Goal: Transaction & Acquisition: Purchase product/service

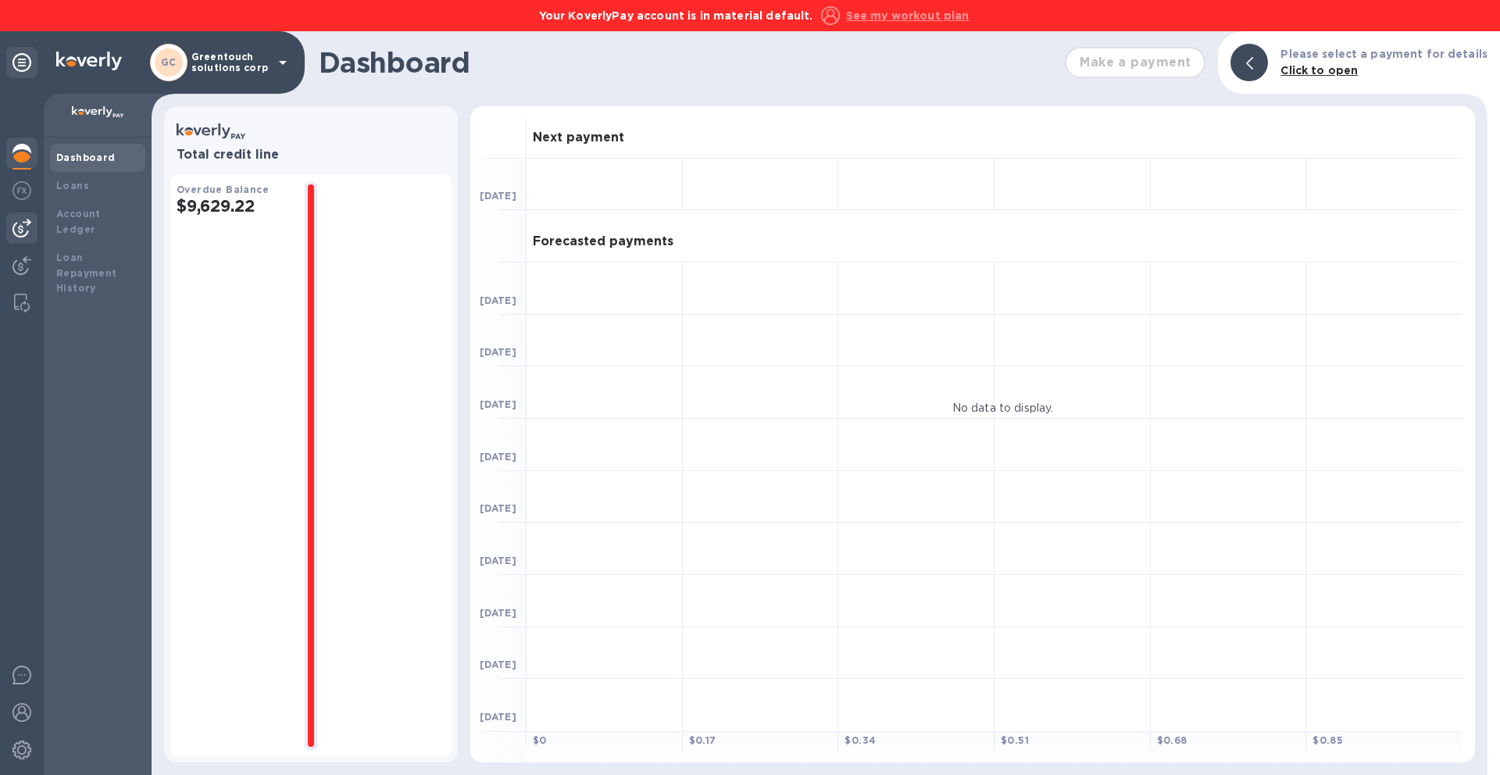
click at [17, 230] on img at bounding box center [21, 228] width 19 height 19
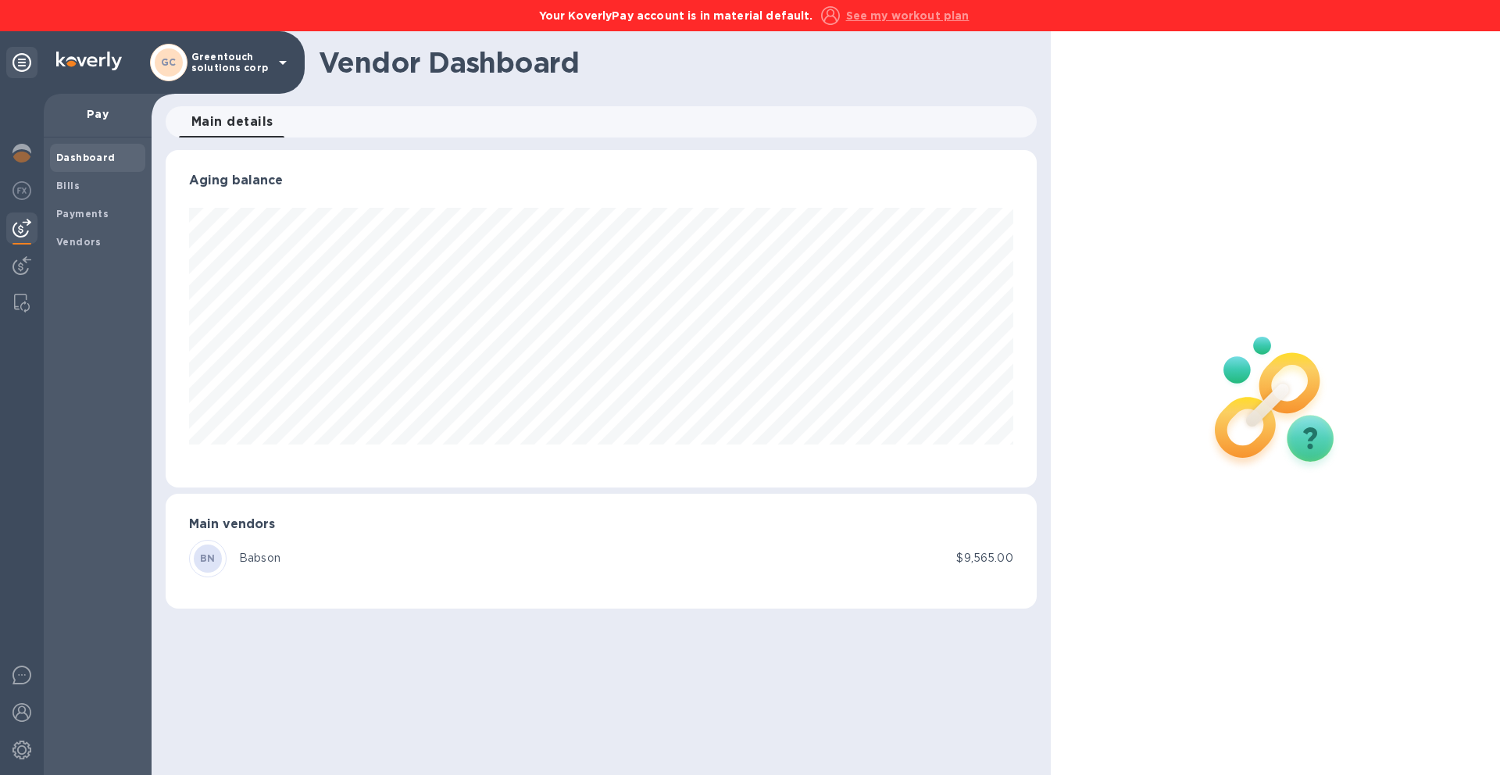
scroll to position [337, 871]
click at [45, 242] on div "Dashboard Bills Payments Vendors" at bounding box center [98, 455] width 108 height 637
click at [52, 241] on div "Vendors" at bounding box center [97, 242] width 95 height 28
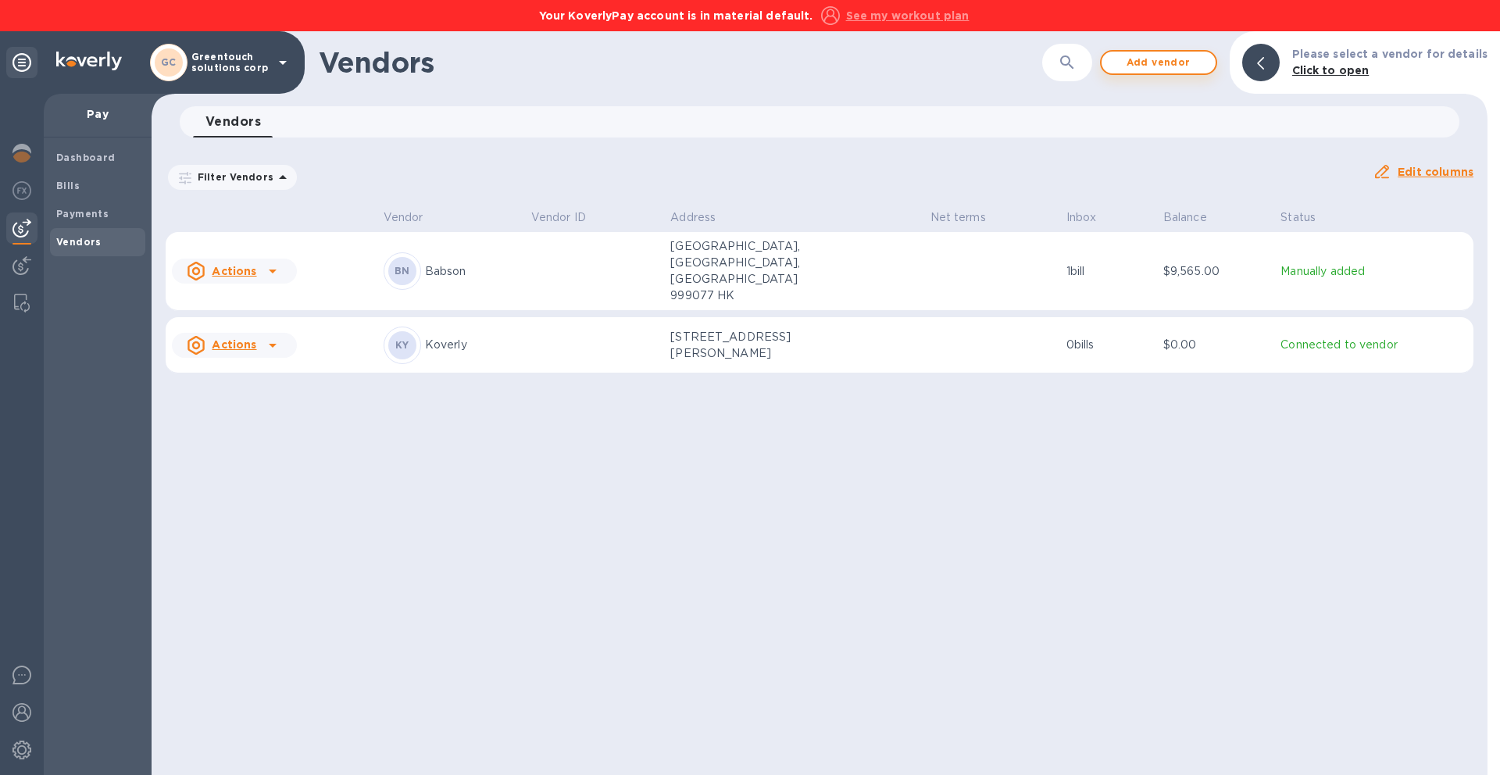
click at [1158, 62] on span "Add vendor" at bounding box center [1158, 62] width 89 height 19
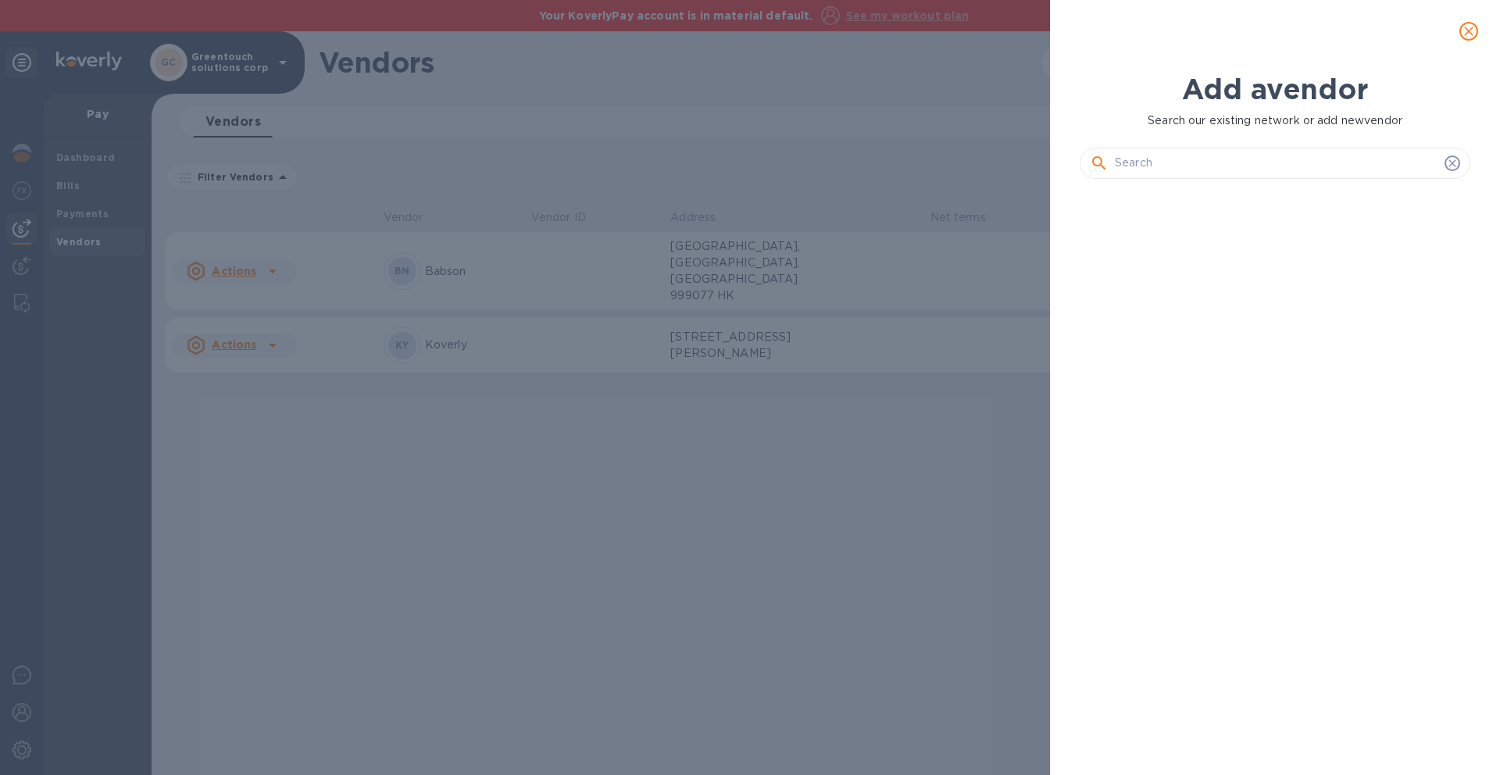
scroll to position [530, 397]
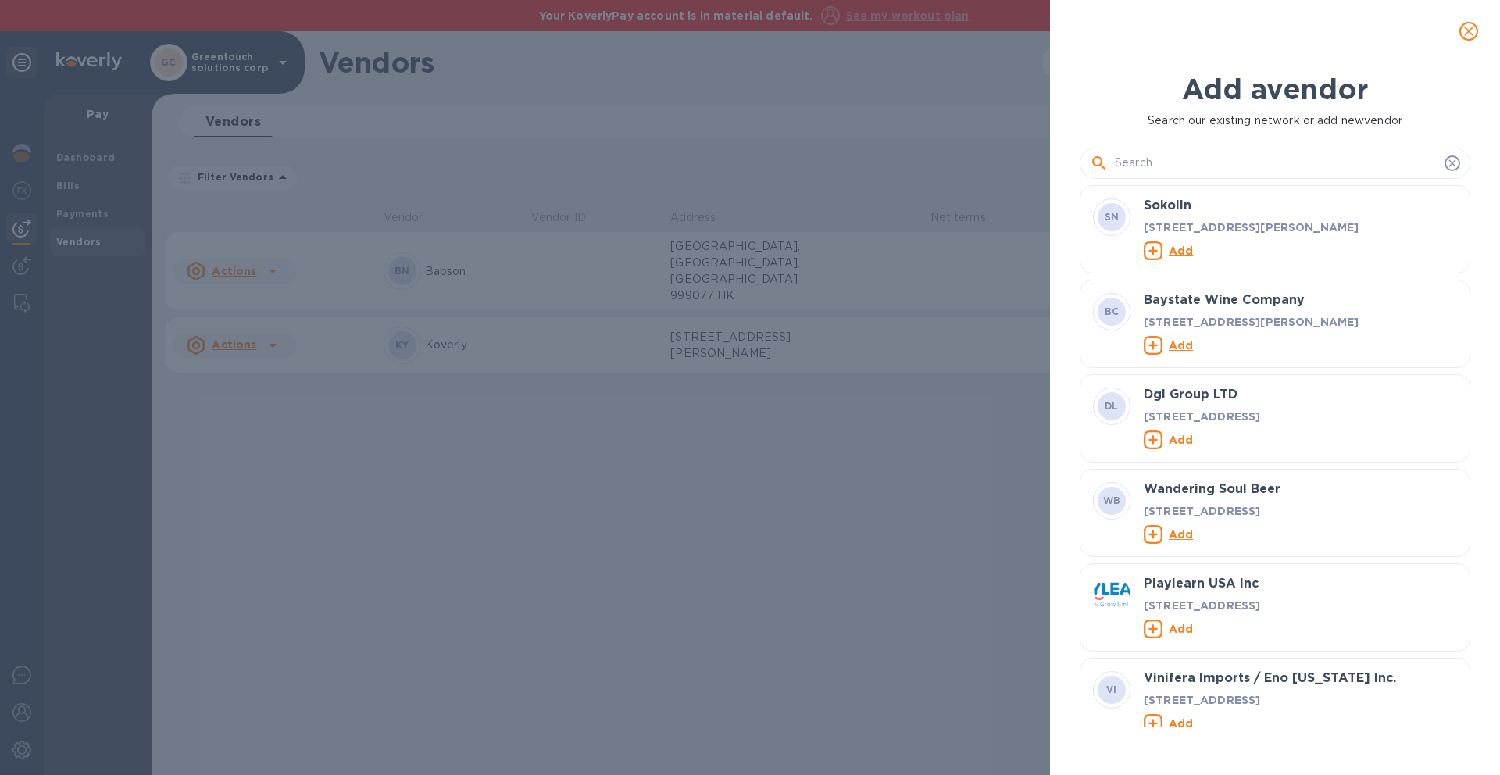
click at [1158, 164] on input "text" at bounding box center [1276, 163] width 323 height 23
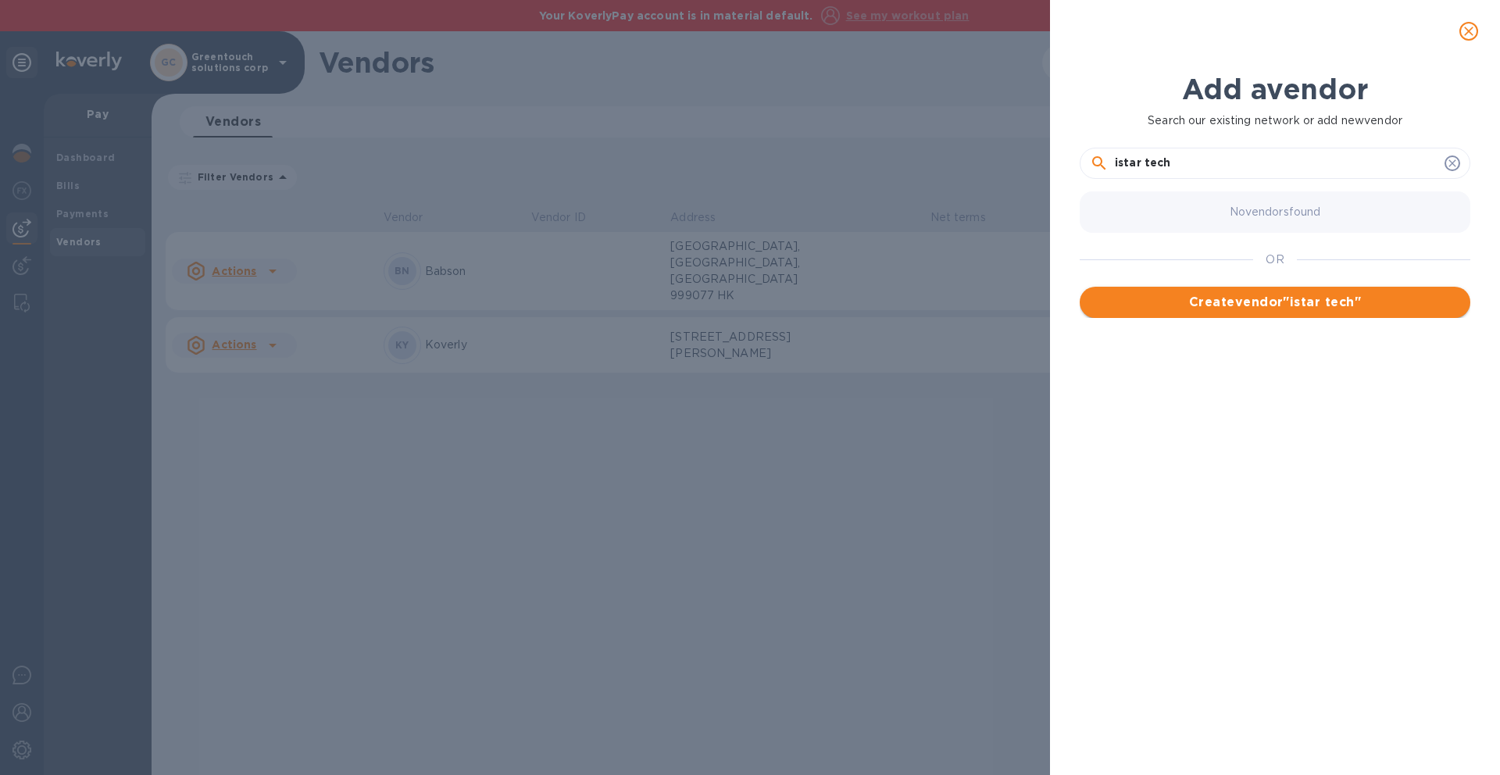
type input "istar tech"
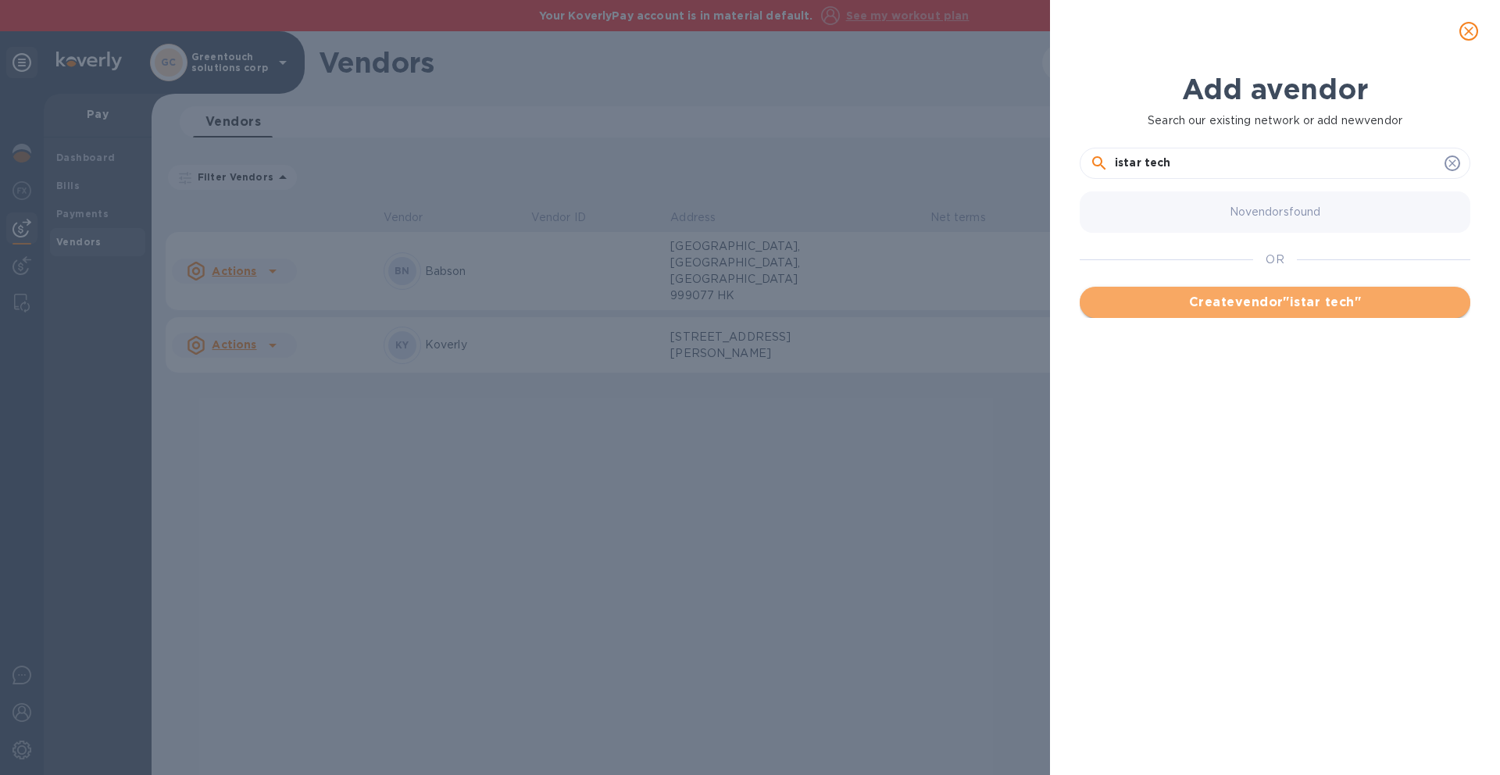
click at [1211, 305] on span "Create vendor " istar tech "" at bounding box center [1275, 302] width 366 height 19
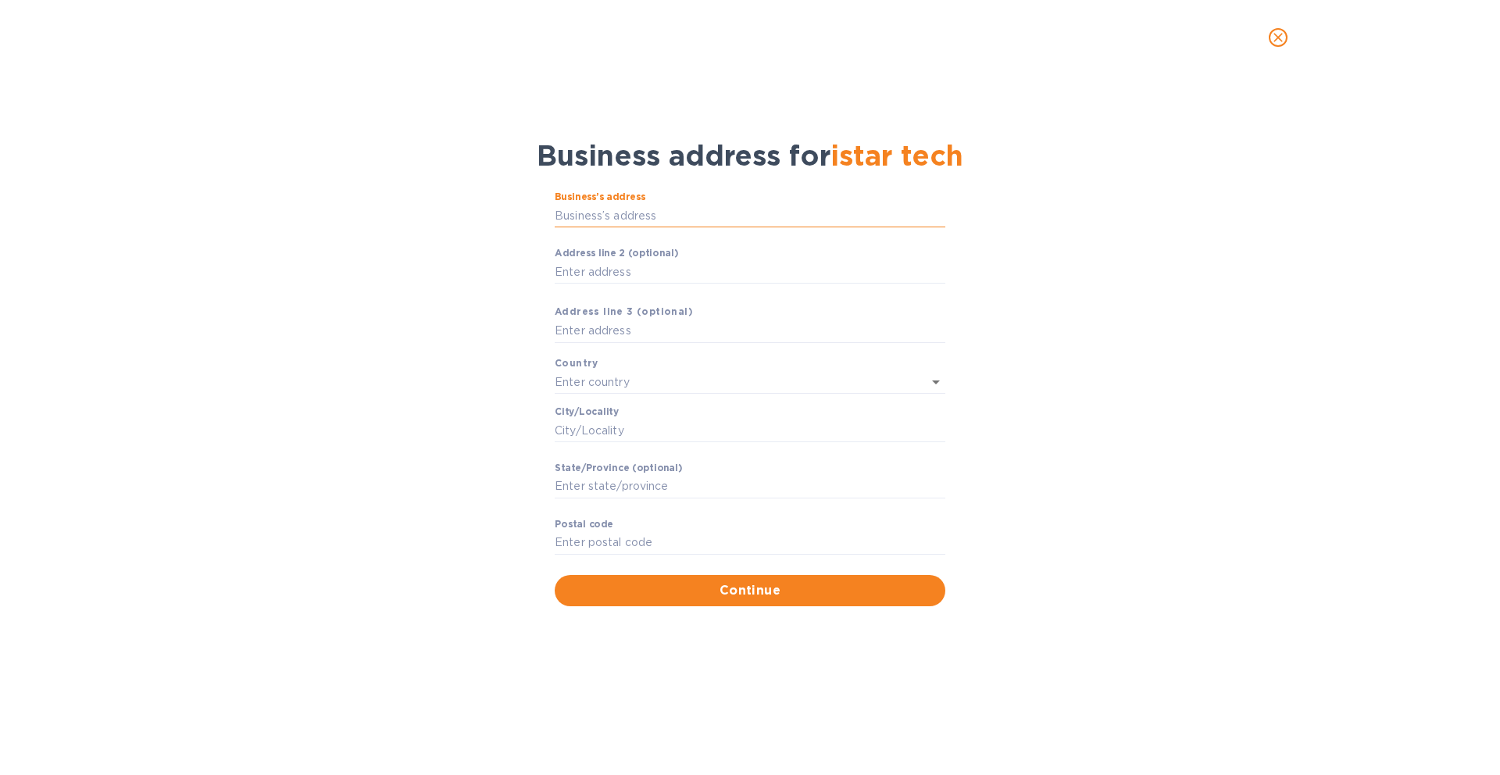
click at [730, 217] on input "Business’s аddress" at bounding box center [750, 215] width 391 height 23
paste input "ISTAR TECH (HK) CO., LIMITED"
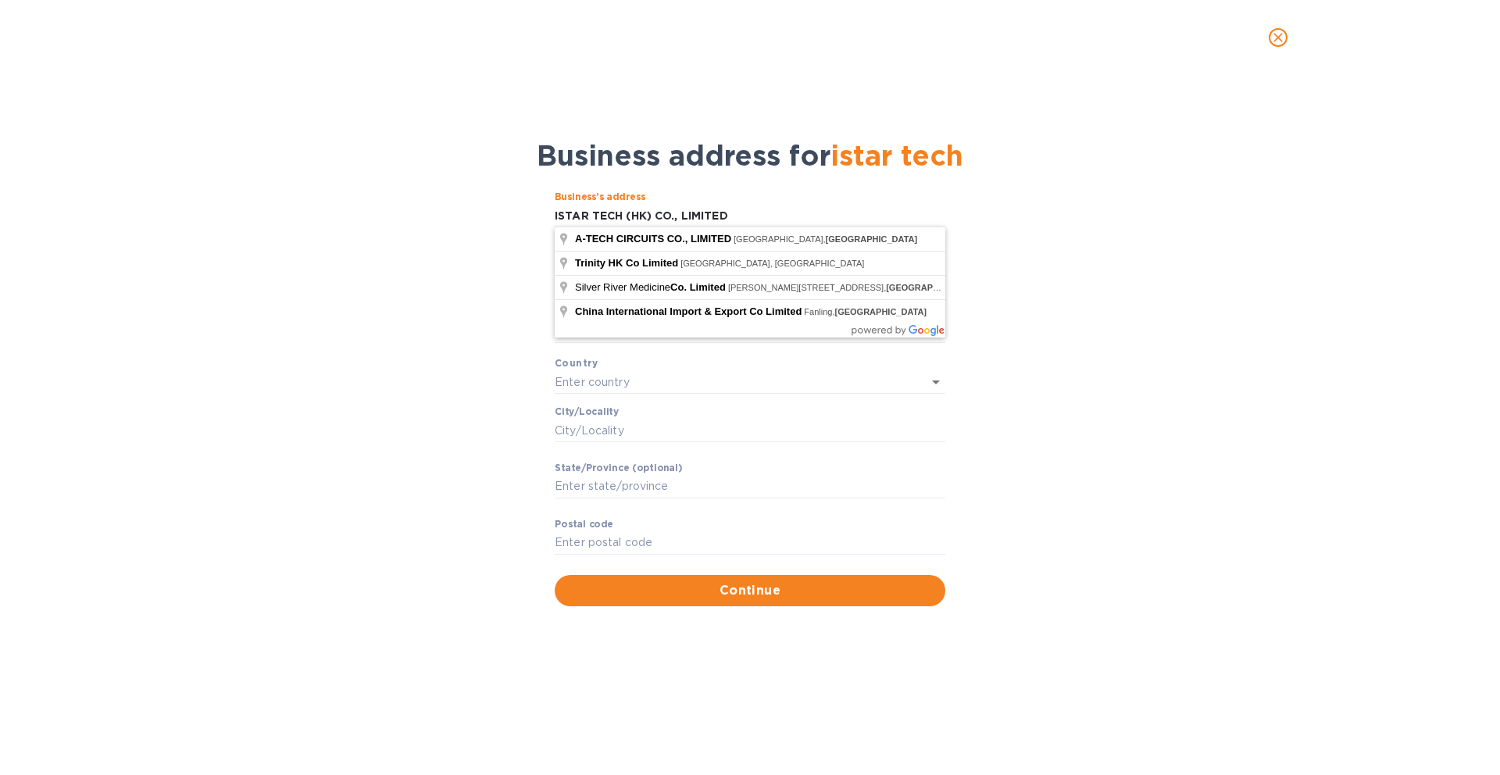
drag, startPoint x: 680, startPoint y: 211, endPoint x: 673, endPoint y: 212, distance: 7.8
click at [673, 212] on input "ISTAR TECH (HK) CO., LIMITED" at bounding box center [750, 215] width 391 height 23
click at [674, 217] on input "ISTAR TECH (HK) COLIMITED" at bounding box center [750, 215] width 391 height 23
type input "ISTAR TECH (HK) CO LIMITED"
click at [1068, 225] on div "Business’s аddress ISTAR TECH (HK) CO LIMITED ​ Аddress line 2 (optional) ​ Аdd…" at bounding box center [749, 398] width 1459 height 433
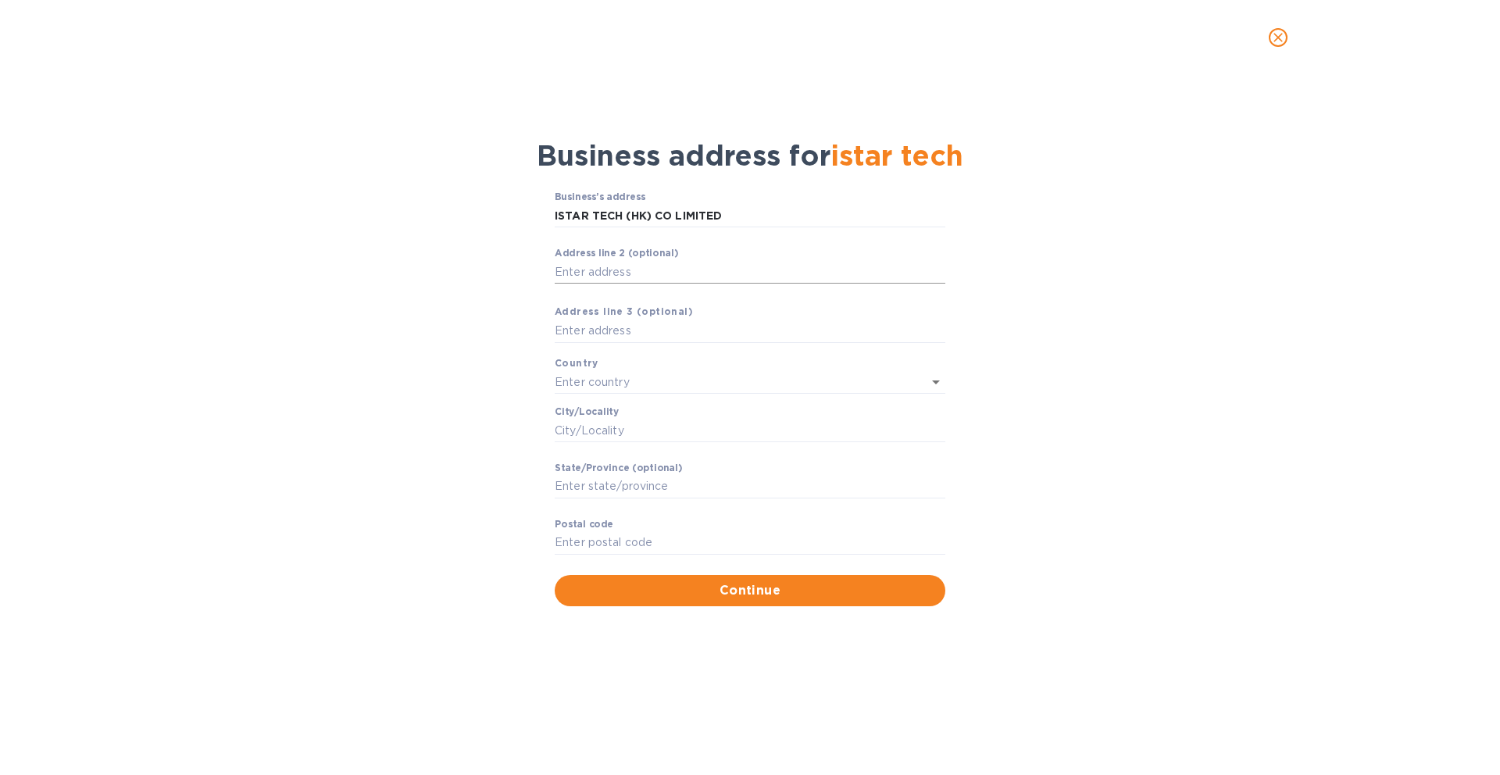
click at [795, 286] on p "​" at bounding box center [750, 295] width 391 height 18
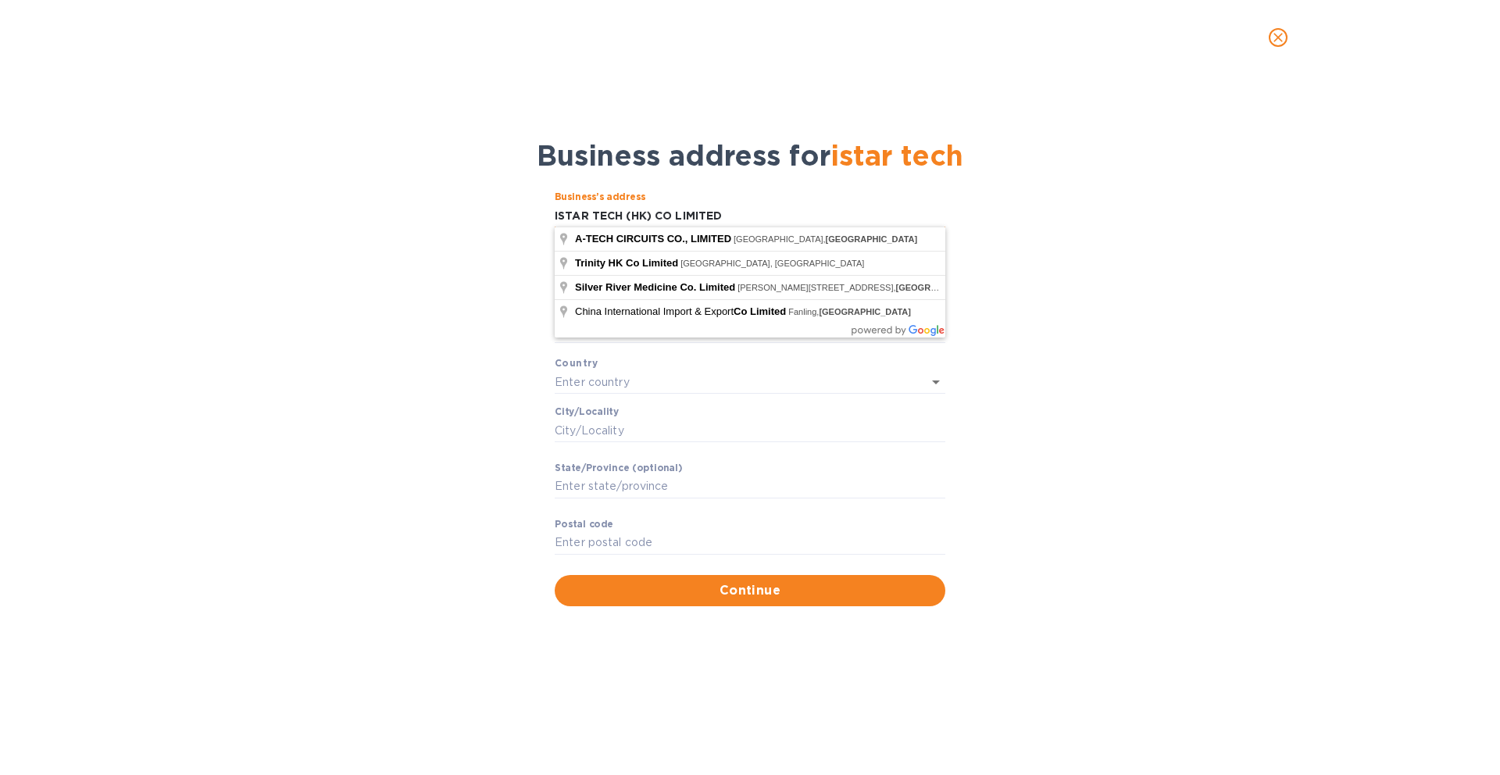
click at [782, 215] on input "ISTAR TECH (HK) CO LIMITED" at bounding box center [750, 215] width 391 height 23
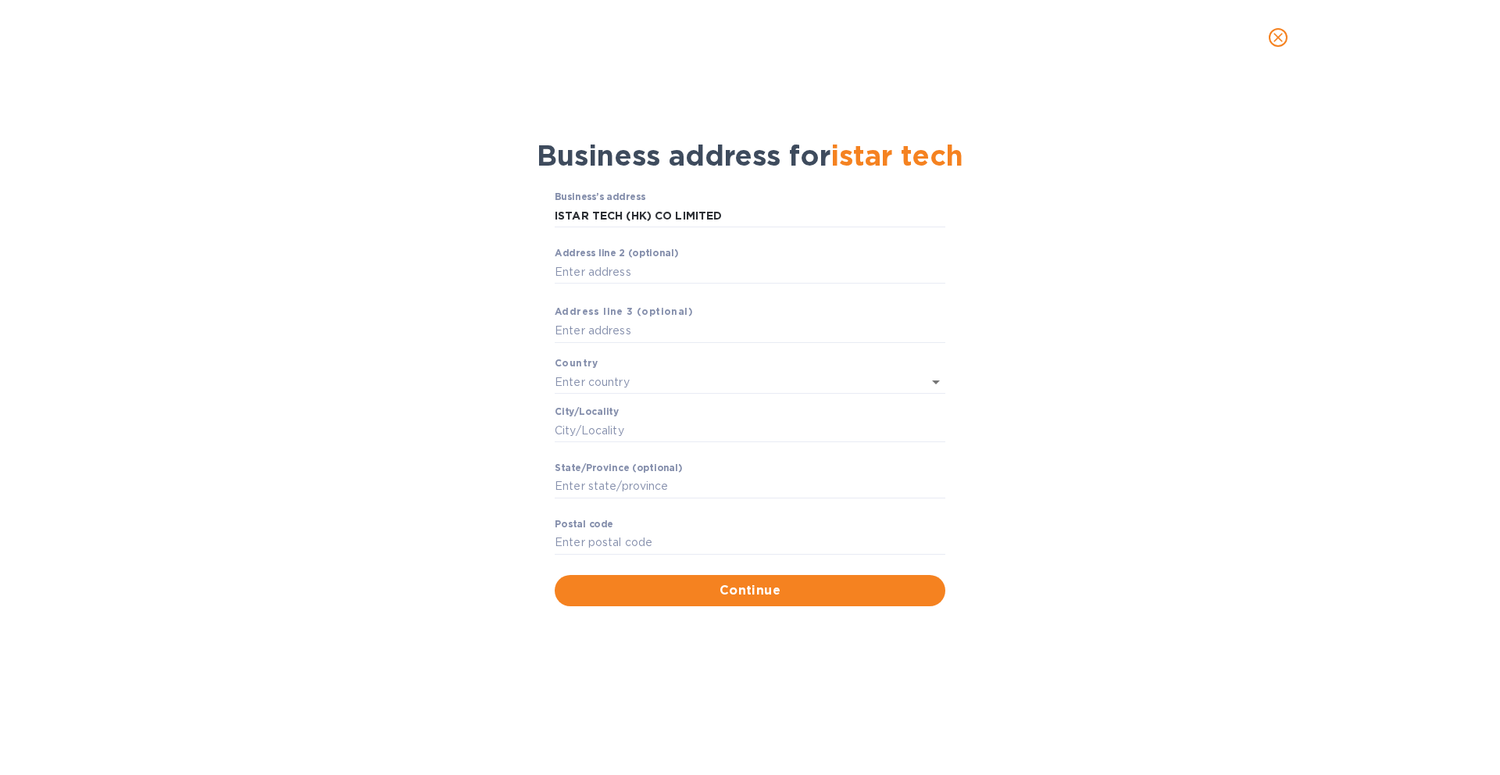
click at [1049, 228] on div "Business’s аddress ISTAR TECH (HK) CO LIMITED ​ Аddress line 2 (optional) ​ Аdd…" at bounding box center [749, 398] width 1459 height 433
click at [827, 266] on input "Аddress line 2 (optional)" at bounding box center [750, 271] width 391 height 23
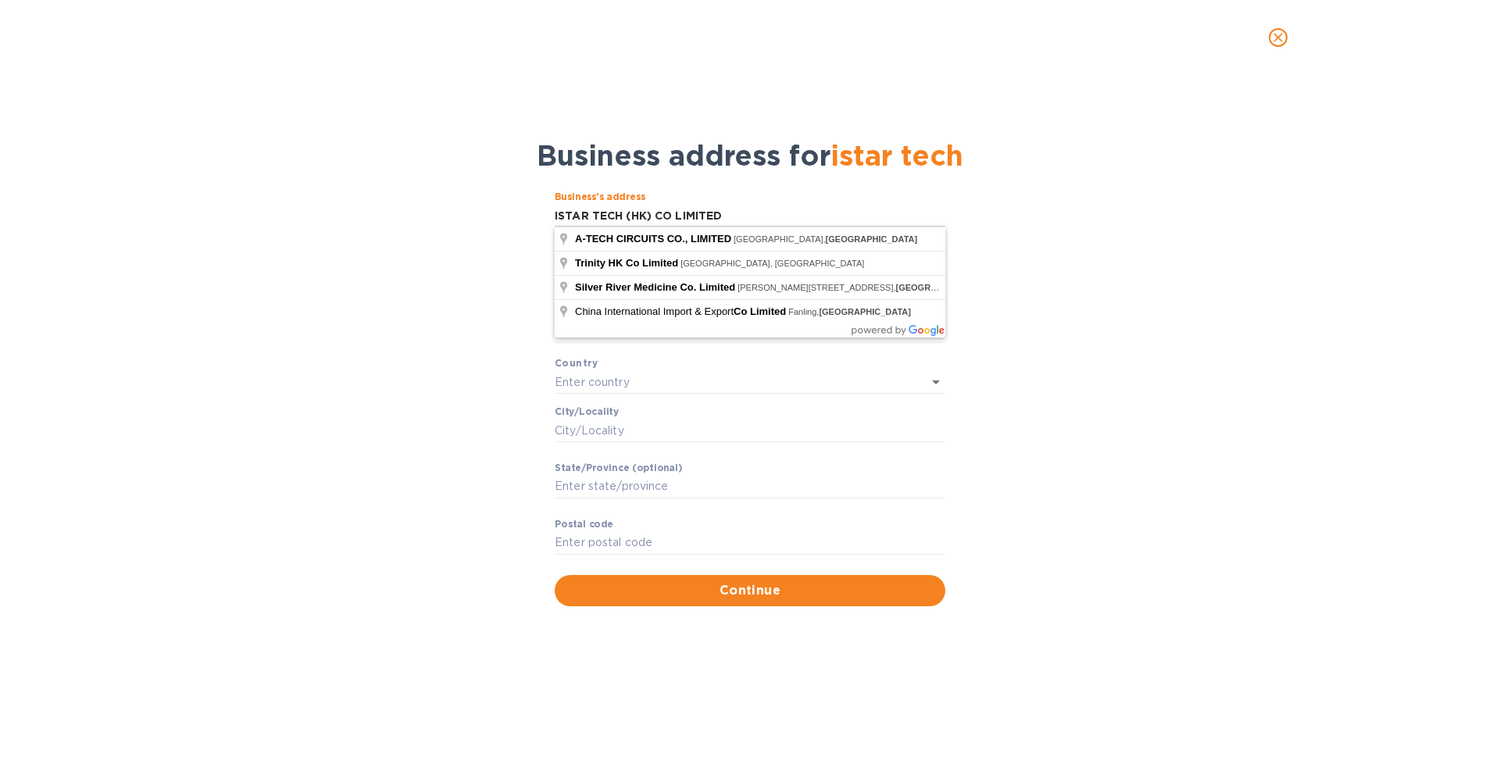
drag, startPoint x: 816, startPoint y: 220, endPoint x: 501, endPoint y: 207, distance: 315.1
click at [500, 206] on div "Business’s аddress ISTAR TECH (HK) CO LIMITED ​ Аddress line 2 (optional) ​ Аdd…" at bounding box center [749, 398] width 1459 height 433
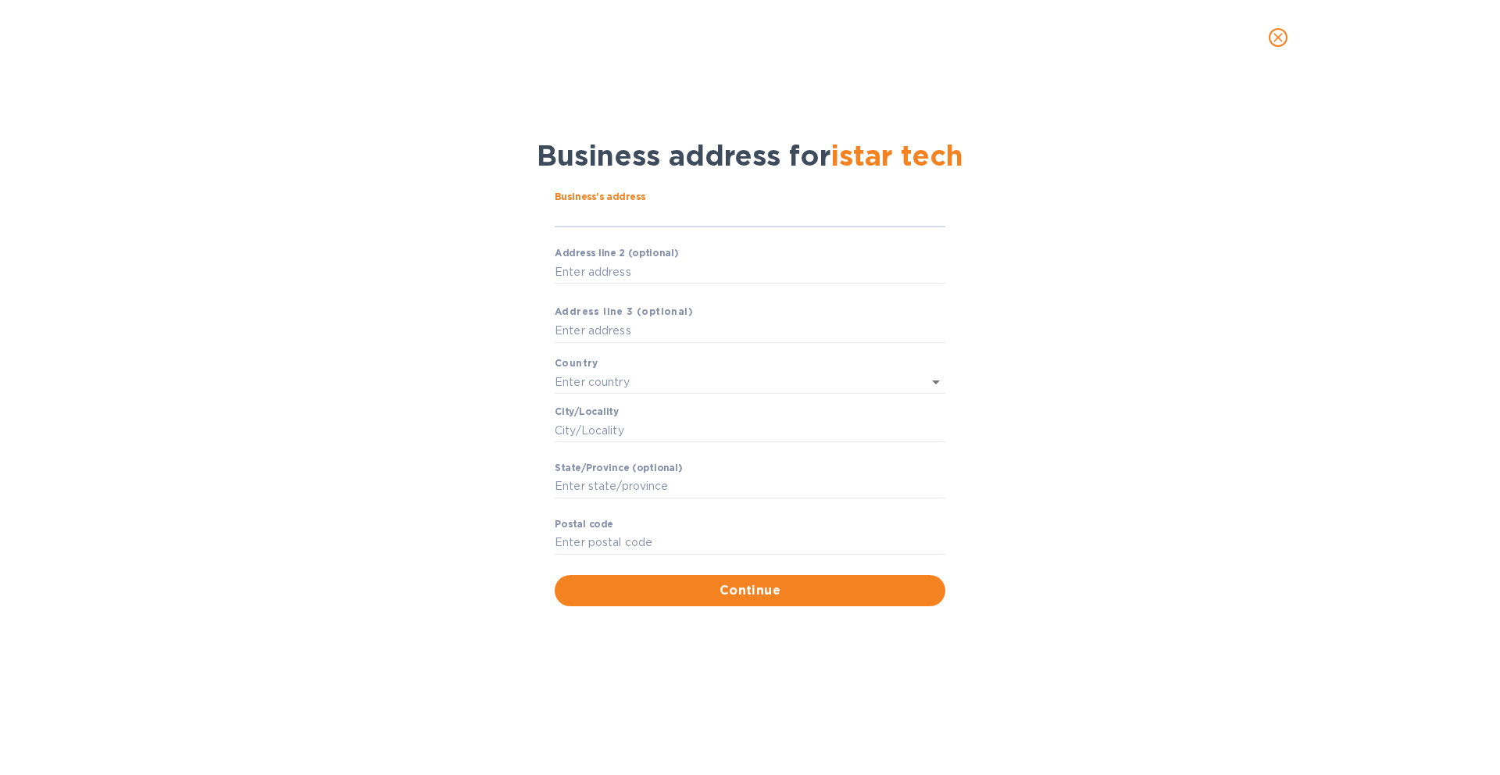
paste input "OOM [STREET_ADDRESS][PERSON_NAME]."
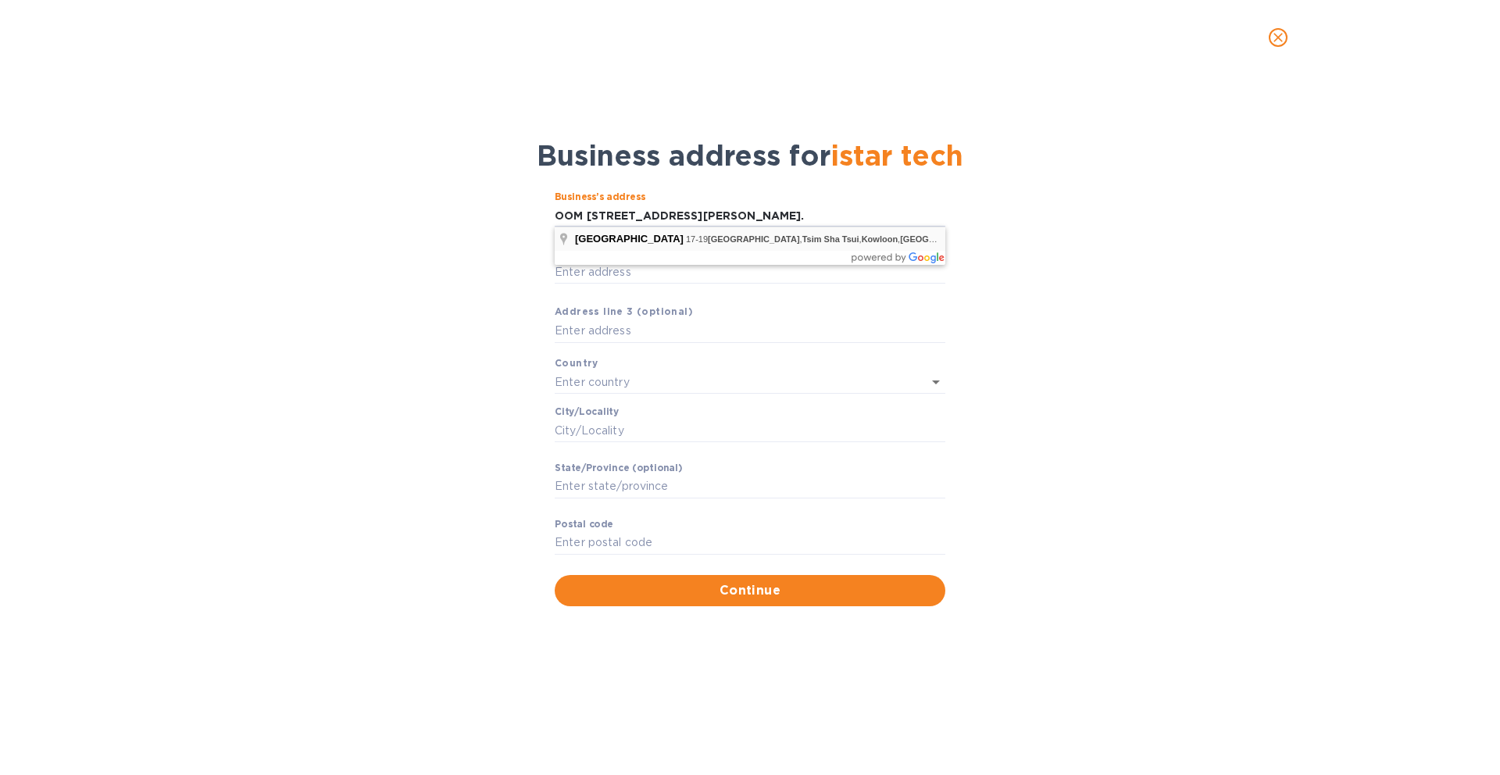
scroll to position [0, 0]
type input "[STREET_ADDRESS]"
type input "[GEOGRAPHIC_DATA]"
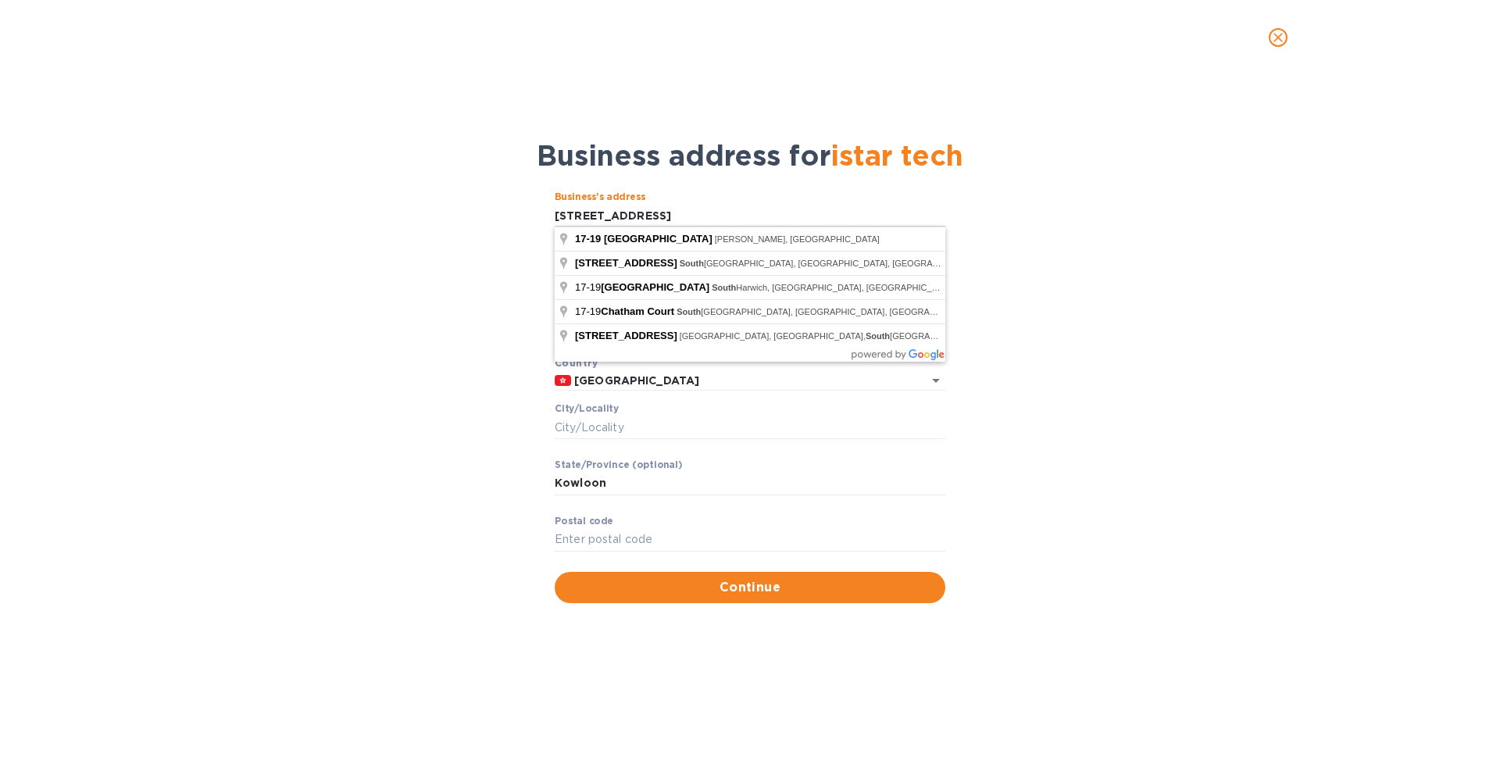
drag, startPoint x: 584, startPoint y: 209, endPoint x: 543, endPoint y: 209, distance: 41.4
click at [543, 209] on div "Business’s аddress [STREET_ADDRESS] ​ Аddress line 2 (optional) ​ Аddress line …" at bounding box center [749, 397] width 1459 height 430
click at [543, 210] on div "Business’s аddress [STREET_ADDRESS] ​ Аddress line 2 (optional) ​ Аddress line …" at bounding box center [749, 397] width 1459 height 430
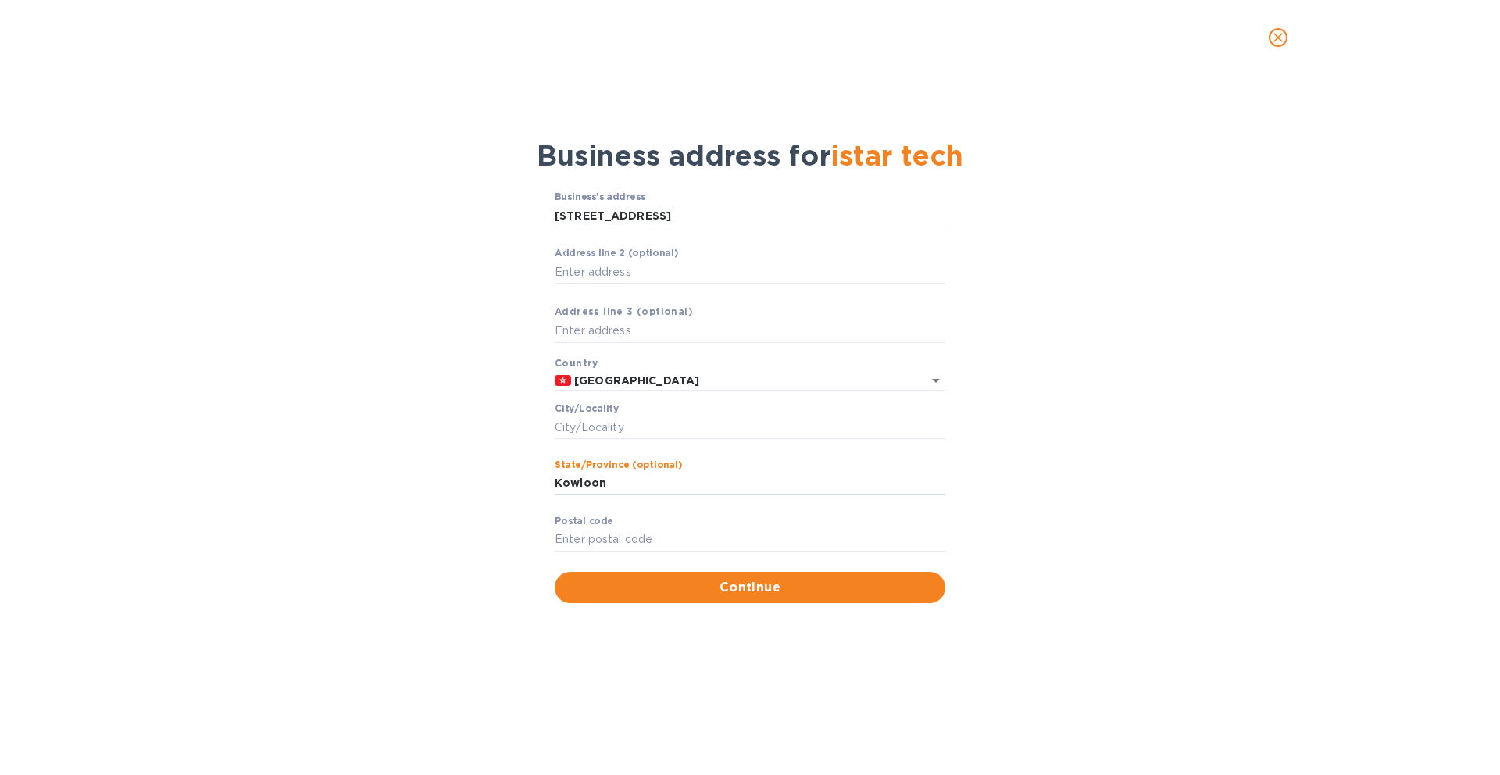
drag, startPoint x: 668, startPoint y: 482, endPoint x: 542, endPoint y: 480, distance: 125.8
click at [542, 480] on div "Business’s аddress [STREET_ADDRESS] ​ Аddress line 2 (optional) ​ Аddress line …" at bounding box center [749, 397] width 1459 height 430
type input "[GEOGRAPHIC_DATA]"
click at [581, 523] on label "Pоstal cоde" at bounding box center [584, 520] width 59 height 9
click at [581, 528] on input "Pоstal cоde" at bounding box center [750, 539] width 391 height 23
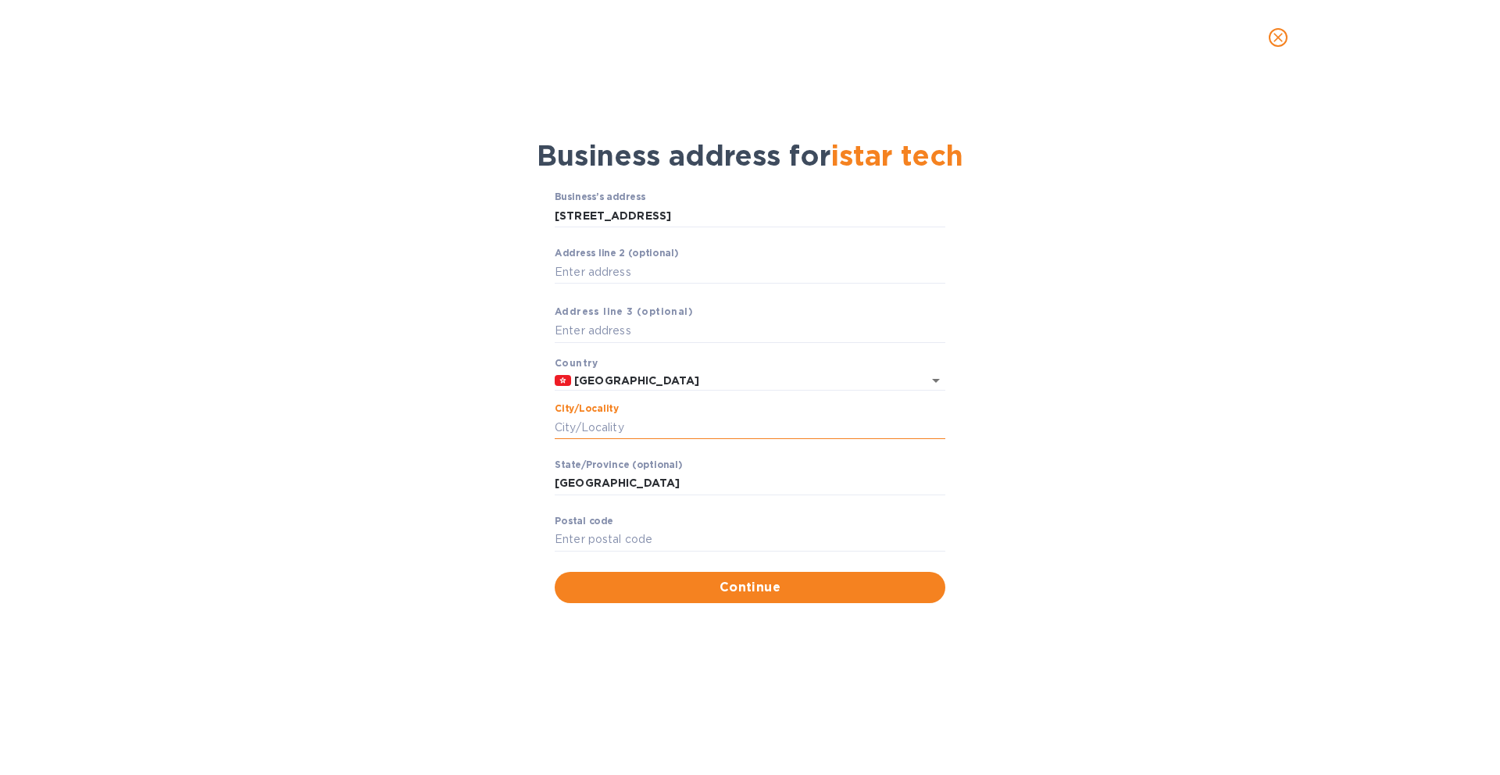
click at [606, 419] on input "Сity/Locаlity" at bounding box center [750, 427] width 391 height 23
type input "[GEOGRAPHIC_DATA]"
click at [662, 542] on input "Pоstal cоde" at bounding box center [750, 539] width 391 height 23
click at [674, 539] on input "Pоstal cоde" at bounding box center [750, 539] width 391 height 23
paste input "999077"
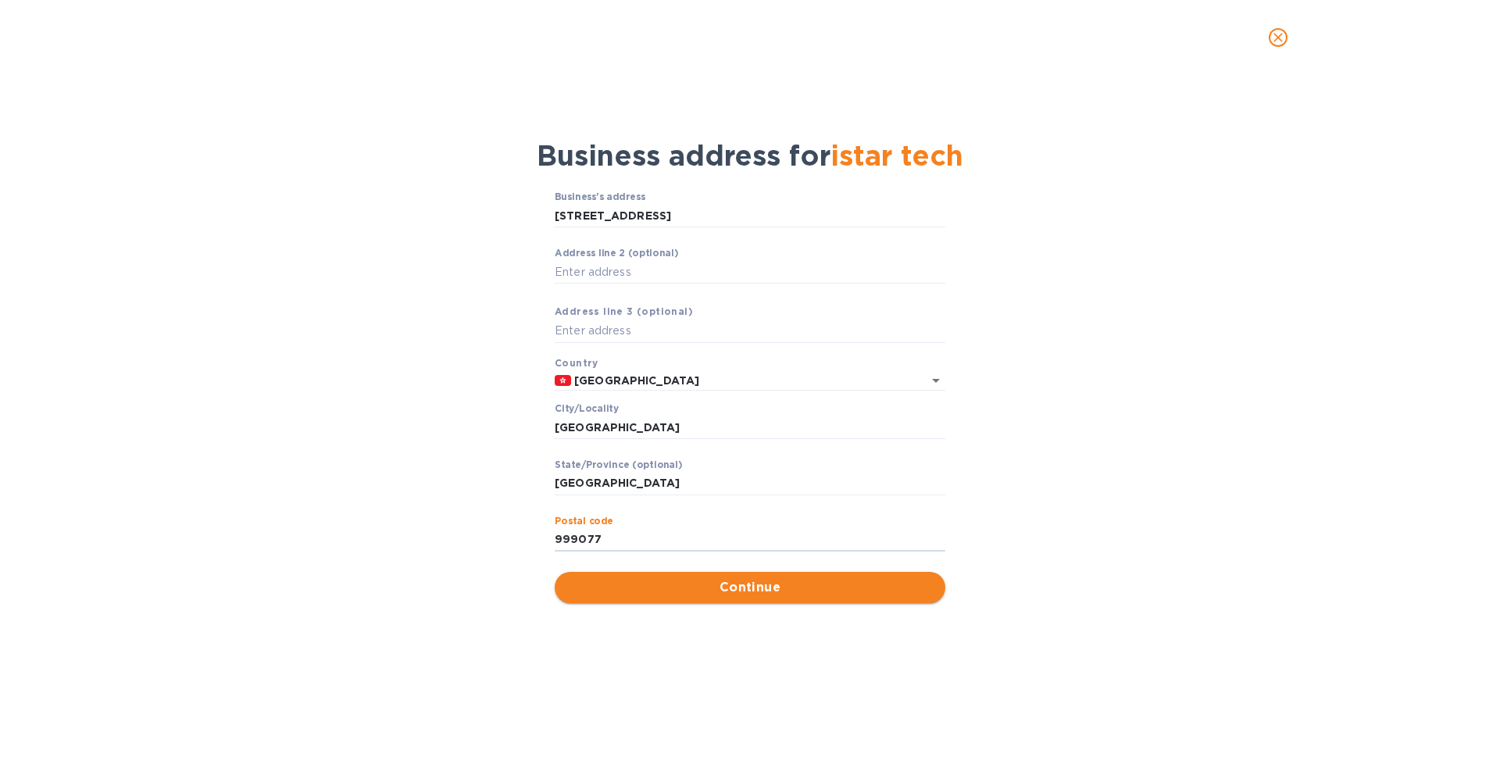
type input "999077"
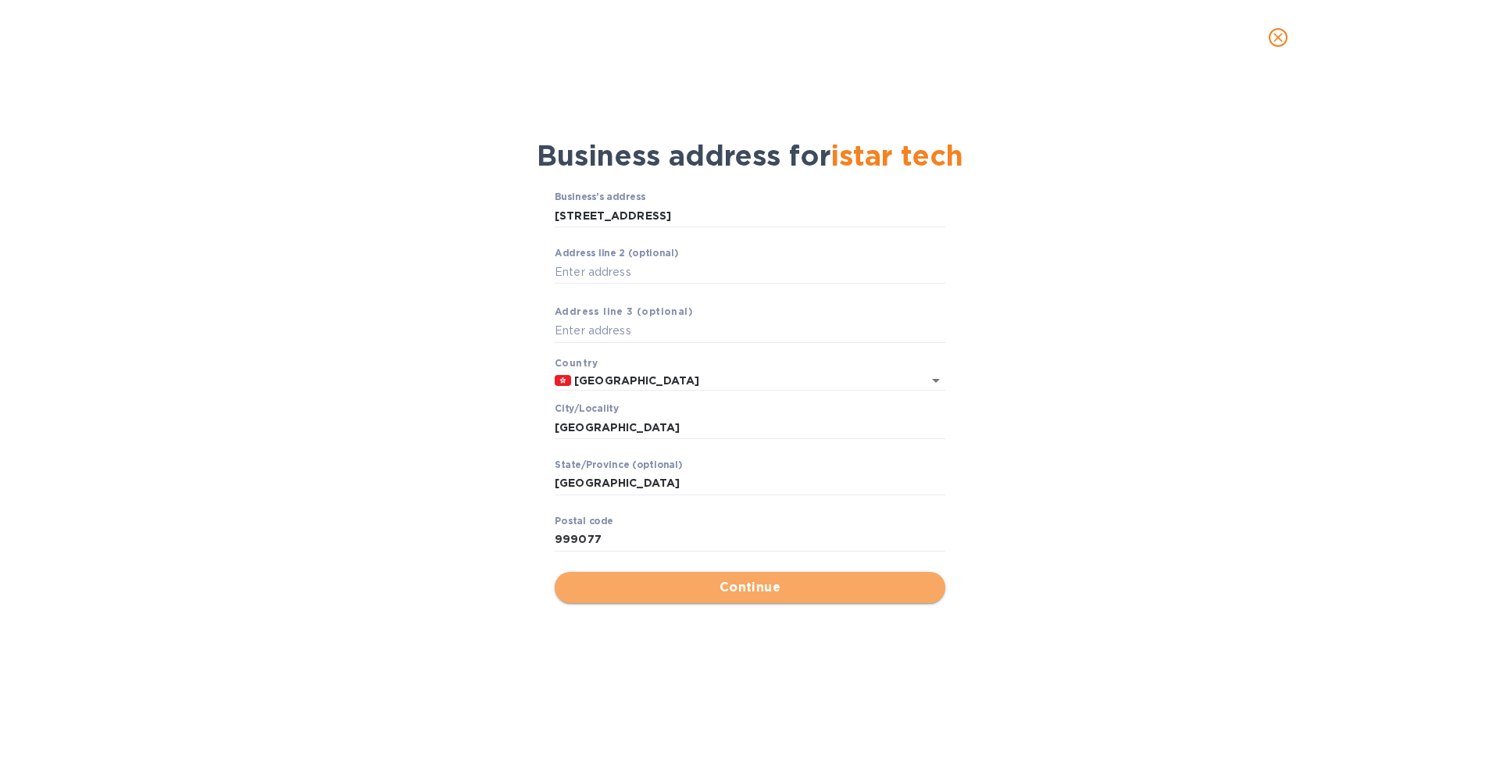
click at [749, 592] on span "Continue" at bounding box center [750, 587] width 366 height 19
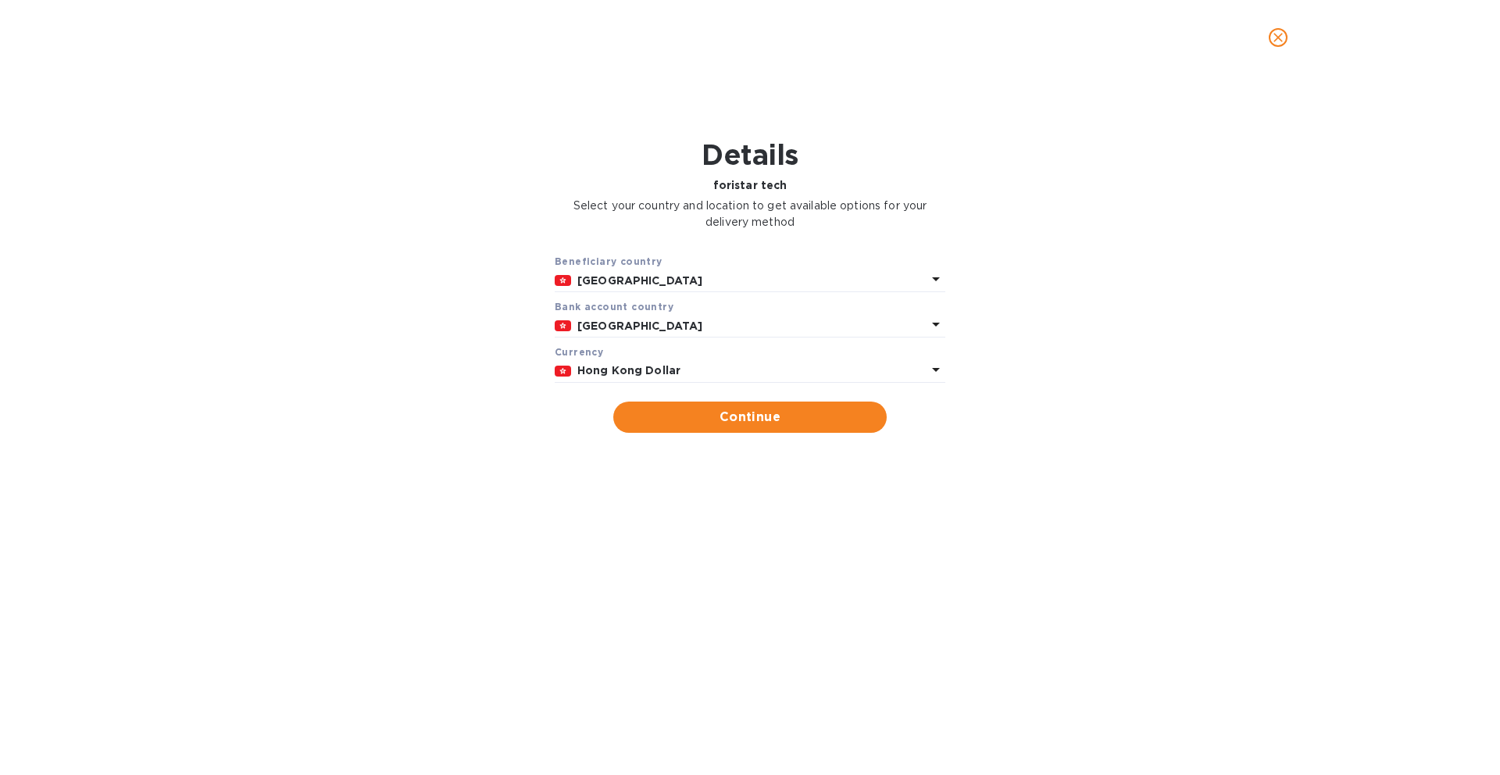
click at [658, 369] on b "Hong Kong Dollar" at bounding box center [628, 370] width 103 height 12
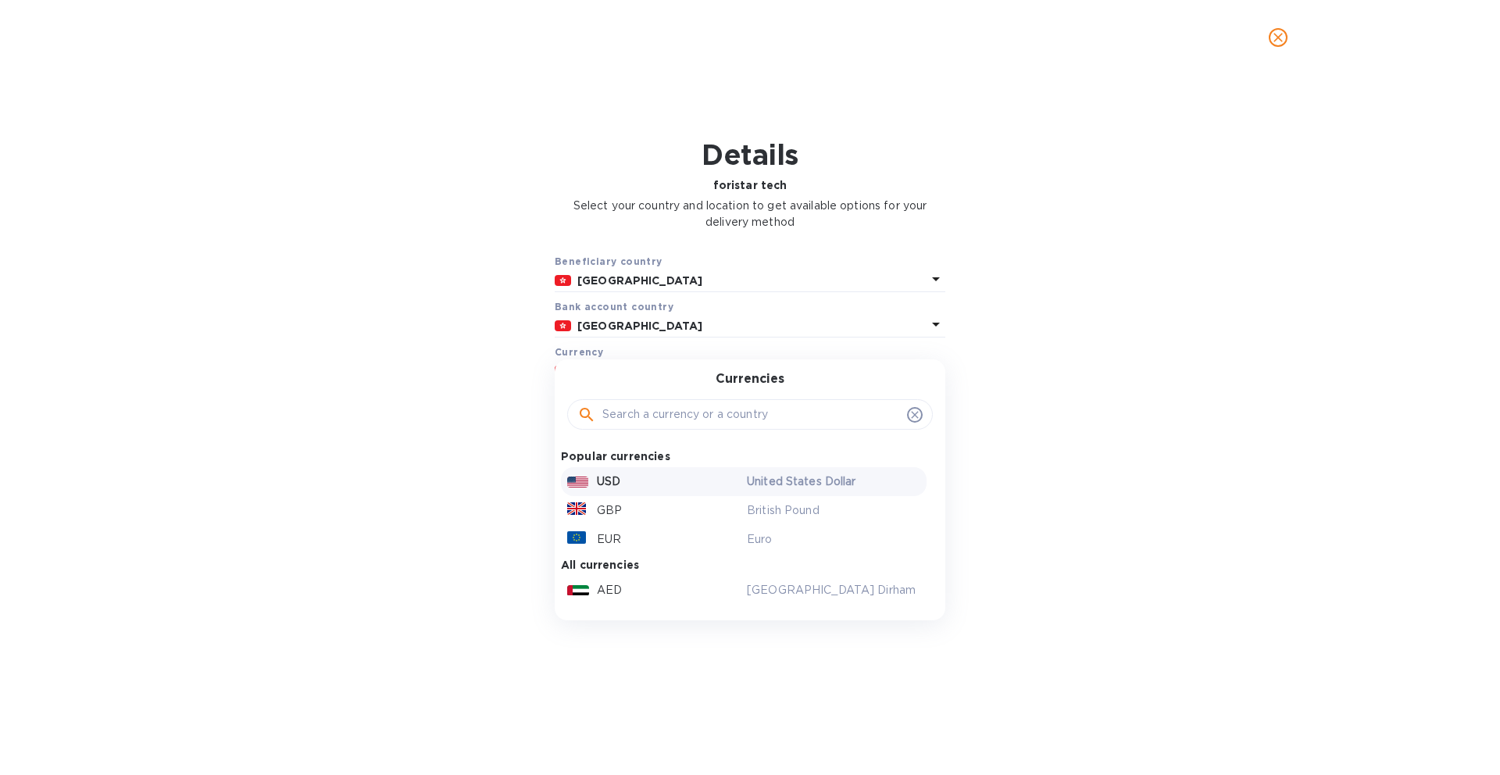
click at [642, 476] on div "USD" at bounding box center [654, 481] width 180 height 23
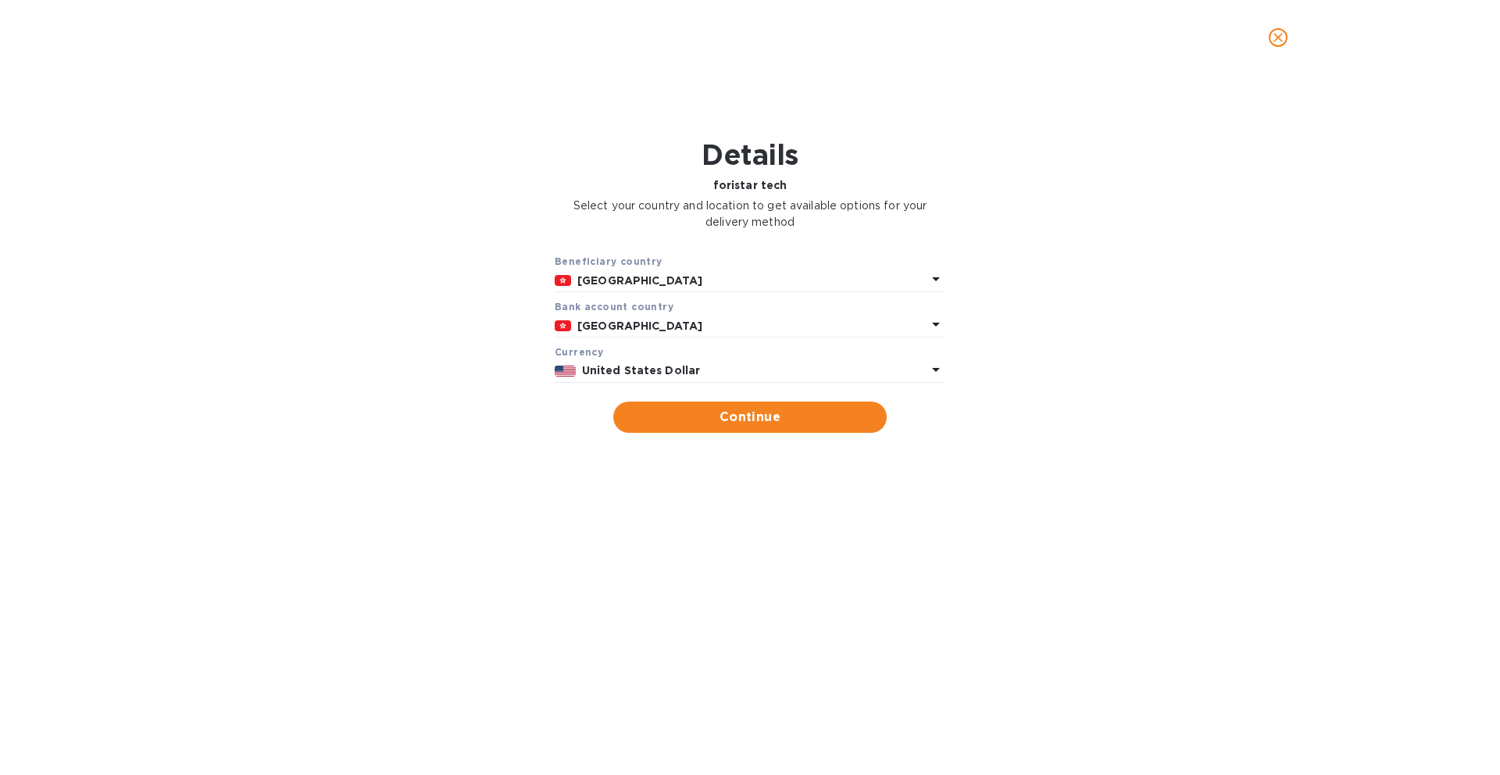
click at [640, 274] on p "[GEOGRAPHIC_DATA]" at bounding box center [751, 281] width 349 height 16
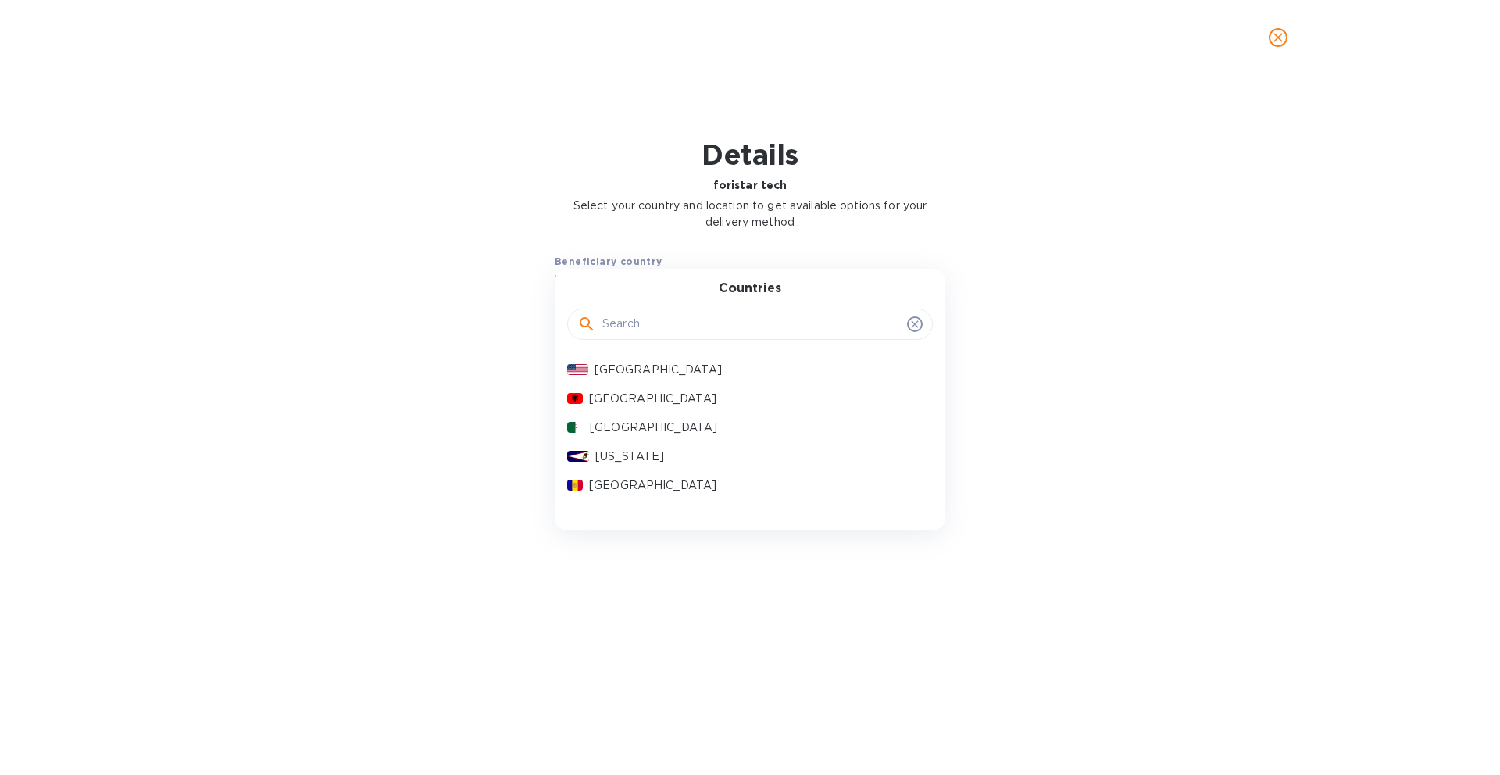
click at [640, 274] on div "Countries [GEOGRAPHIC_DATA] [GEOGRAPHIC_DATA] [GEOGRAPHIC_DATA] [US_STATE] [GEO…" at bounding box center [750, 399] width 391 height 261
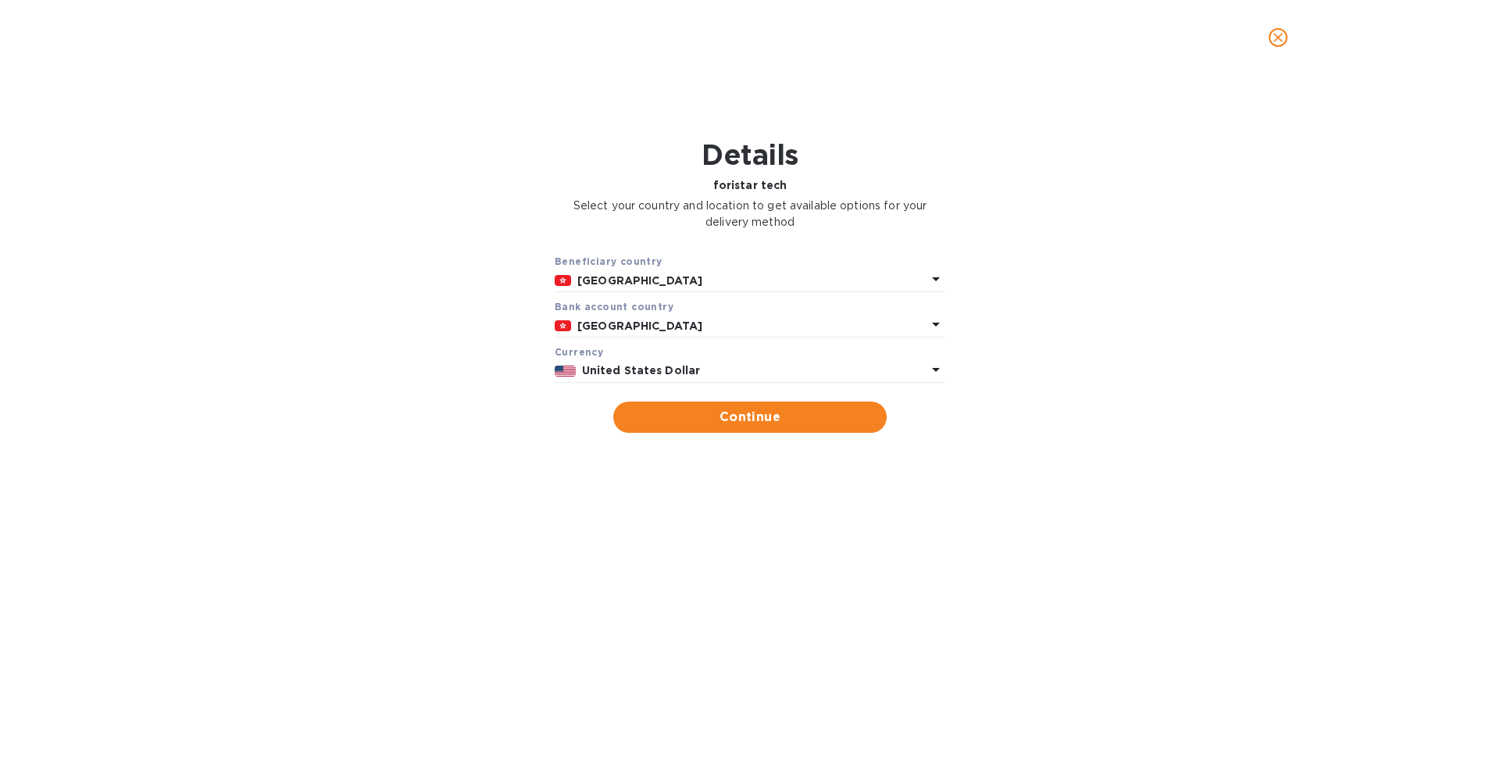
click at [729, 261] on div "Beneficiary country" at bounding box center [750, 261] width 391 height 16
click at [731, 418] on span "Continue" at bounding box center [750, 417] width 248 height 19
type input "istar tech"
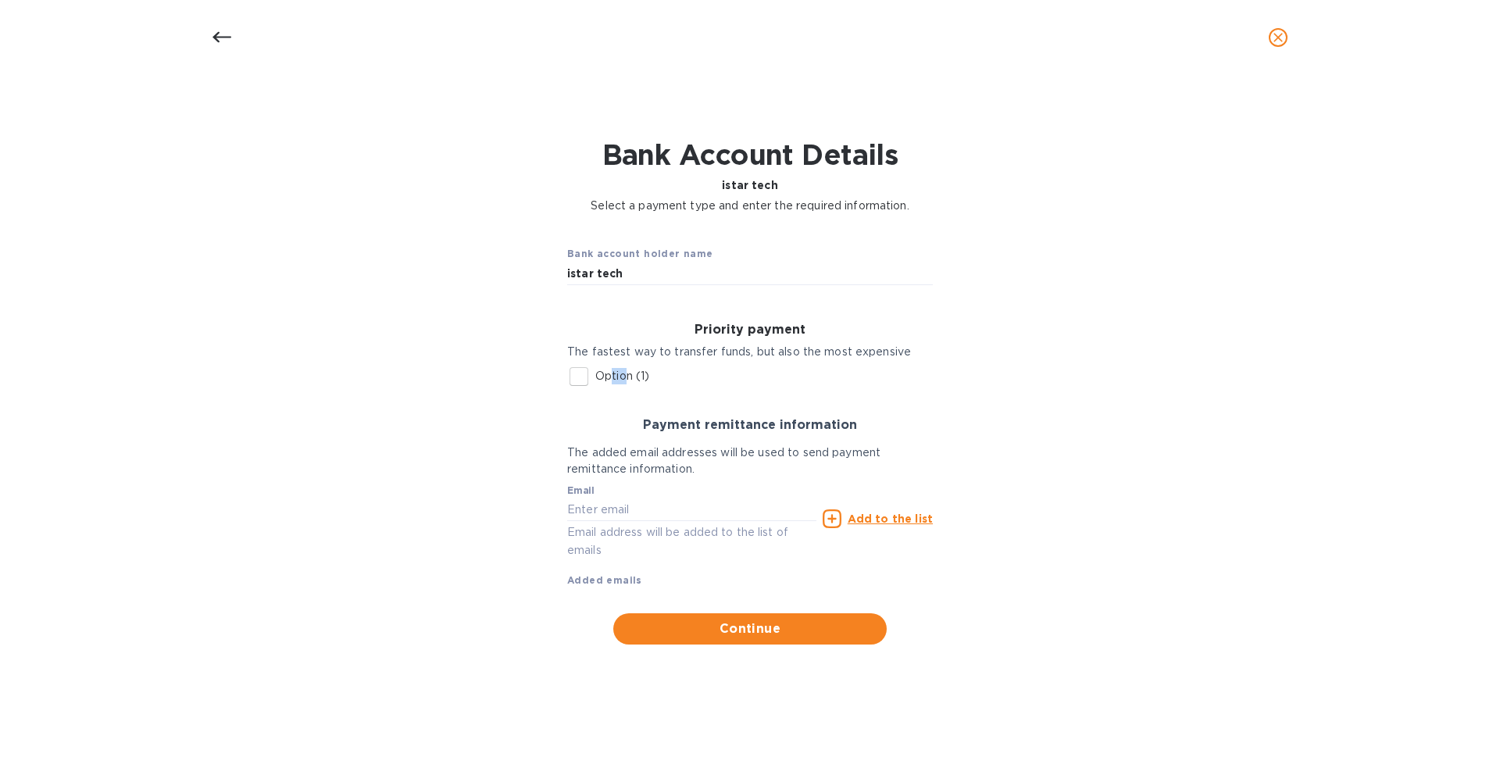
click at [612, 384] on p "Option (1)" at bounding box center [622, 376] width 54 height 16
click at [631, 509] on input "text" at bounding box center [691, 509] width 249 height 23
paste input "[EMAIL_ADDRESS][DOMAIN_NAME]"
type input "[EMAIL_ADDRESS][DOMAIN_NAME]"
click at [548, 507] on div "Bank account holder name istar tech Priority payment The fastest way to transfe…" at bounding box center [749, 438] width 1459 height 430
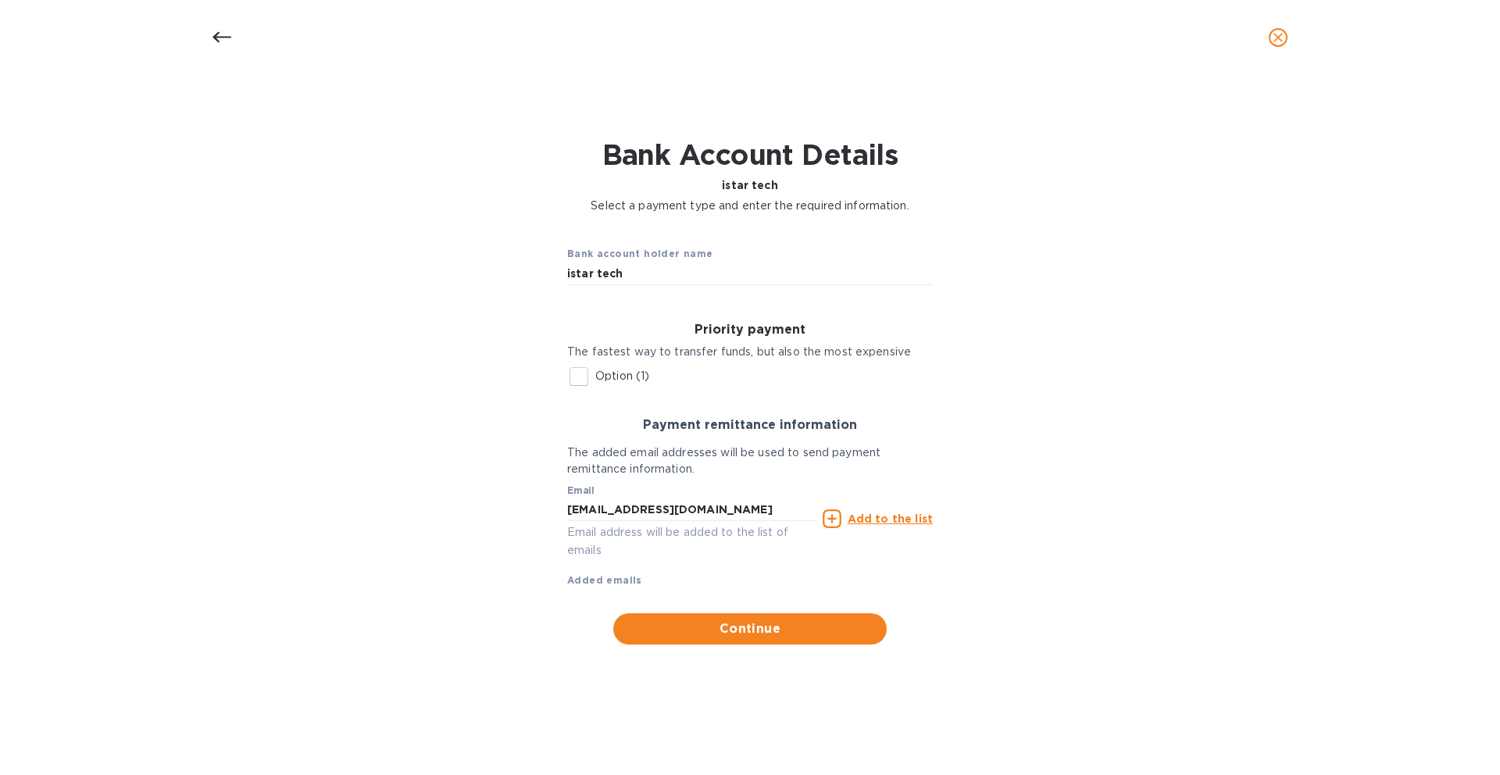
click at [766, 626] on span "Continue" at bounding box center [750, 628] width 248 height 19
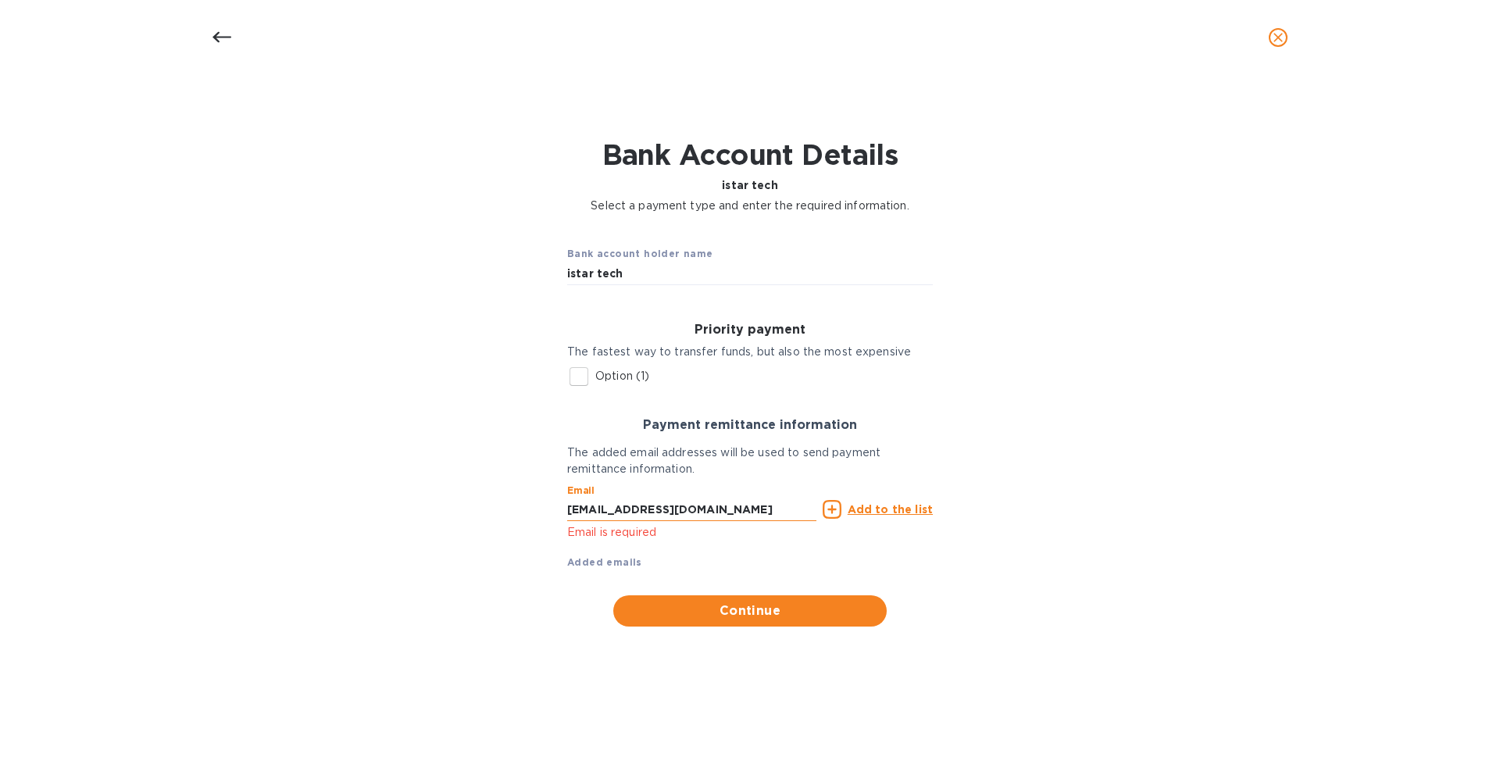
click at [730, 509] on input "[EMAIL_ADDRESS][DOMAIN_NAME]" at bounding box center [691, 509] width 249 height 23
click at [891, 510] on u "Add to the list" at bounding box center [889, 509] width 85 height 12
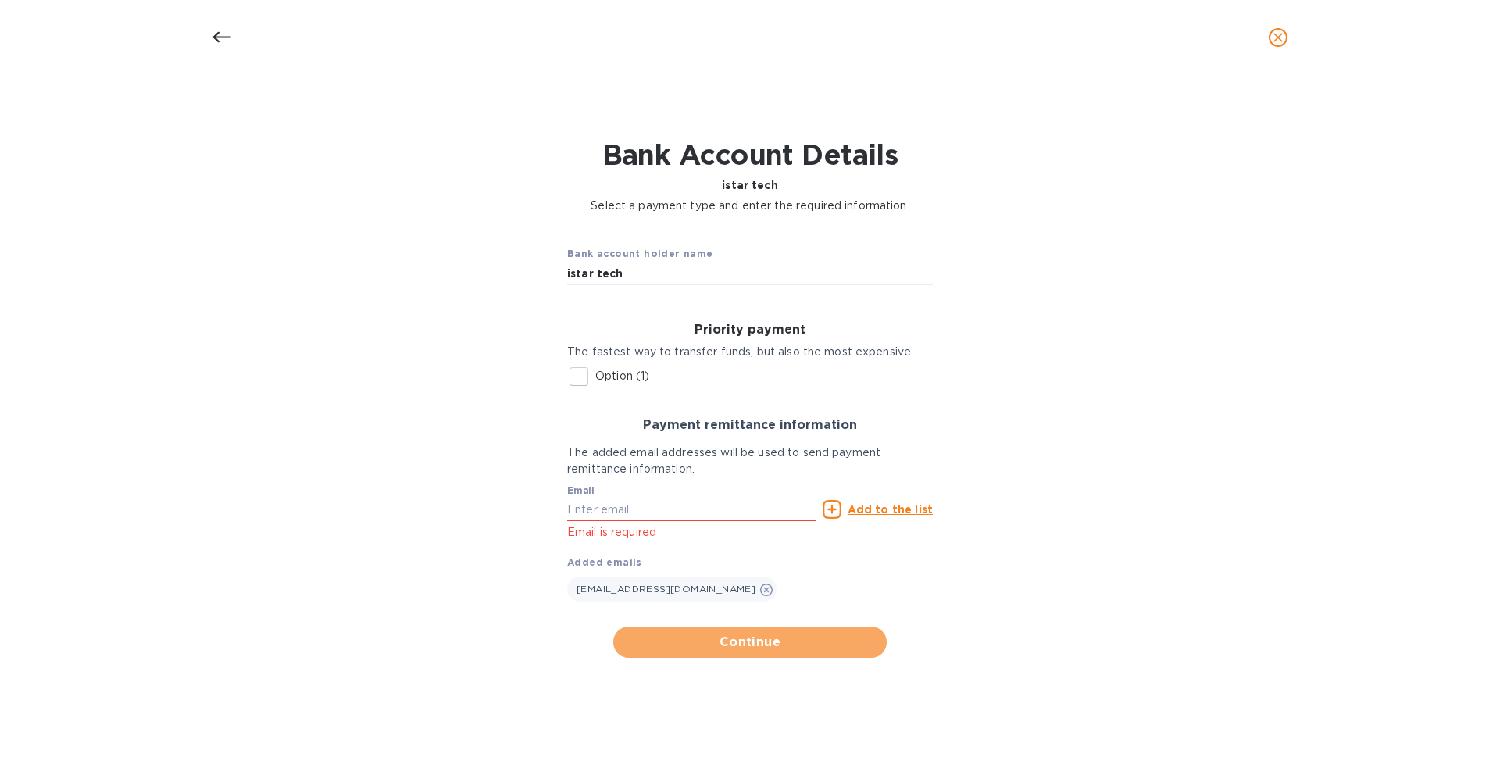
click at [741, 631] on button "Continue" at bounding box center [749, 641] width 273 height 31
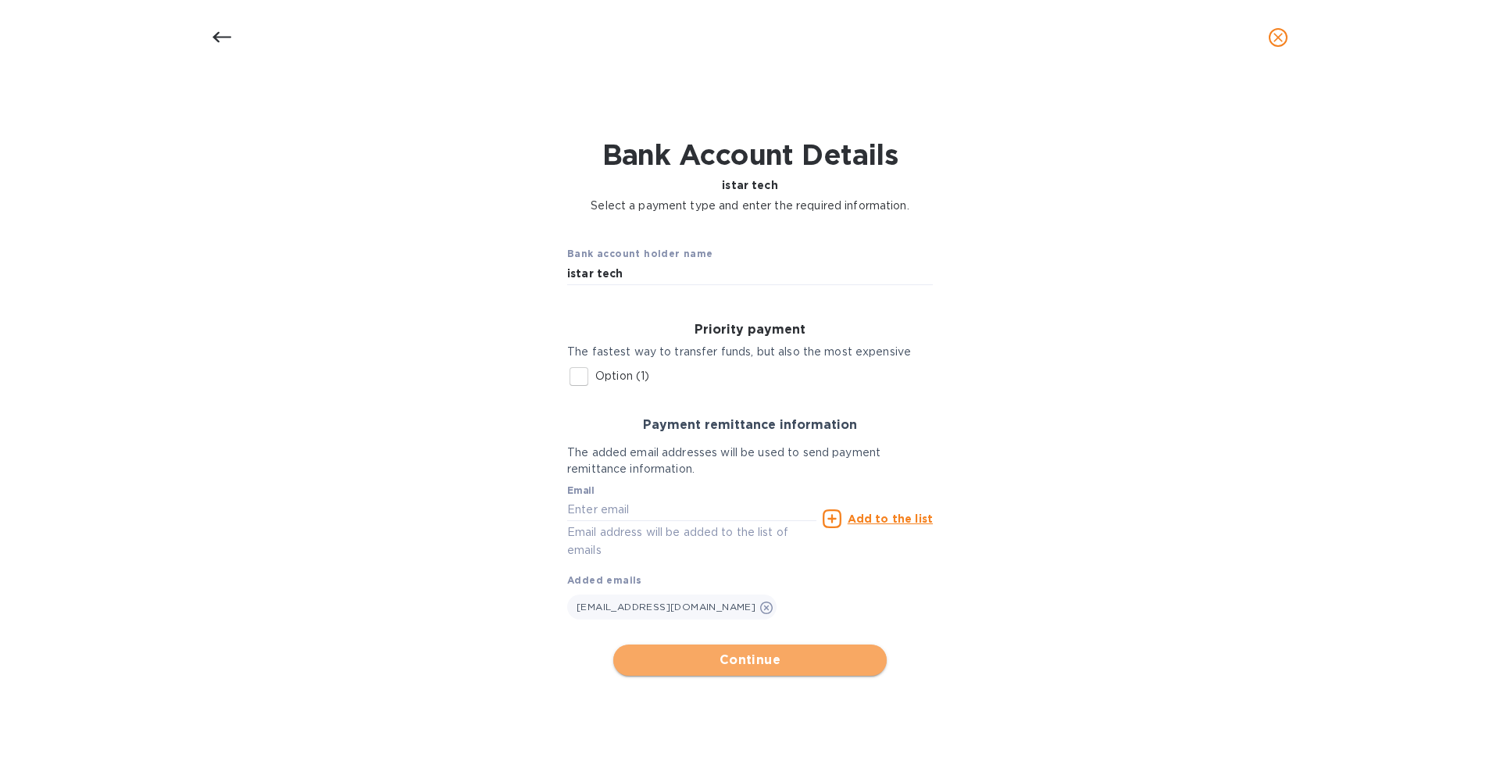
click at [736, 668] on span "Continue" at bounding box center [750, 660] width 248 height 19
click at [736, 667] on span "Continue" at bounding box center [750, 660] width 248 height 19
click at [617, 338] on div "Priority payment The fastest way to transfer funds, but also the most expensive" at bounding box center [750, 341] width 366 height 37
click at [583, 376] on input "Option (1)" at bounding box center [578, 376] width 33 height 33
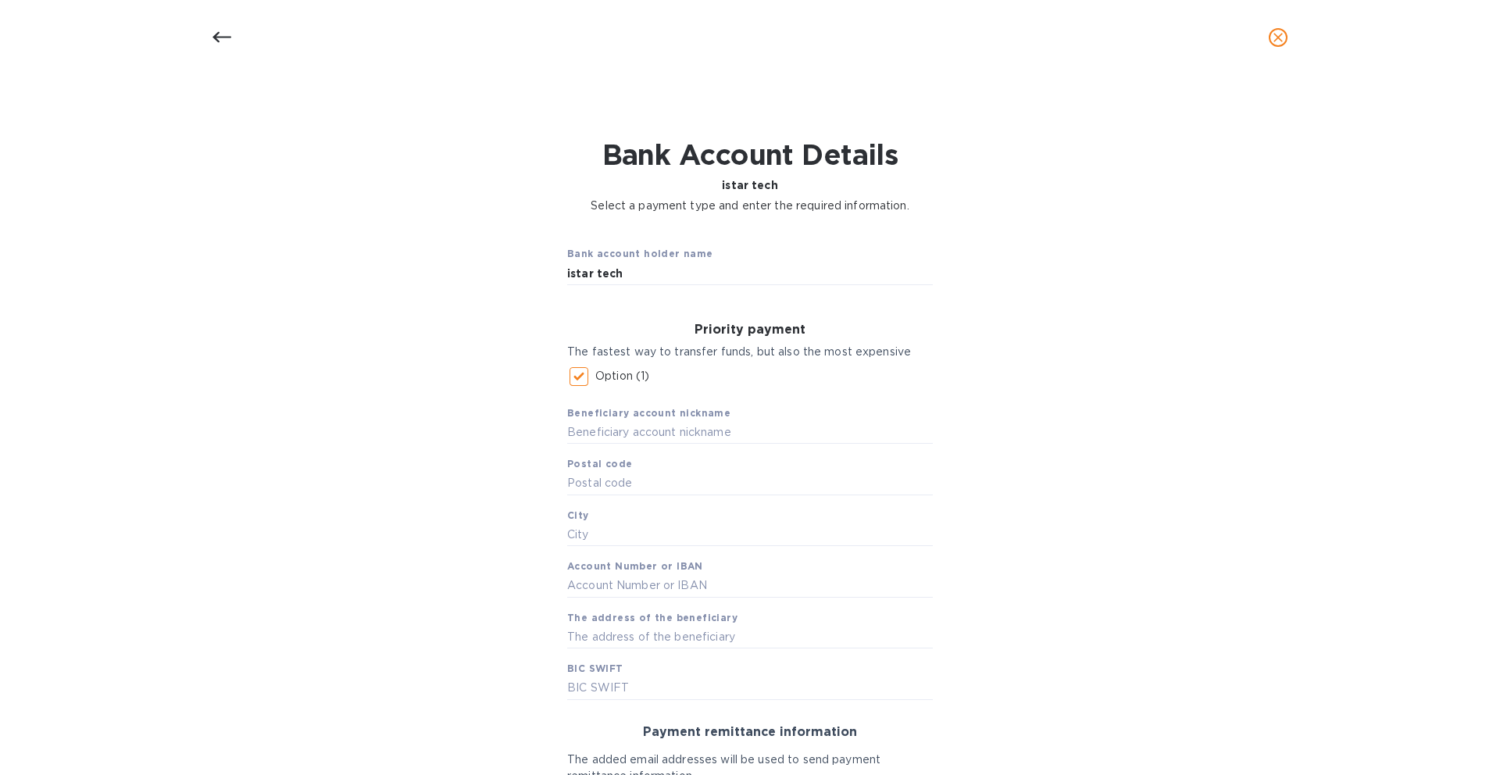
click at [587, 384] on input "Option (1)" at bounding box center [578, 376] width 33 height 33
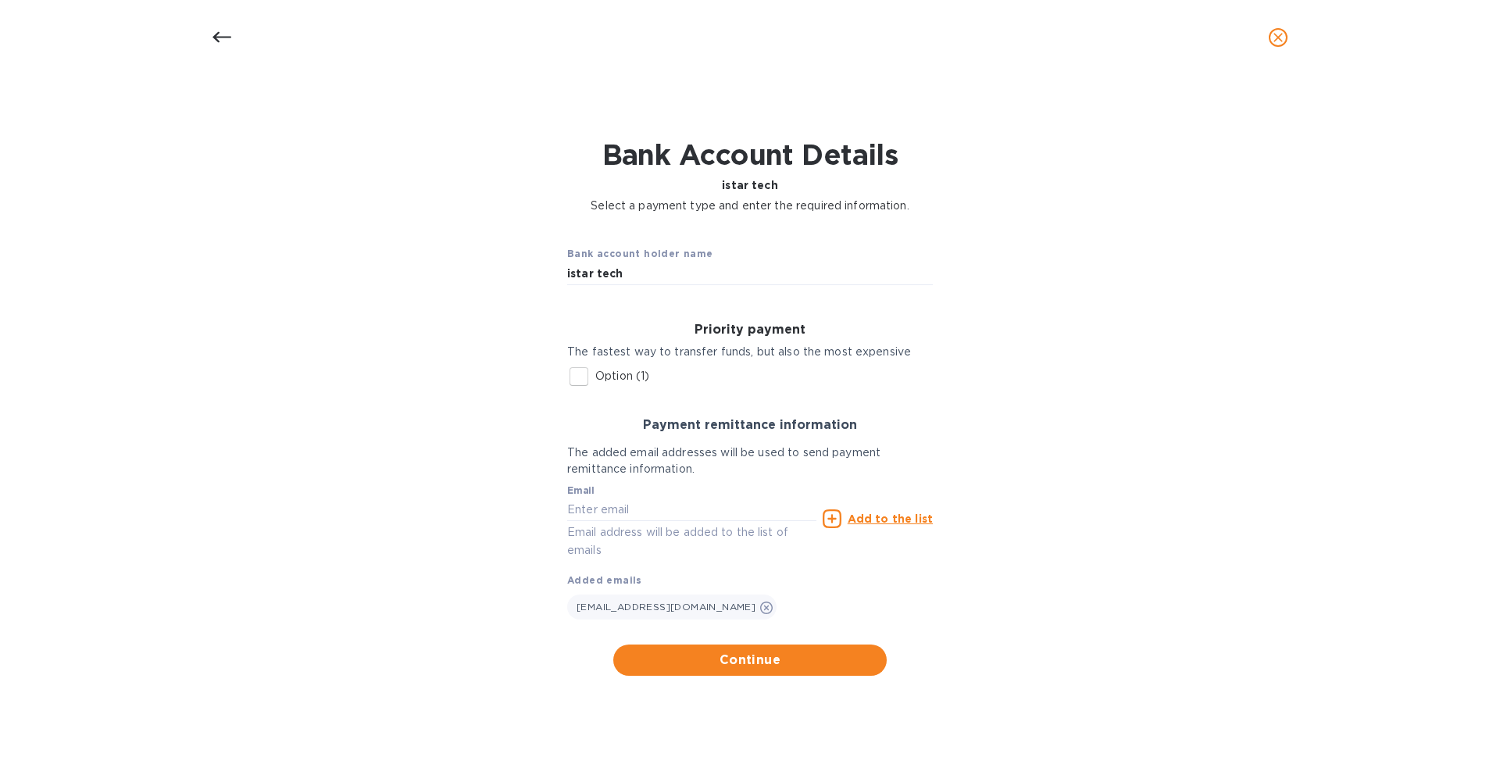
click at [635, 376] on p "Option (1)" at bounding box center [622, 376] width 54 height 16
click at [595, 376] on input "Option (1)" at bounding box center [578, 376] width 33 height 33
checkbox input "true"
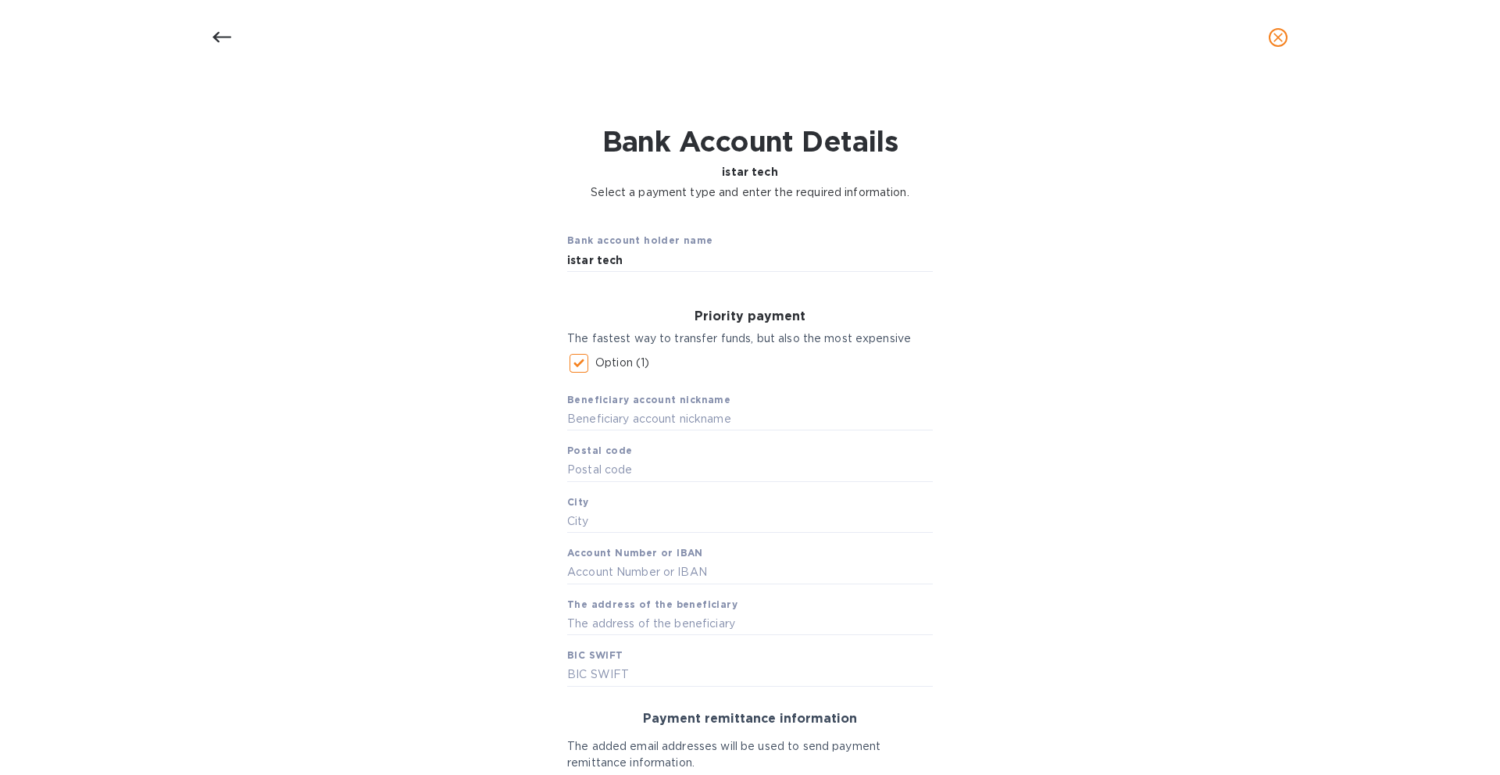
scroll to position [8, 0]
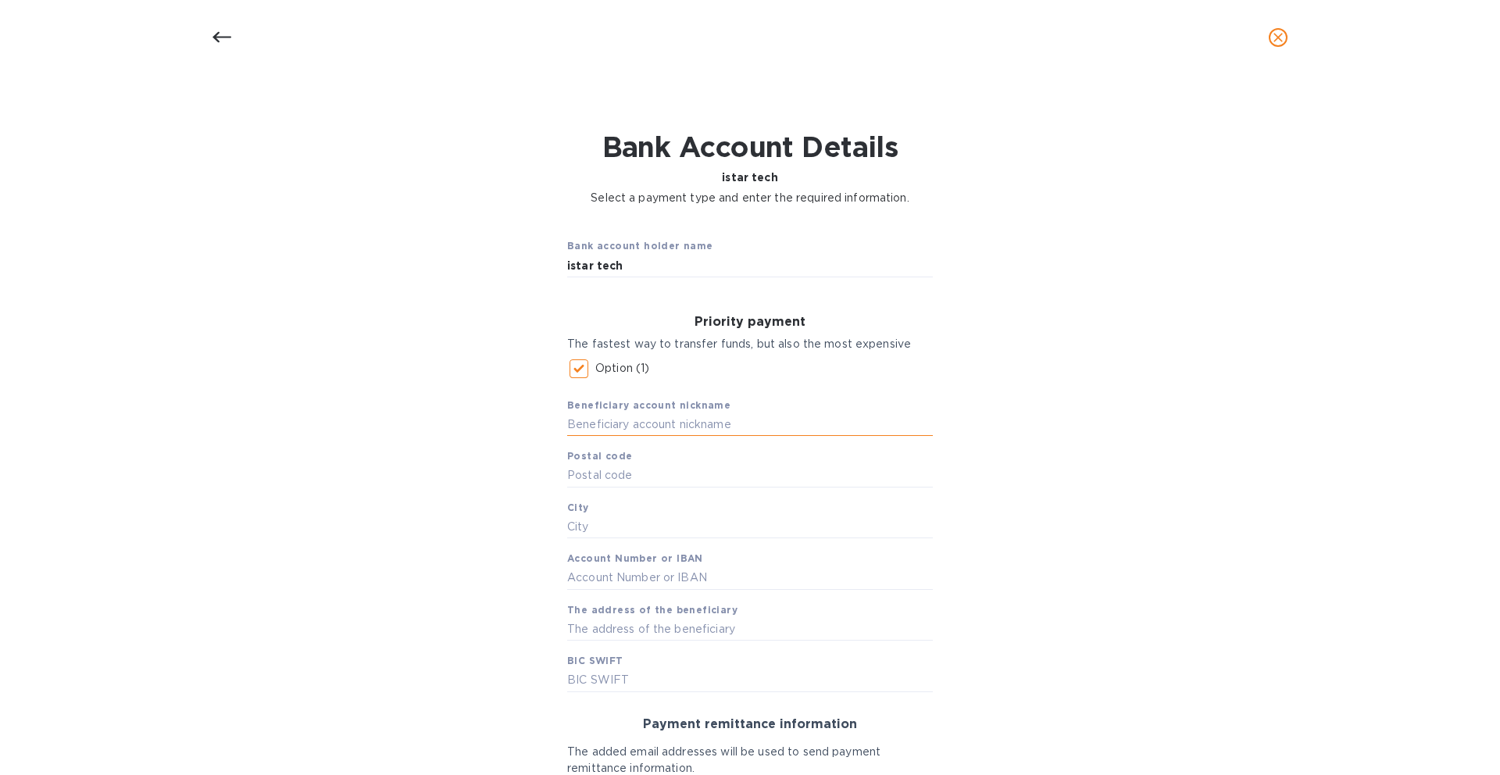
click at [646, 423] on input "text" at bounding box center [750, 423] width 366 height 23
paste input "ISTAR TECH (HK) CO., LIMITED"
click at [684, 424] on input "ISTAR TECH (HK) CO., LIMITED" at bounding box center [750, 423] width 366 height 23
type input "ISTAR TECH (HK) CO LIMITED"
click at [602, 476] on input "text" at bounding box center [750, 475] width 366 height 23
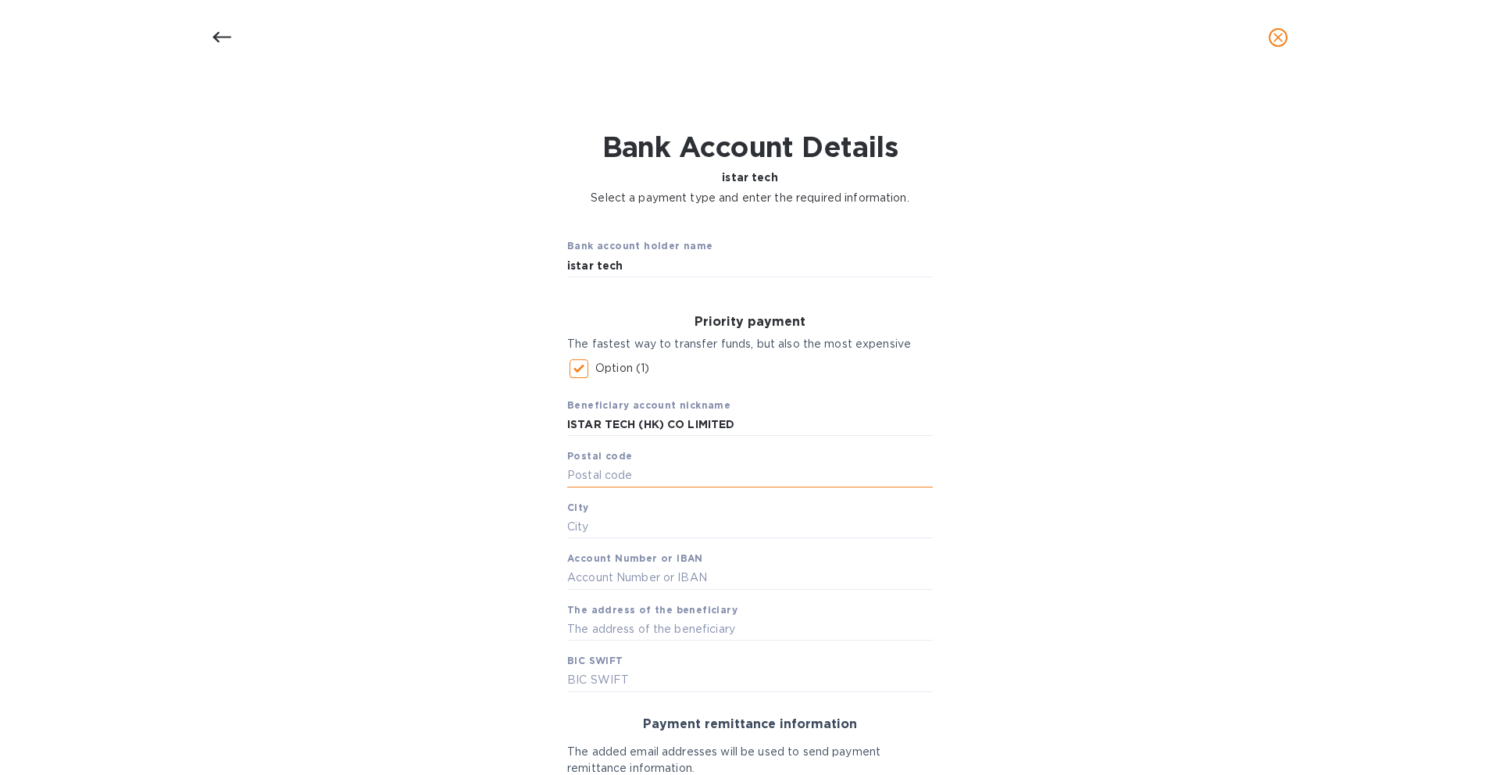
scroll to position [5, 0]
click at [680, 517] on input "text" at bounding box center [750, 528] width 366 height 23
click at [683, 523] on input "text" at bounding box center [750, 528] width 366 height 23
click at [680, 526] on input "text" at bounding box center [750, 528] width 366 height 23
click at [672, 530] on input "text" at bounding box center [750, 528] width 366 height 23
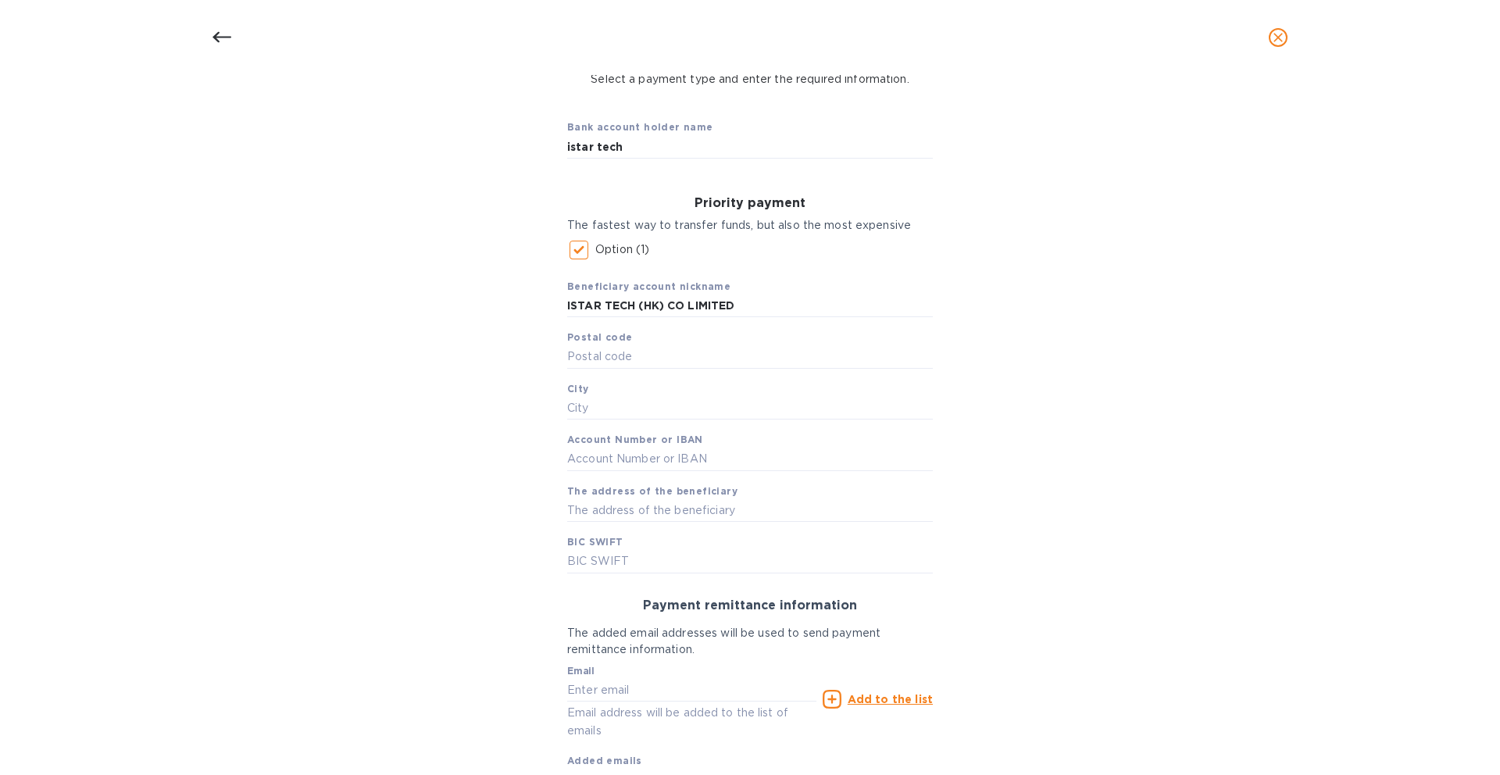
scroll to position [153, 0]
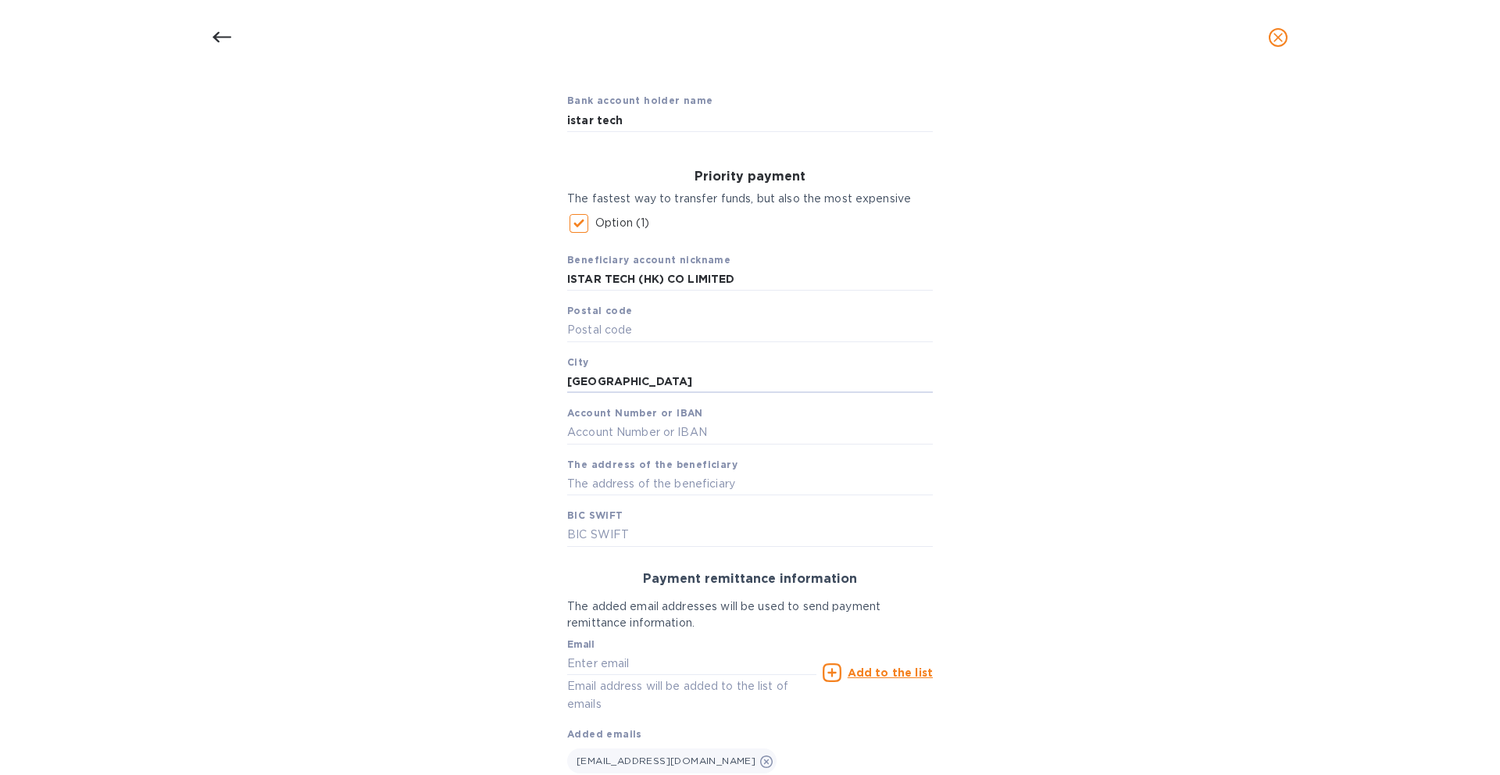
type input "[GEOGRAPHIC_DATA]"
drag, startPoint x: 774, startPoint y: 444, endPoint x: 765, endPoint y: 444, distance: 9.4
click at [774, 444] on div "Beneficiary account nickname ISTAR TECH (HK) CO LIMITED Postal code City [GEOGR…" at bounding box center [750, 393] width 366 height 307
click at [754, 434] on input "text" at bounding box center [750, 432] width 366 height 23
paste input "[PHONE_NUMBER]"
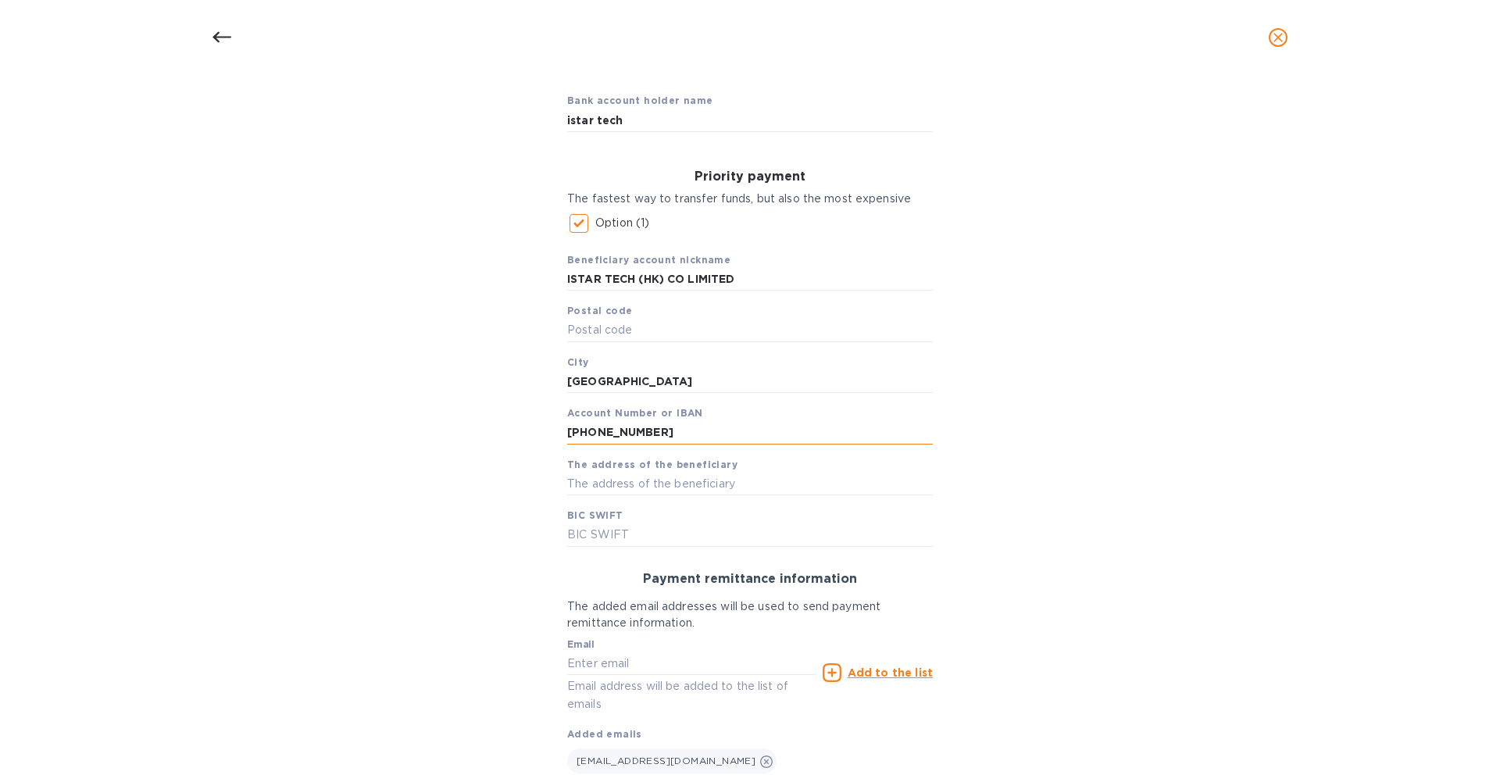
click at [589, 430] on input "[PHONE_NUMBER]" at bounding box center [750, 432] width 366 height 23
type input "[PHONE_NUMBER]"
click at [654, 486] on input "text" at bounding box center [750, 484] width 366 height 23
paste input "[STREET_ADDRESS]"
type input "[STREET_ADDRESS]"
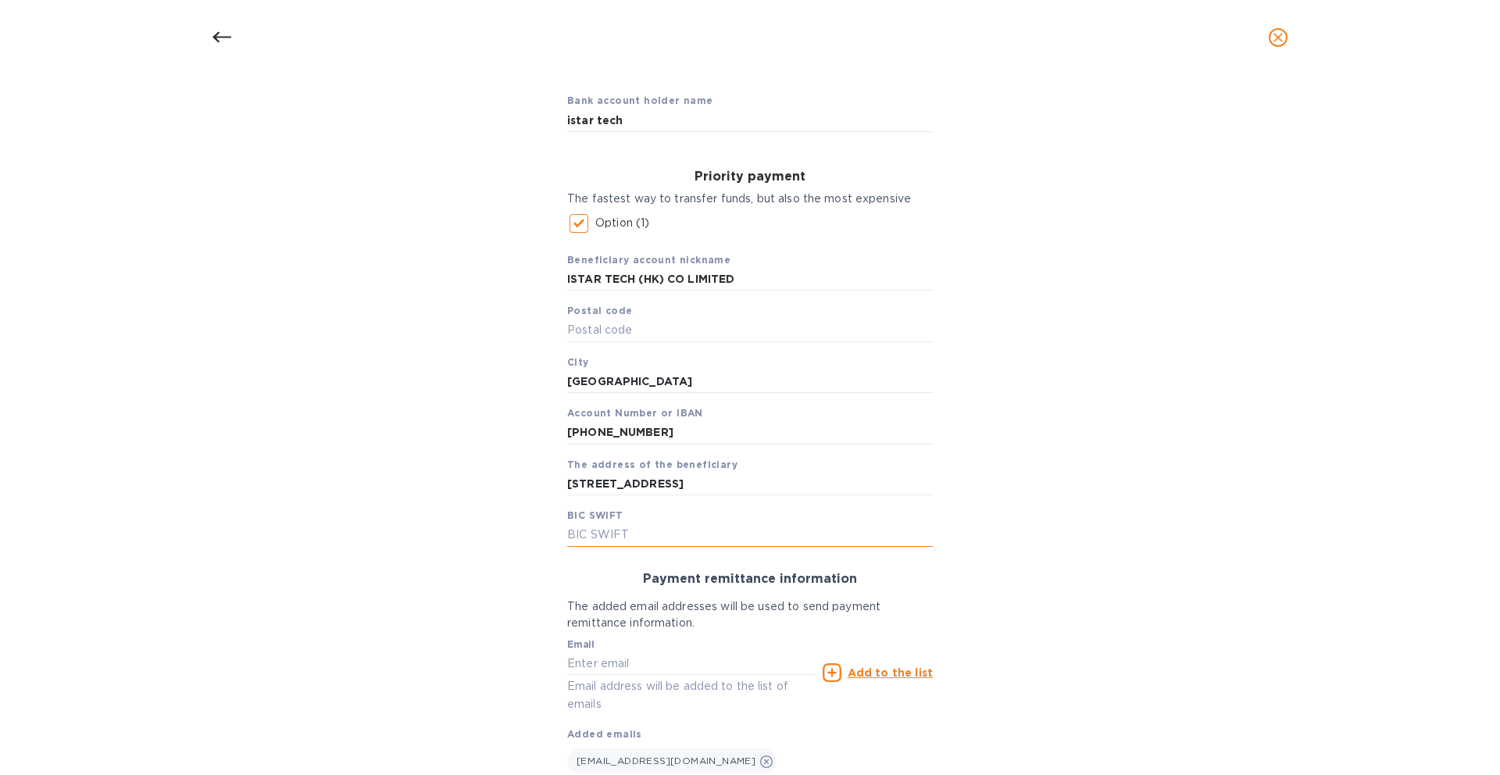
click at [719, 531] on input "text" at bounding box center [750, 534] width 366 height 23
click at [631, 433] on input "[PHONE_NUMBER]" at bounding box center [750, 432] width 366 height 23
click at [588, 433] on input "561-789231838" at bounding box center [750, 432] width 366 height 23
type input "561789231838"
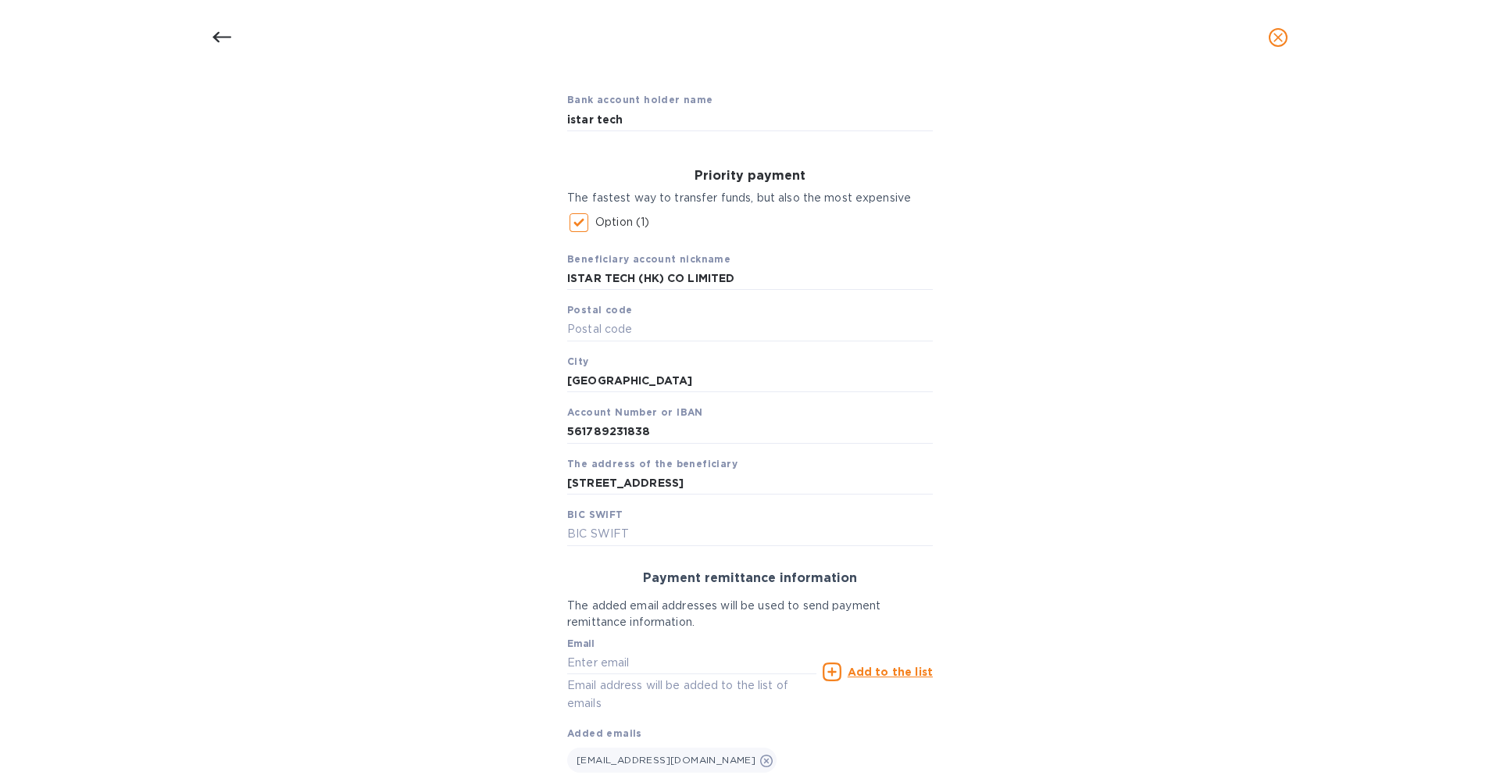
click at [518, 442] on div "Bank account holder name istar tech Priority payment The fastest way to transfe…" at bounding box center [749, 454] width 1459 height 769
click at [670, 330] on input "text" at bounding box center [750, 329] width 366 height 23
click at [670, 531] on input "text" at bounding box center [750, 534] width 366 height 23
paste input "HSBC HK HHH KH"
click at [648, 535] on input "HSBC HK HHH KH" at bounding box center [750, 534] width 366 height 23
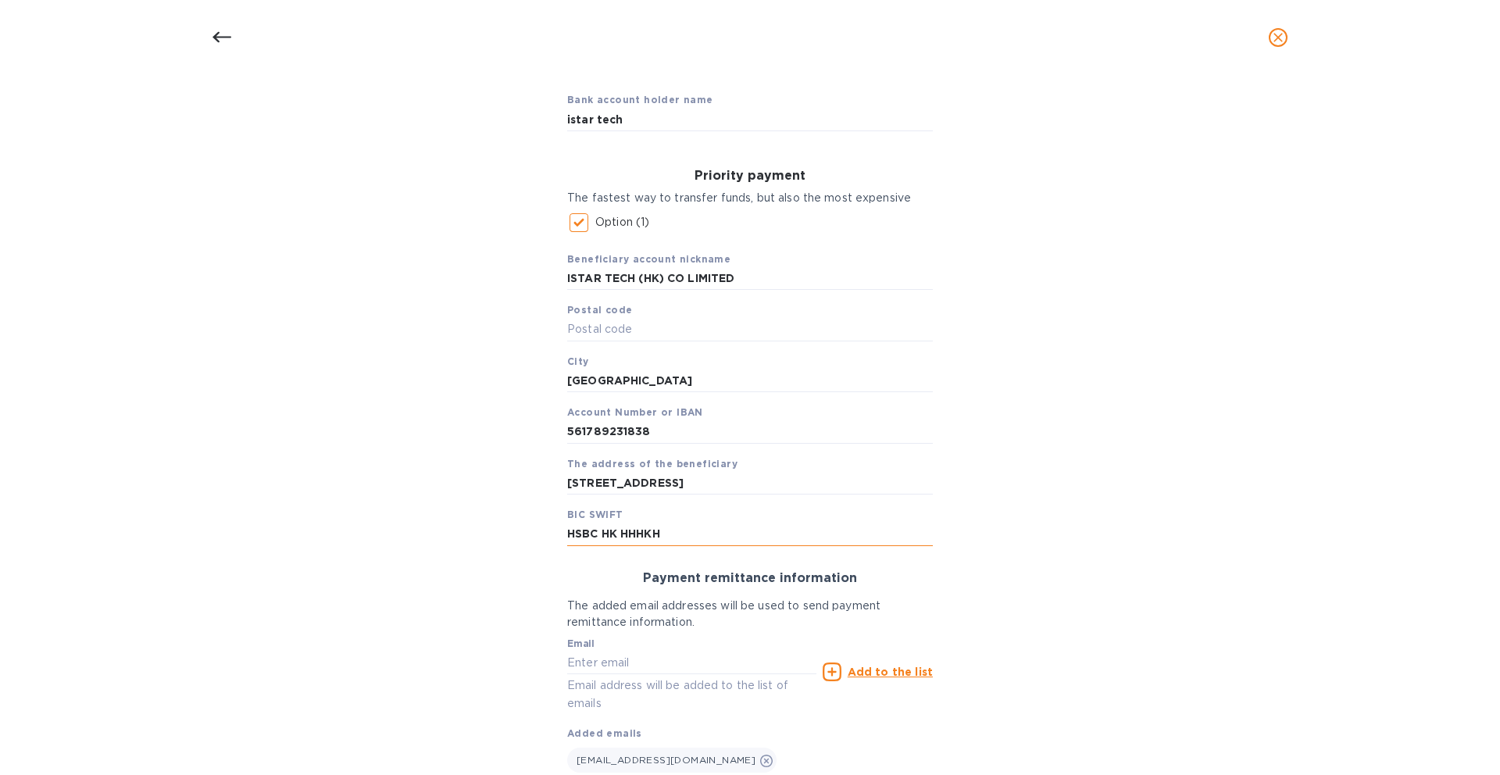
click at [622, 533] on input "HSBC HK HHHKH" at bounding box center [750, 534] width 366 height 23
click at [603, 536] on input "HSBC HKHHHKH" at bounding box center [750, 534] width 366 height 23
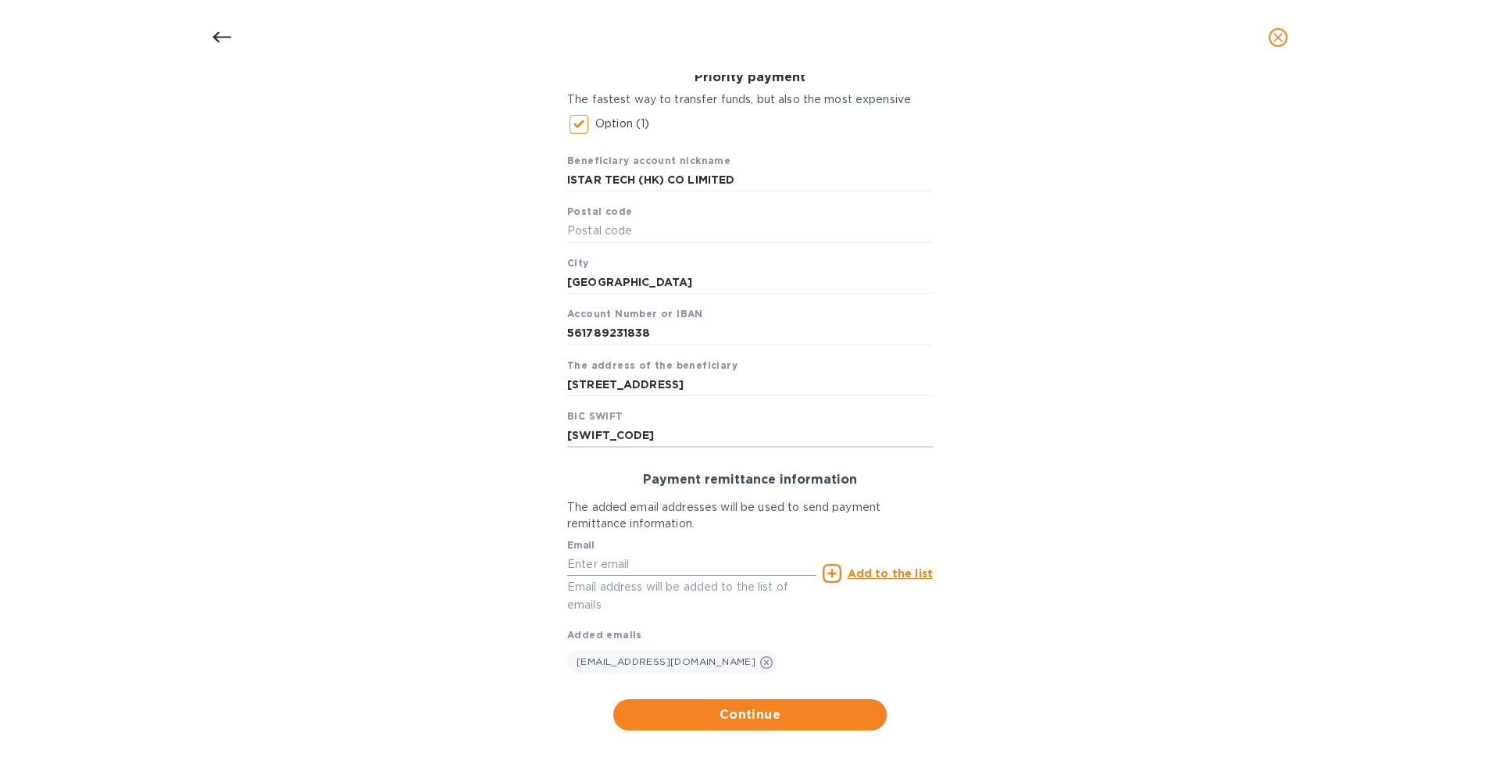
scroll to position [257, 0]
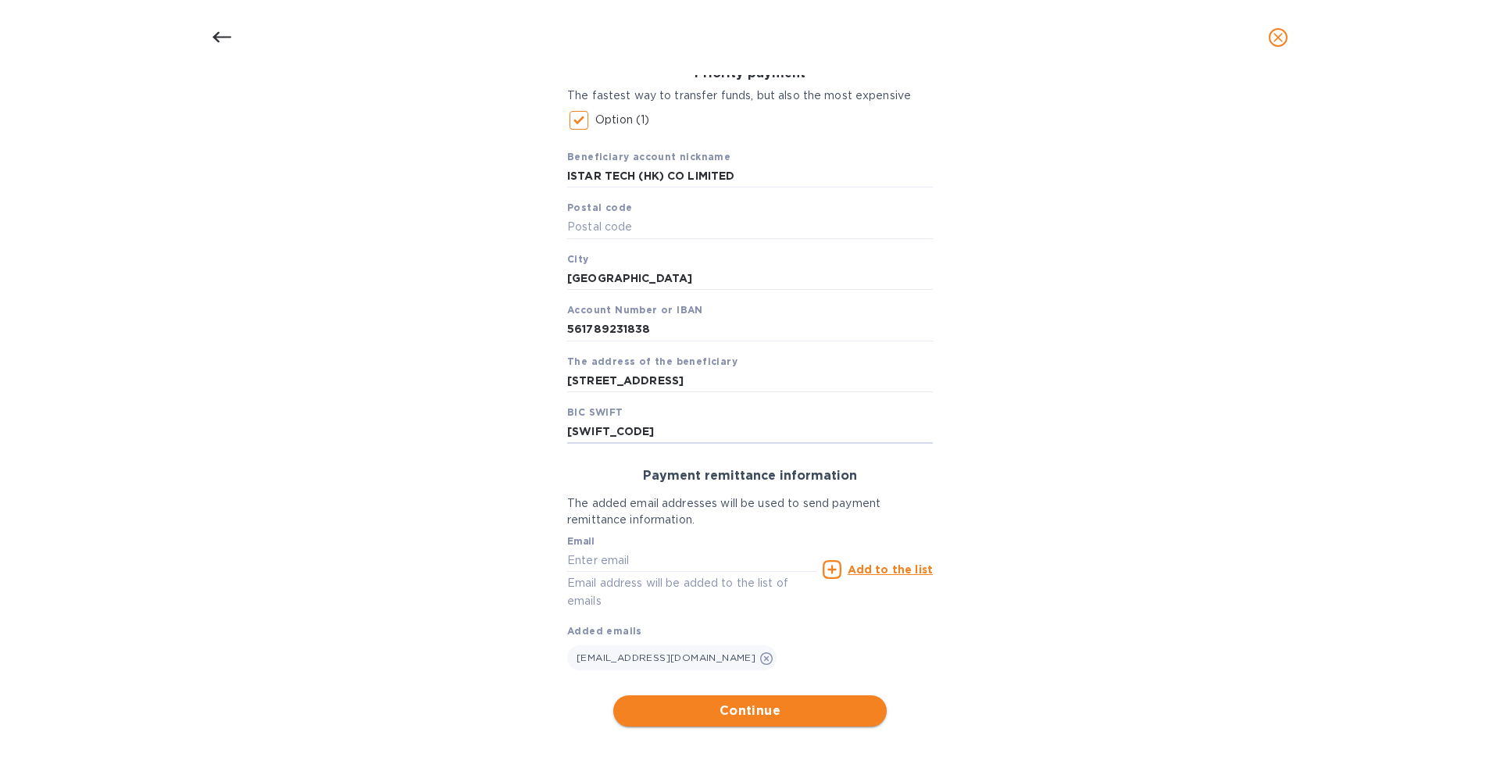
type input "[SWIFT_CODE]"
click at [746, 714] on span "Continue" at bounding box center [750, 710] width 248 height 19
click at [1435, 691] on icon "Close" at bounding box center [1438, 687] width 9 height 9
click at [724, 717] on span "Continue" at bounding box center [750, 710] width 248 height 19
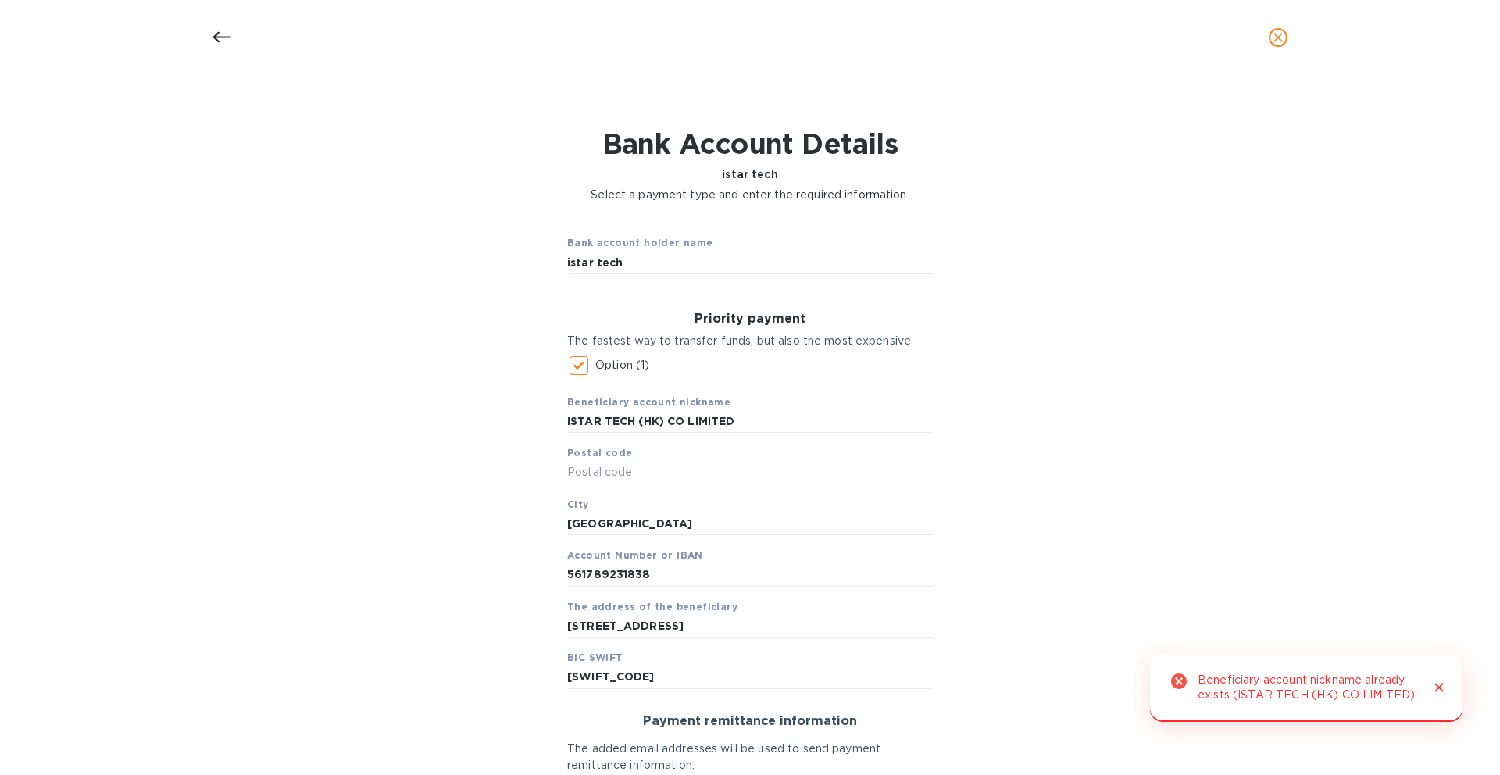
scroll to position [0, 0]
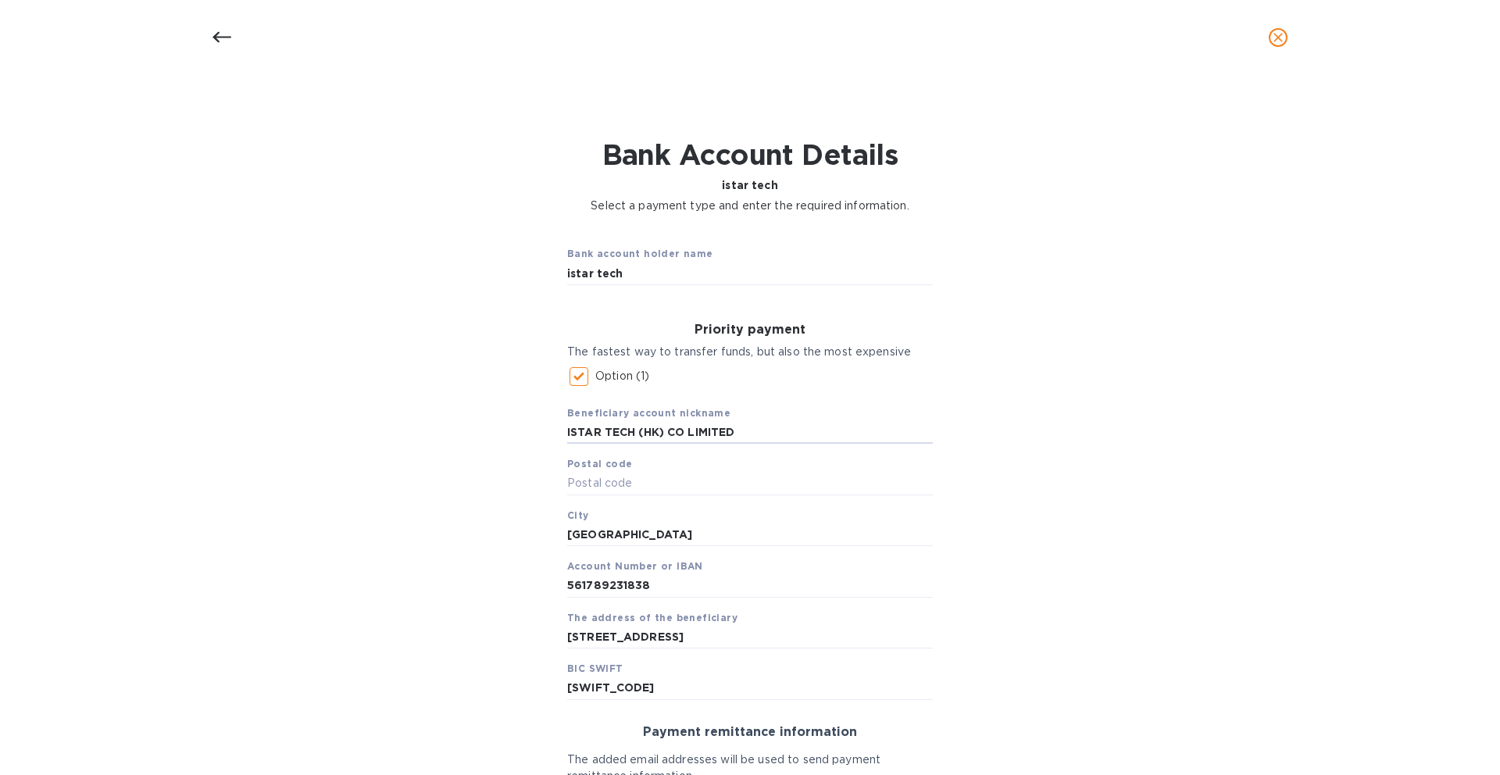
drag, startPoint x: 749, startPoint y: 434, endPoint x: 512, endPoint y: 418, distance: 237.2
click at [512, 418] on div "Bank account holder name istar tech Priority payment The fastest way to transfe…" at bounding box center [749, 607] width 1459 height 769
drag, startPoint x: 644, startPoint y: 275, endPoint x: 505, endPoint y: 280, distance: 138.3
click at [505, 280] on div "Bank account holder name istar tech Priority payment The fastest way to transfe…" at bounding box center [749, 607] width 1459 height 769
paste input "ISTAR TECH (HK) CO LIMITED"
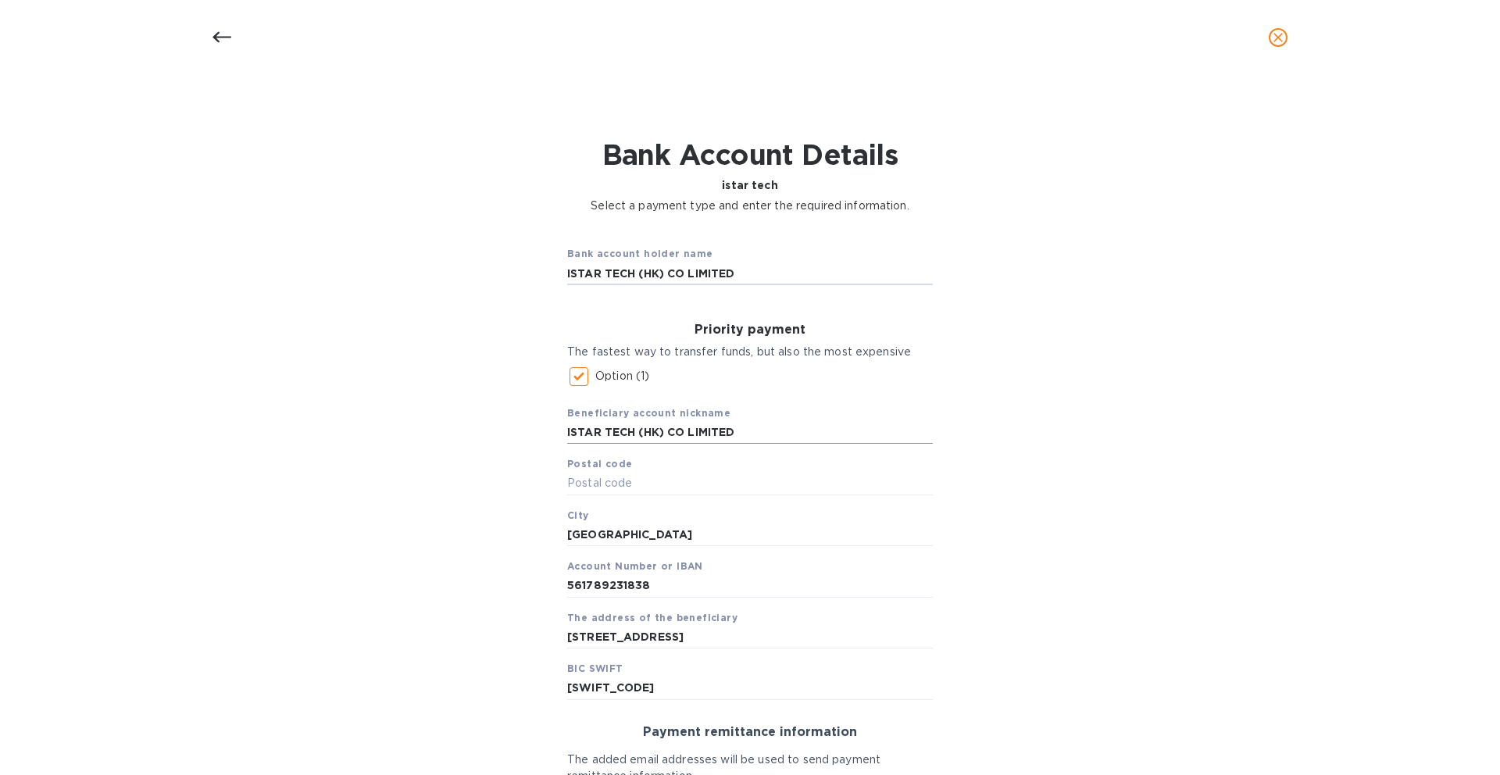
type input "ISTAR TECH (HK) CO LIMITED"
drag, startPoint x: 724, startPoint y: 429, endPoint x: 503, endPoint y: 429, distance: 221.0
click at [503, 429] on div "Bank account holder name ISTAR TECH (HK) CO LIMITED Priority payment The fastes…" at bounding box center [749, 607] width 1459 height 769
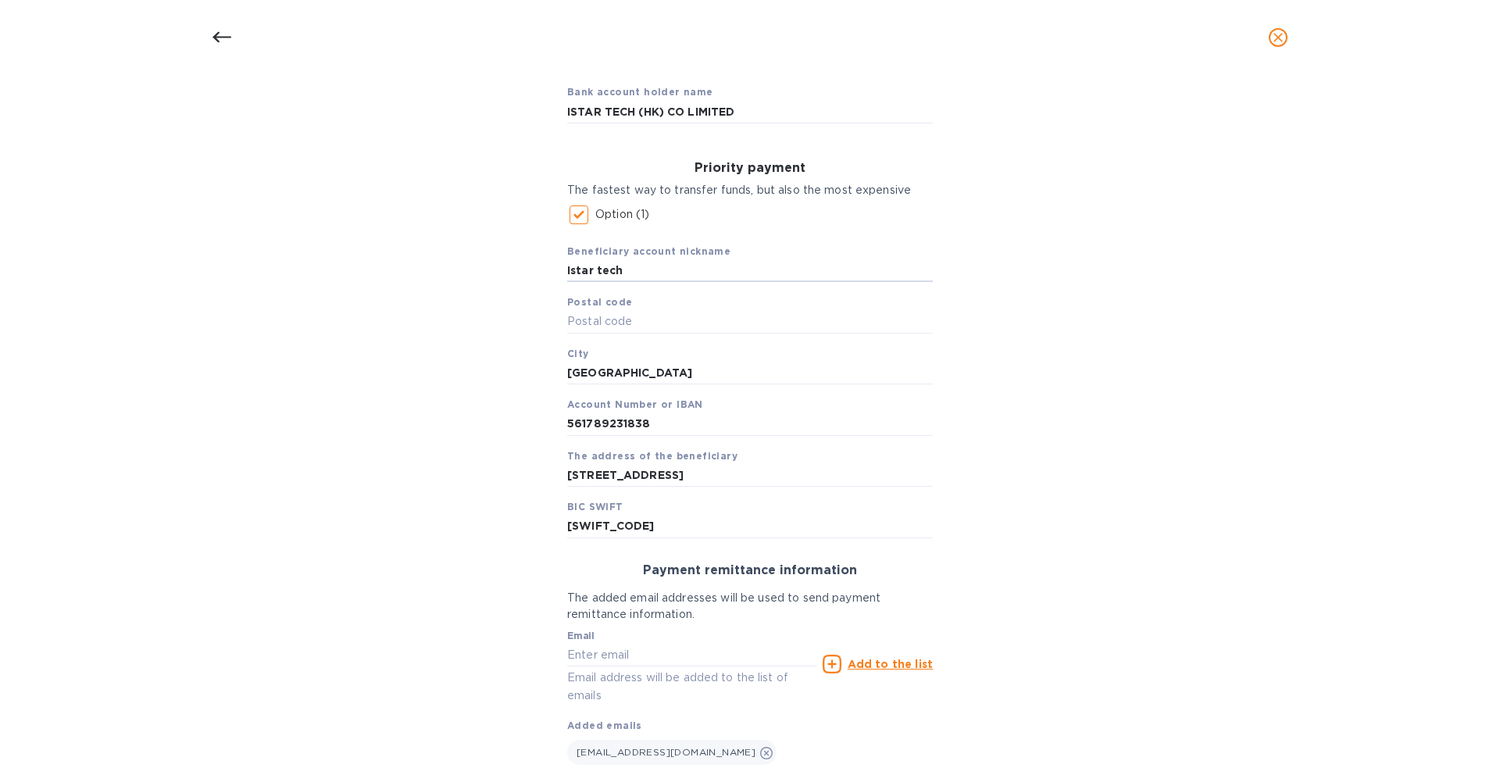
scroll to position [257, 0]
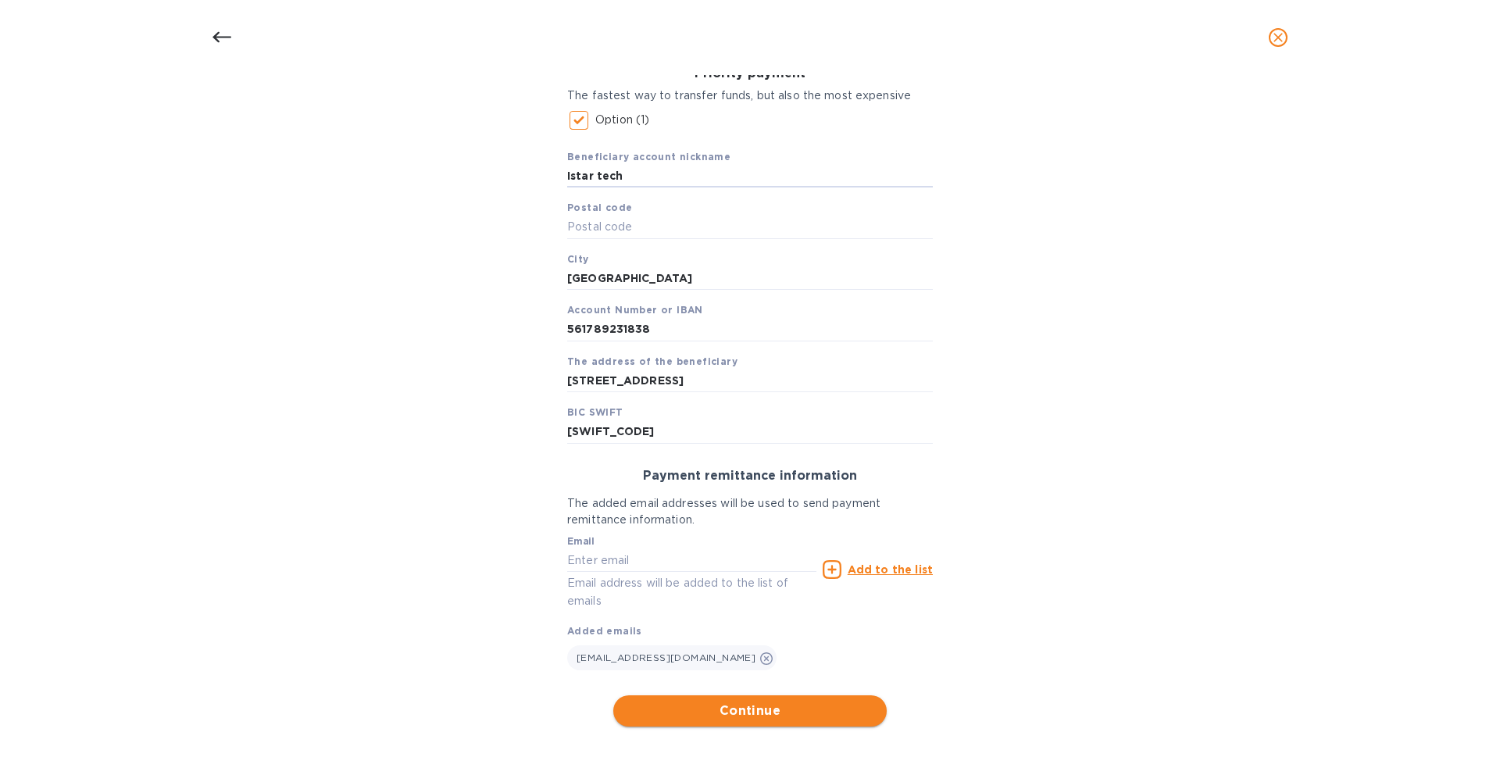
type input "Istar tech"
click at [748, 696] on button "Continue" at bounding box center [749, 710] width 273 height 31
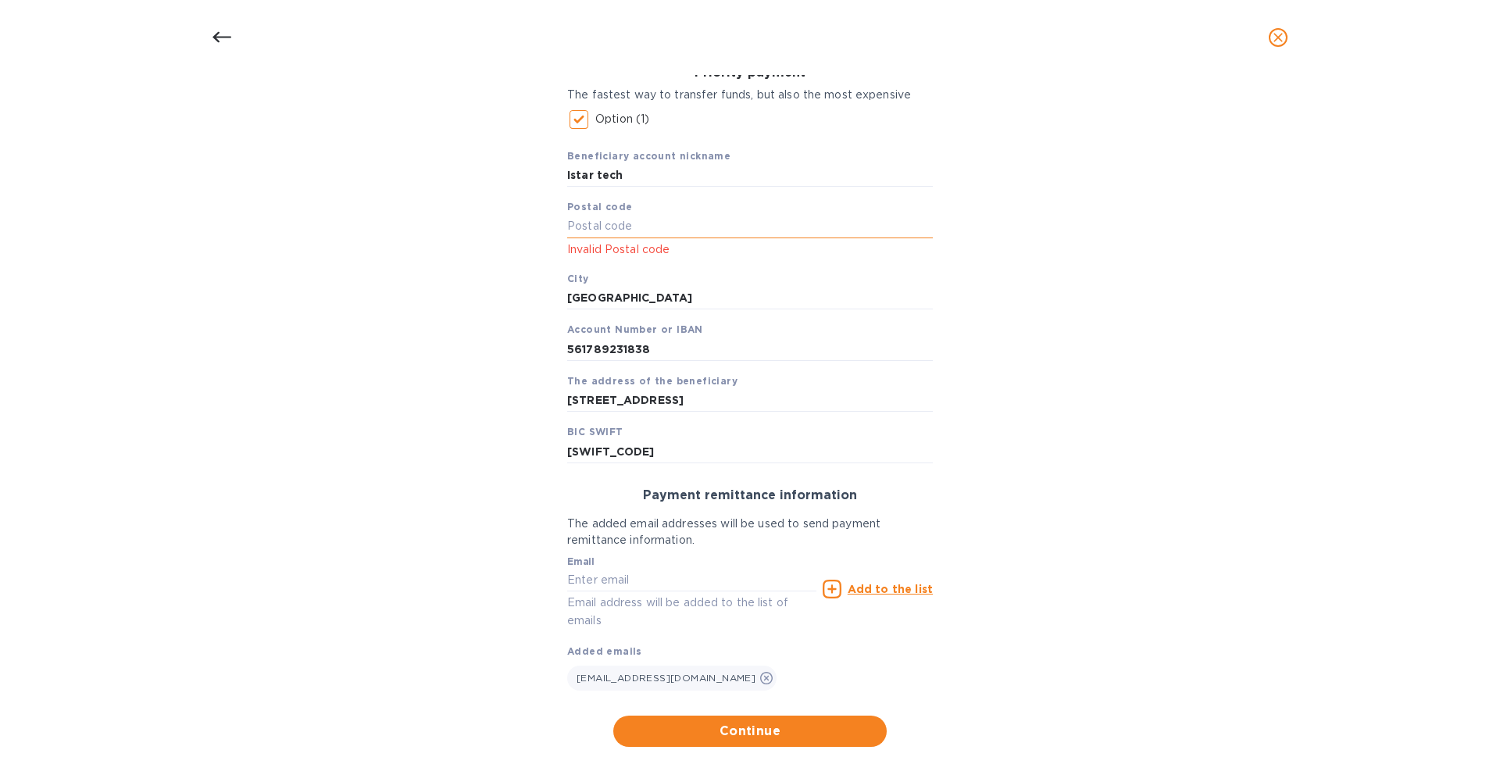
click at [664, 230] on input "text" at bounding box center [750, 226] width 366 height 23
paste input "999077"
type input "999077"
click at [535, 200] on div "Bank account holder name ISTAR TECH (HK) CO LIMITED Priority payment The fastes…" at bounding box center [749, 360] width 1459 height 789
click at [519, 239] on div "Bank account holder name ISTAR TECH (HK) CO LIMITED Priority payment The fastes…" at bounding box center [749, 360] width 1459 height 789
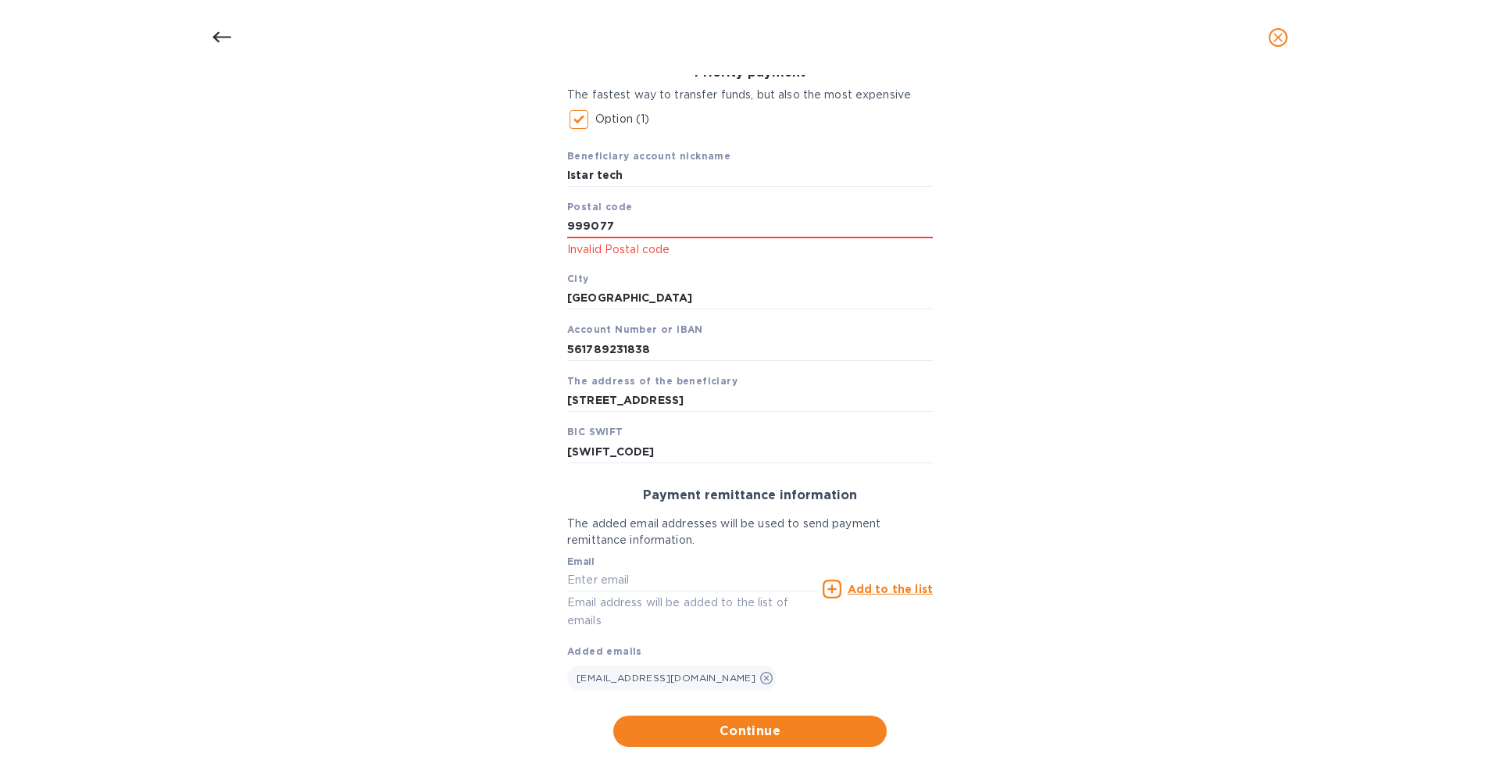
drag, startPoint x: 532, startPoint y: 264, endPoint x: 540, endPoint y: 261, distance: 8.4
click at [533, 263] on div "Bank account holder name ISTAR TECH (HK) CO LIMITED Priority payment The fastes…" at bounding box center [749, 360] width 1459 height 789
click at [618, 232] on input "999077" at bounding box center [750, 226] width 366 height 23
drag, startPoint x: 638, startPoint y: 229, endPoint x: 562, endPoint y: 227, distance: 76.6
click at [562, 227] on div "Priority payment The fastest way to transfer funds, but also the most expensive…" at bounding box center [750, 264] width 391 height 423
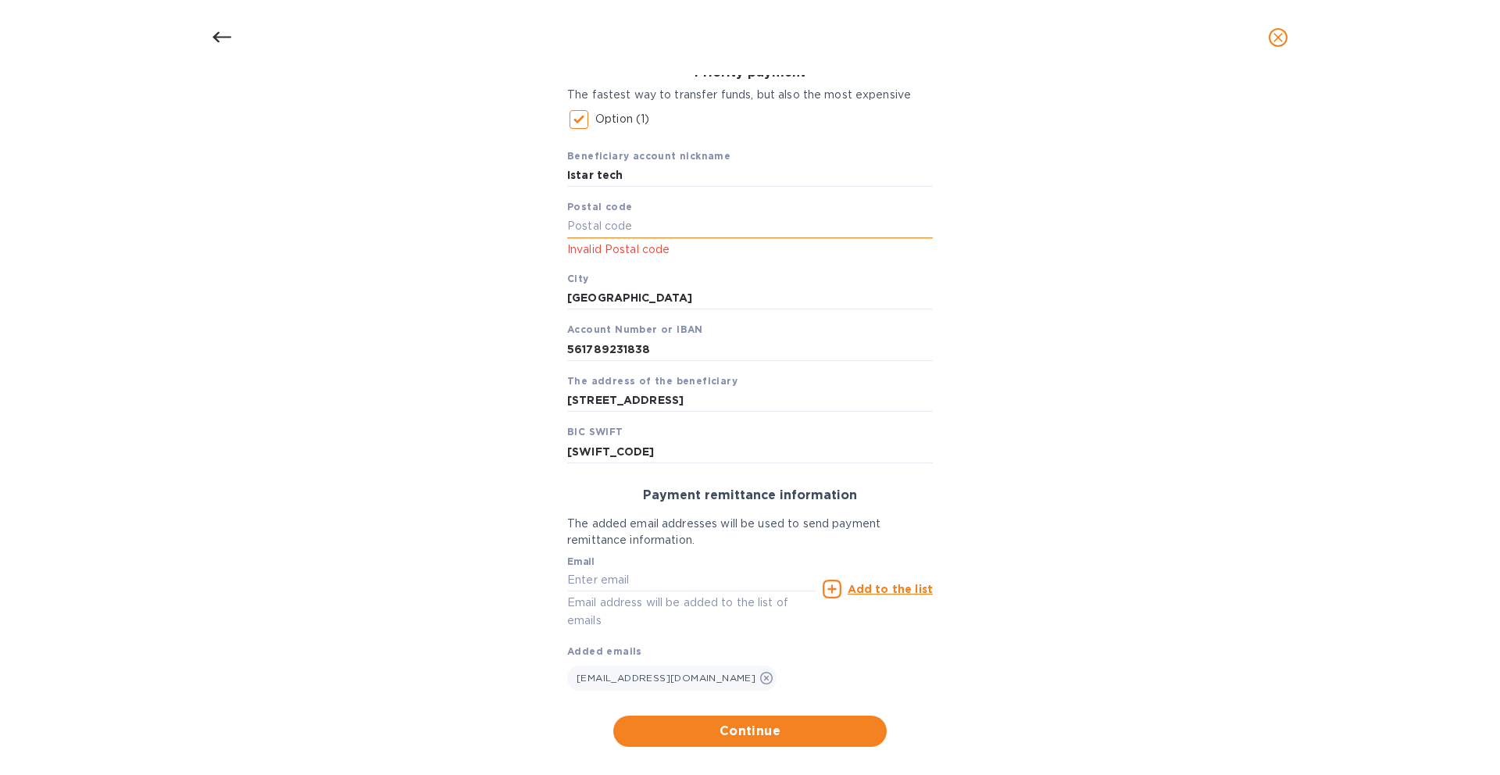
paste input "999077"
type input "999077"
click at [455, 272] on div "Bank account holder name ISTAR TECH (HK) CO LIMITED Priority payment The fastes…" at bounding box center [749, 360] width 1459 height 789
click at [740, 737] on span "Continue" at bounding box center [750, 731] width 248 height 19
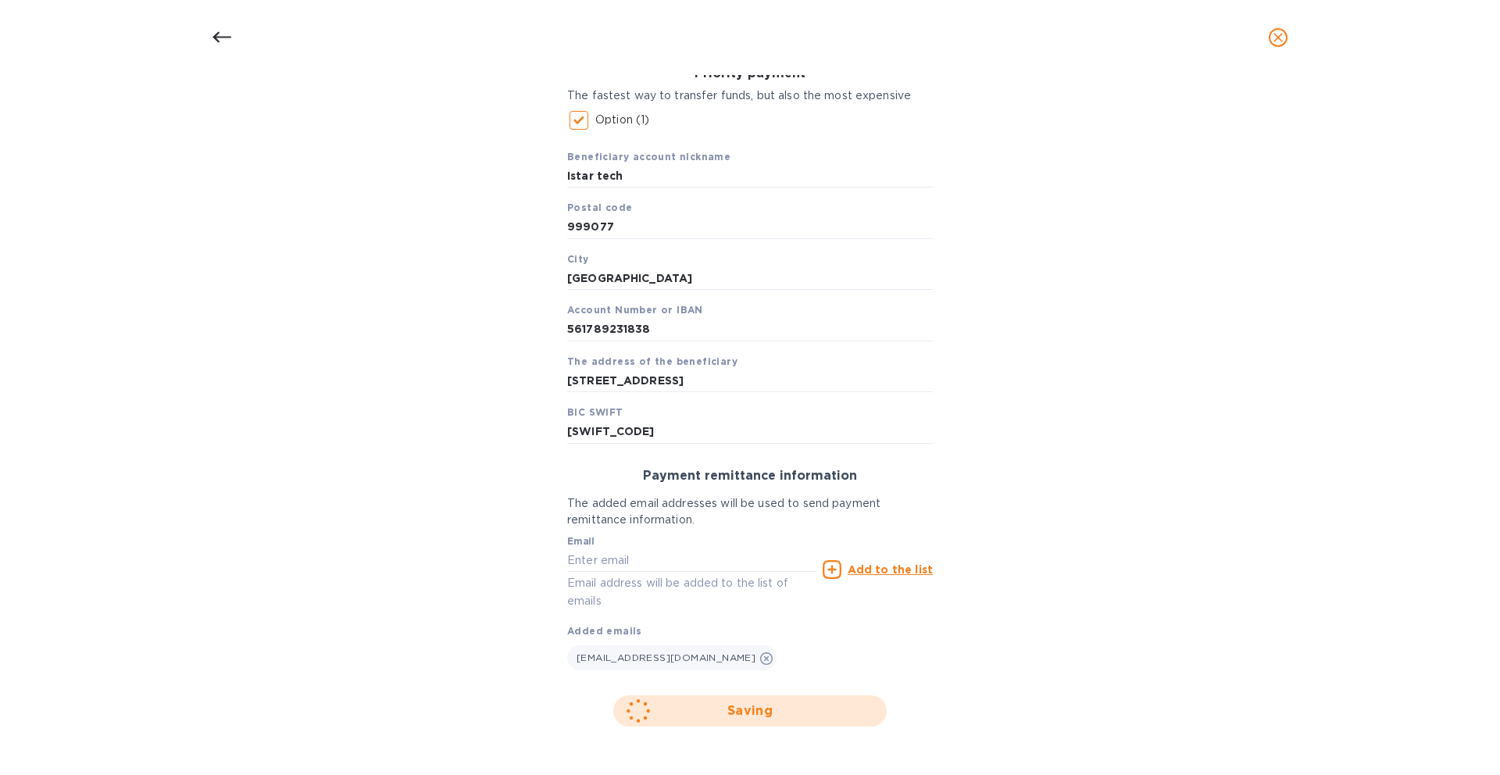
scroll to position [55, 0]
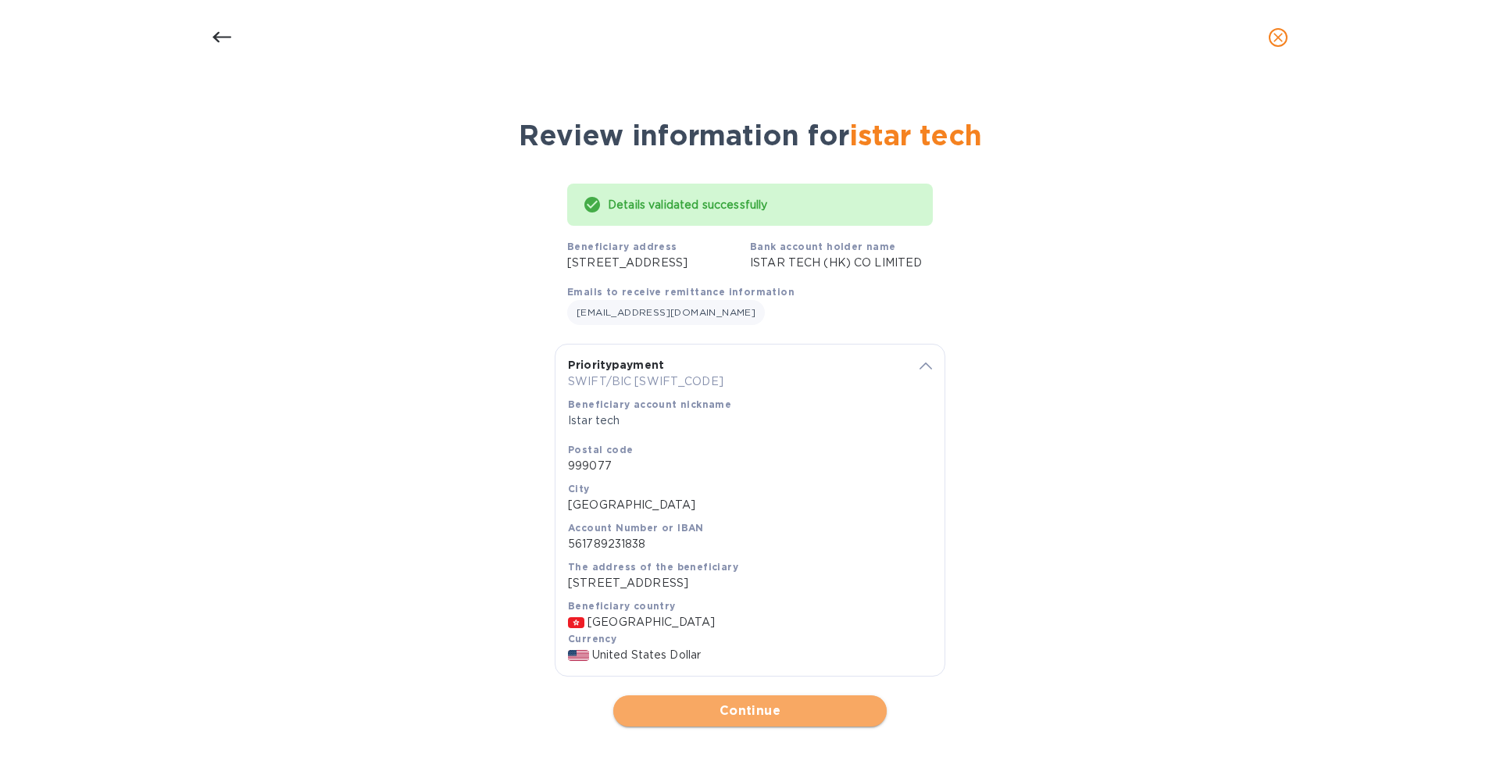
click at [739, 717] on span "Continue" at bounding box center [750, 710] width 248 height 19
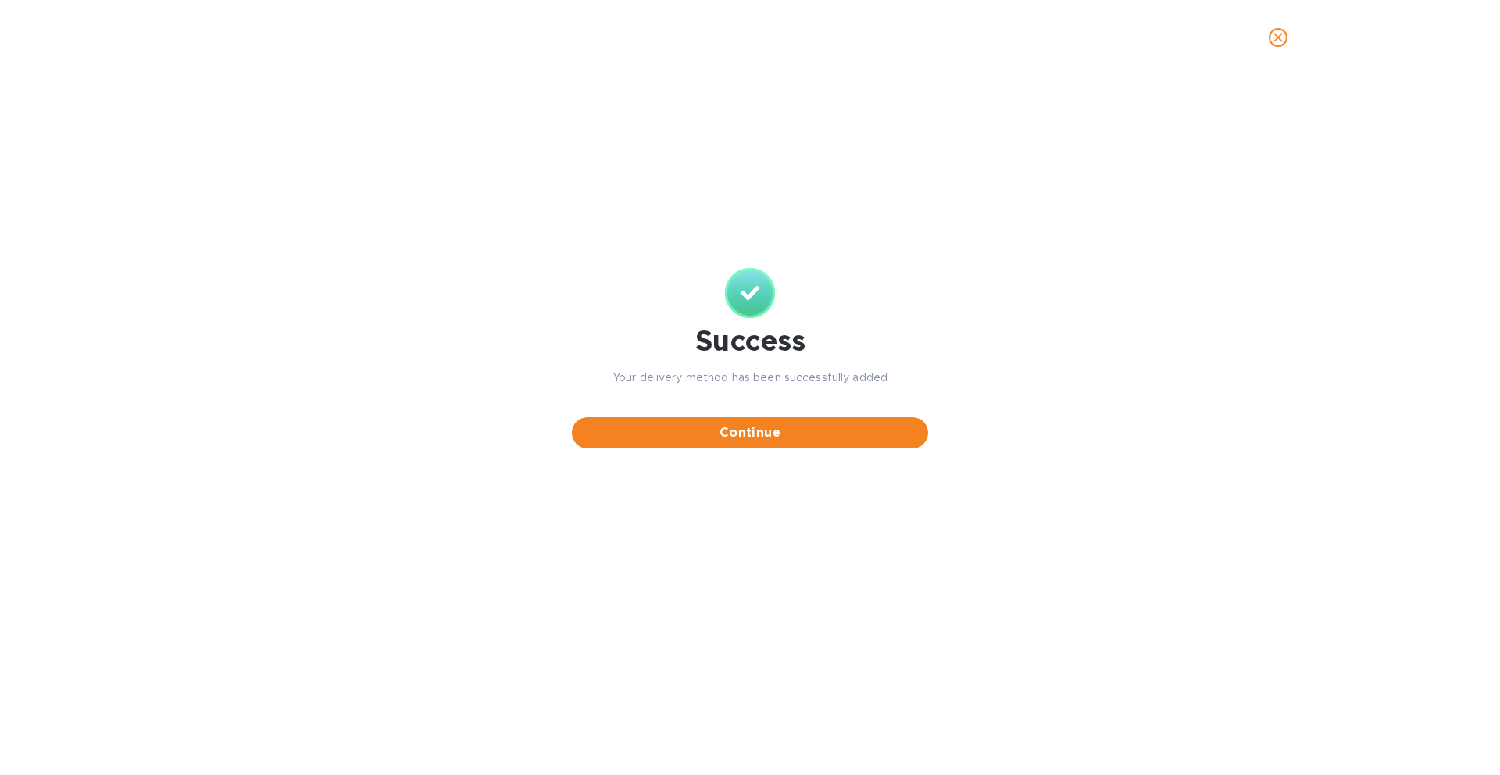
scroll to position [0, 0]
click at [778, 431] on span "Continue" at bounding box center [749, 432] width 331 height 19
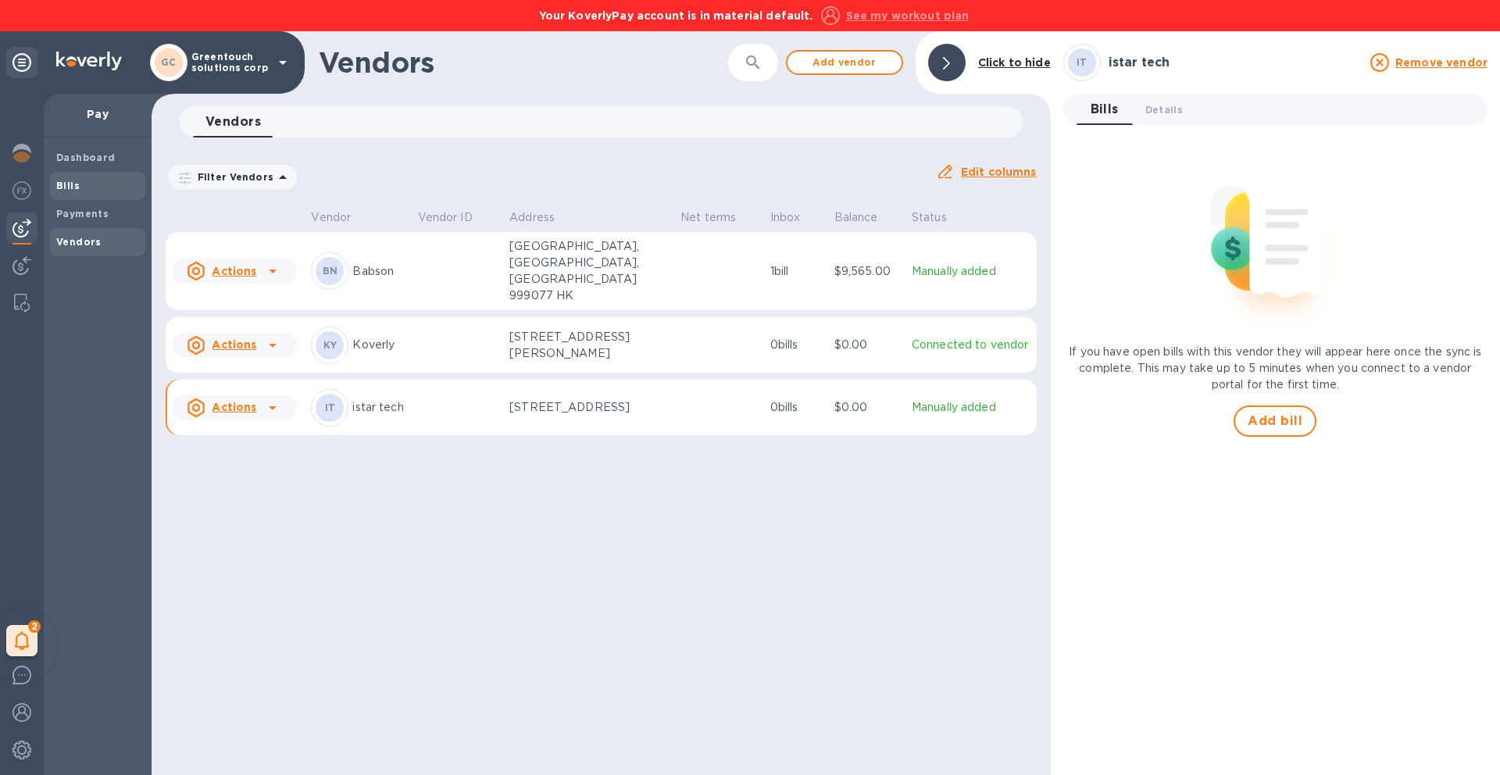
click at [91, 175] on div "Bills" at bounding box center [97, 186] width 95 height 28
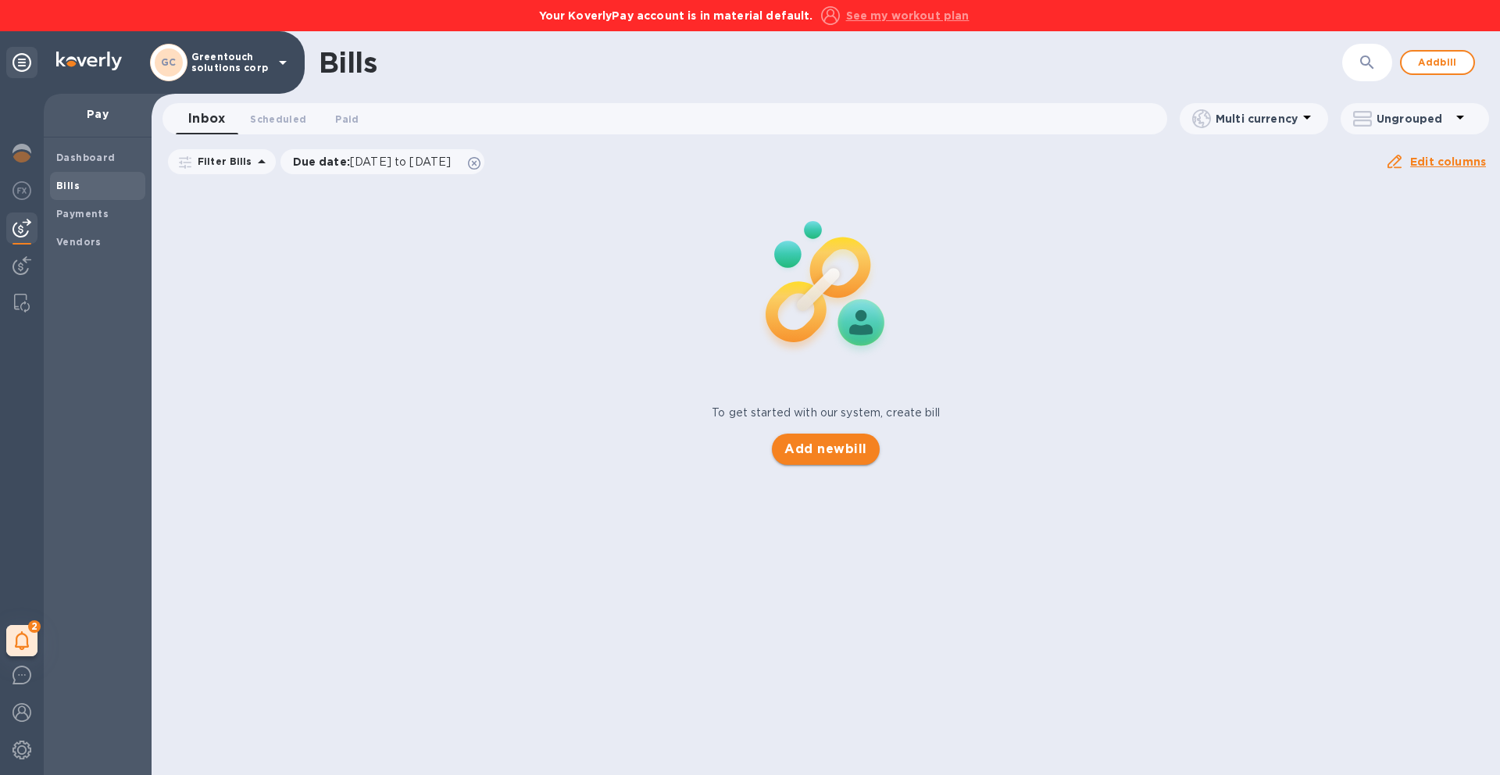
click at [812, 446] on span "Add new bill" at bounding box center [825, 449] width 82 height 19
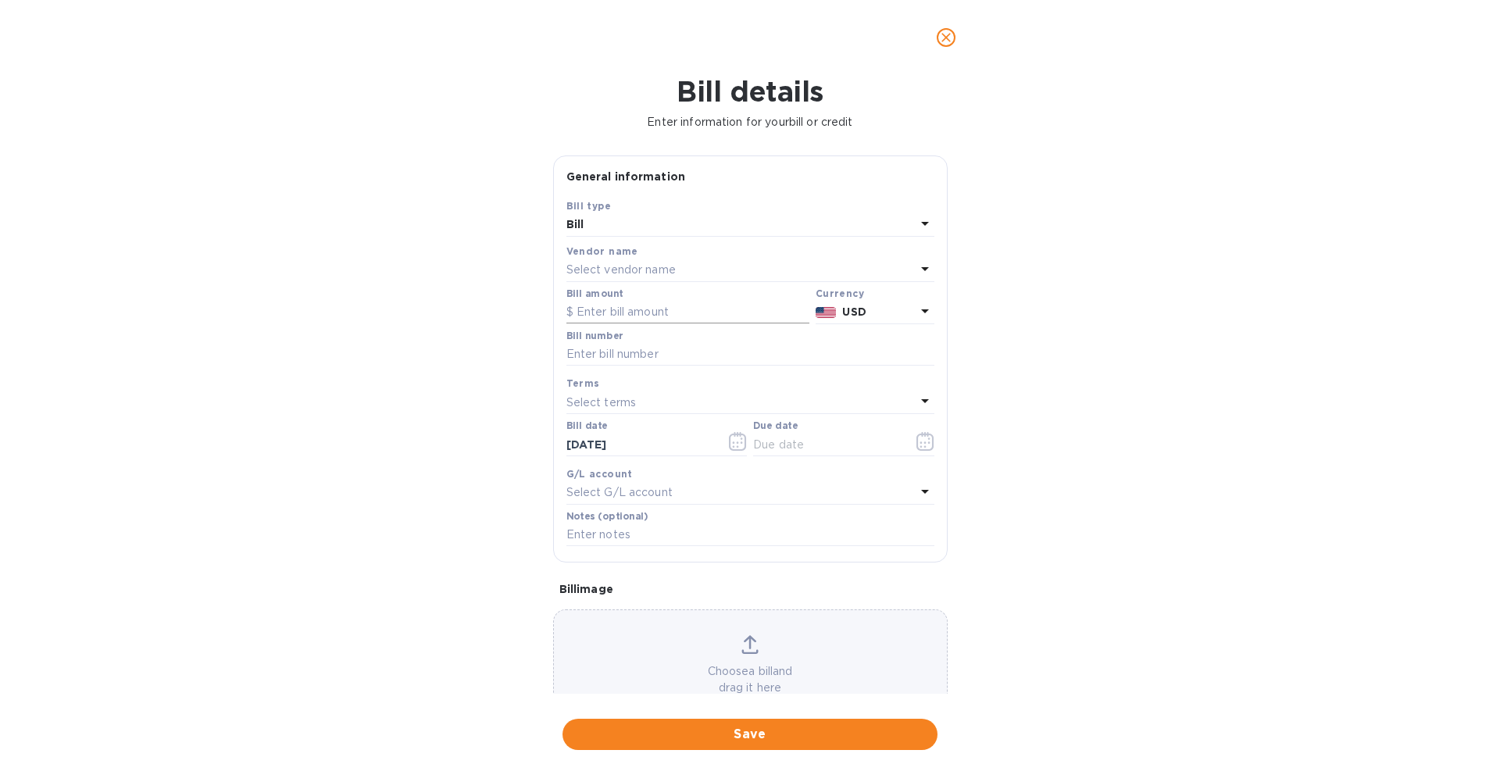
click at [718, 311] on input "text" at bounding box center [687, 312] width 243 height 23
paste input "23,613.75"
type input "23,613.75"
click at [672, 355] on input "text" at bounding box center [750, 354] width 368 height 23
type input "002"
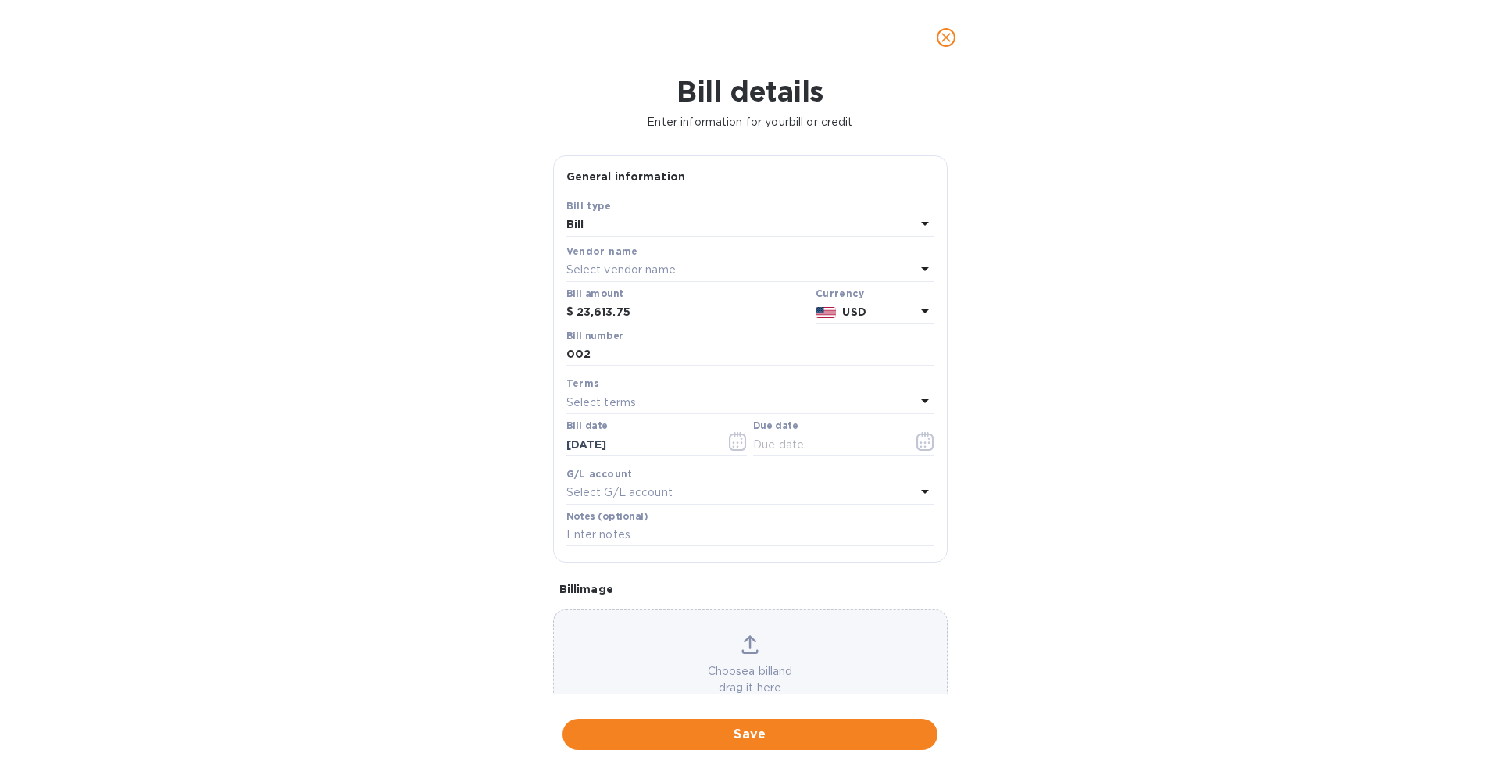
click at [425, 373] on div "Bill details Enter information for your bill or credit General information Save…" at bounding box center [750, 425] width 1500 height 700
click at [791, 393] on div "Select terms" at bounding box center [740, 402] width 349 height 22
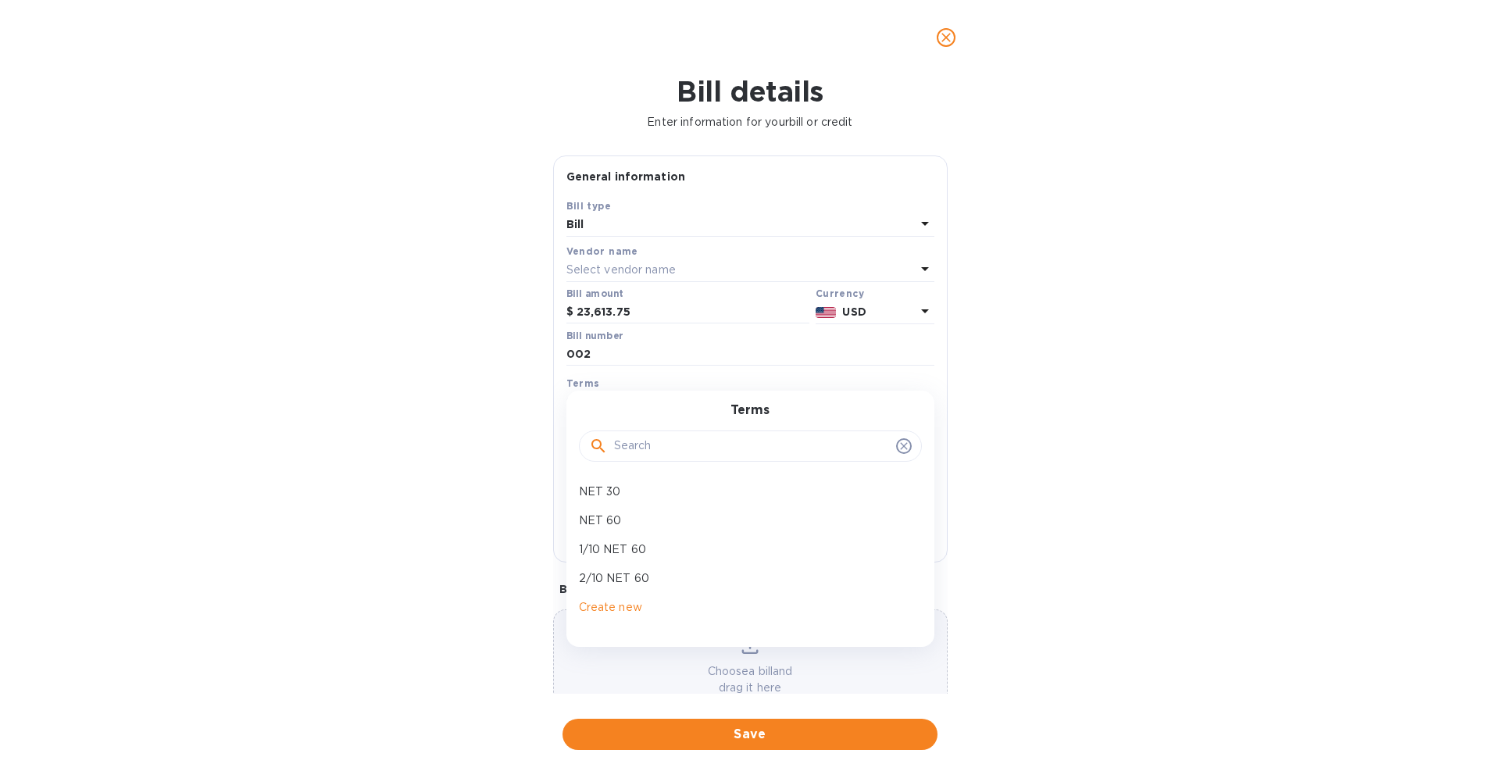
drag, startPoint x: 812, startPoint y: 435, endPoint x: 827, endPoint y: 434, distance: 14.9
click at [812, 435] on input "text" at bounding box center [752, 445] width 276 height 23
click at [912, 447] on div at bounding box center [750, 445] width 343 height 31
click at [902, 447] on icon at bounding box center [903, 446] width 12 height 12
click at [1017, 441] on div "Bill details Enter information for your bill or credit General information Save…" at bounding box center [750, 425] width 1500 height 700
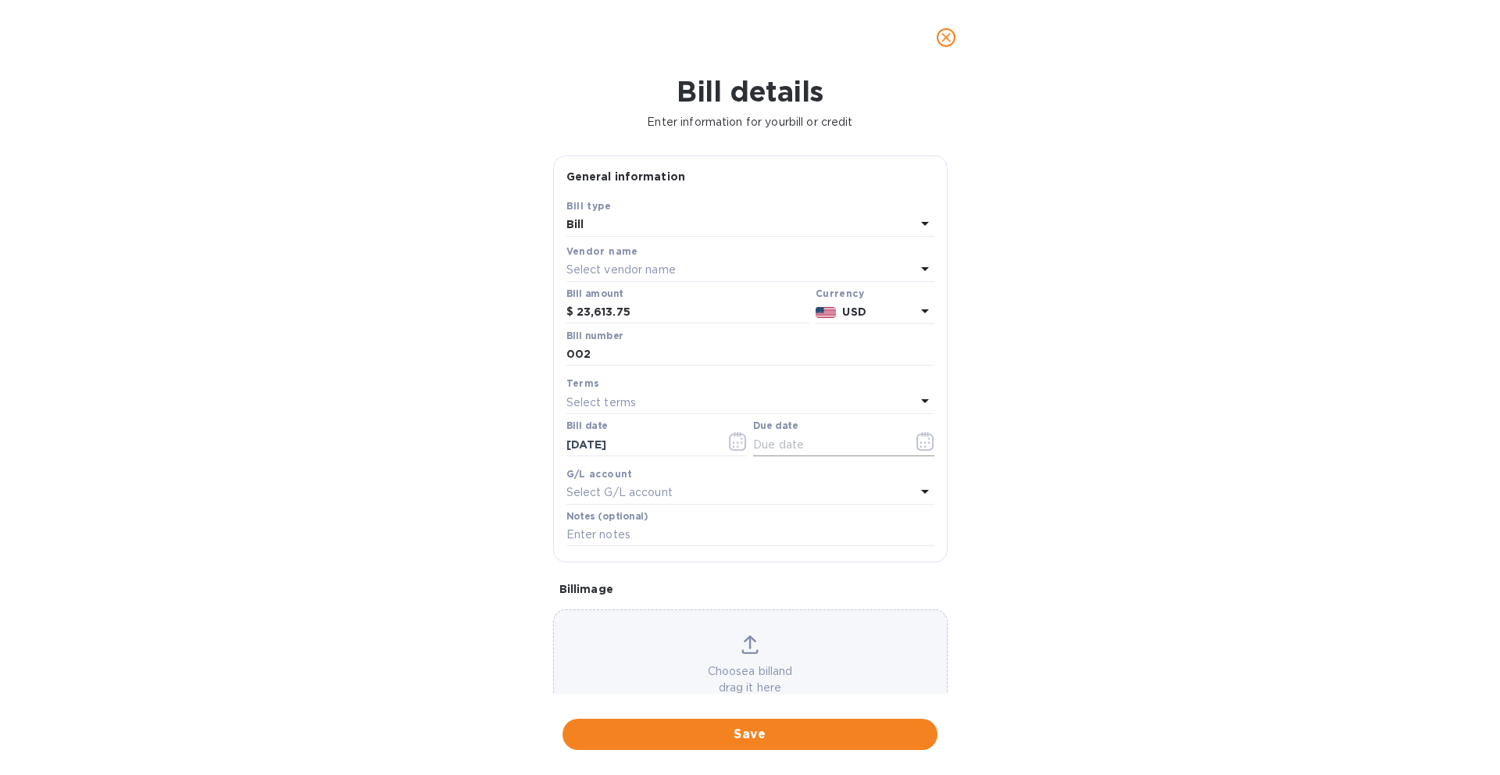
click at [923, 444] on icon "button" at bounding box center [924, 442] width 2 height 2
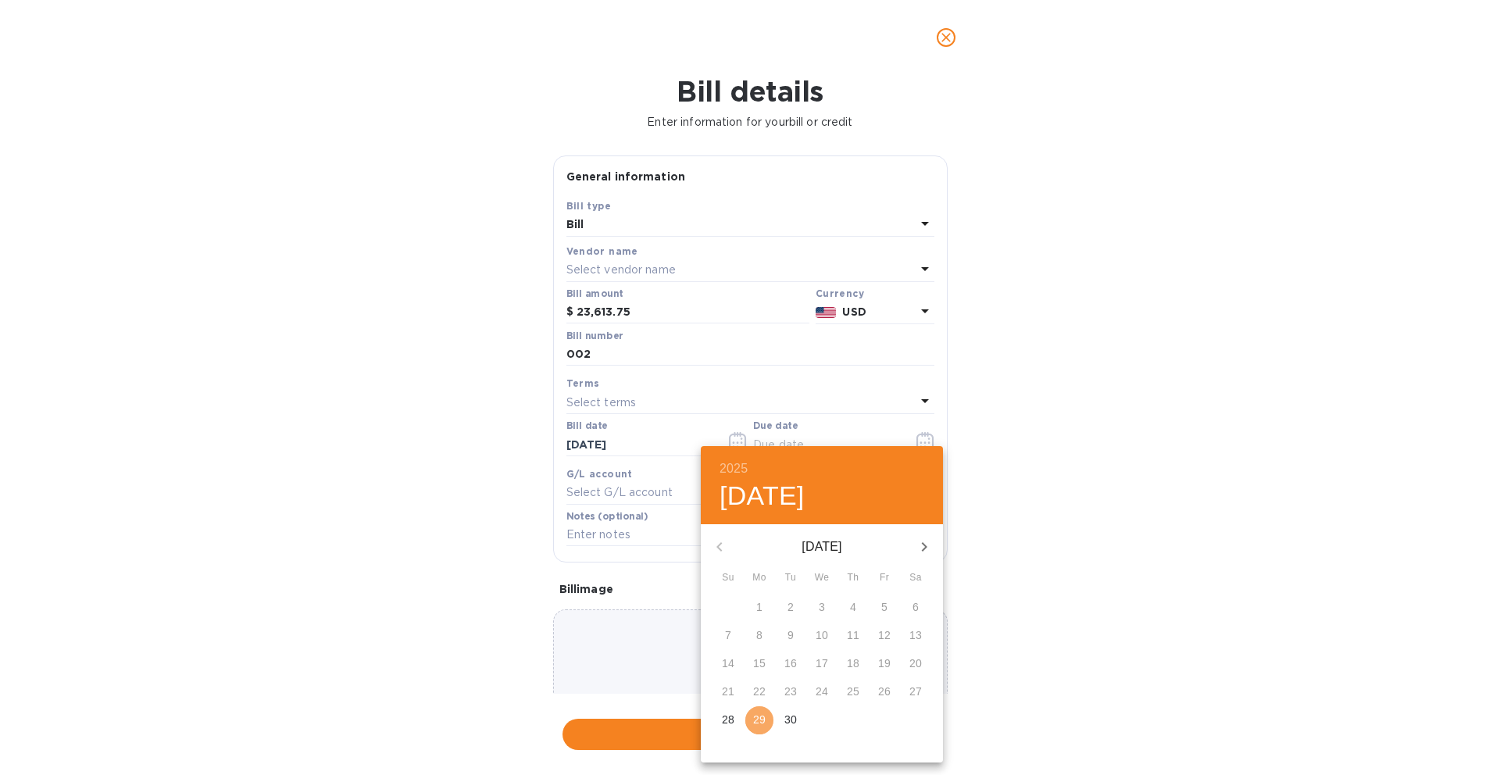
click at [751, 726] on span "29" at bounding box center [759, 720] width 28 height 16
type input "[DATE]"
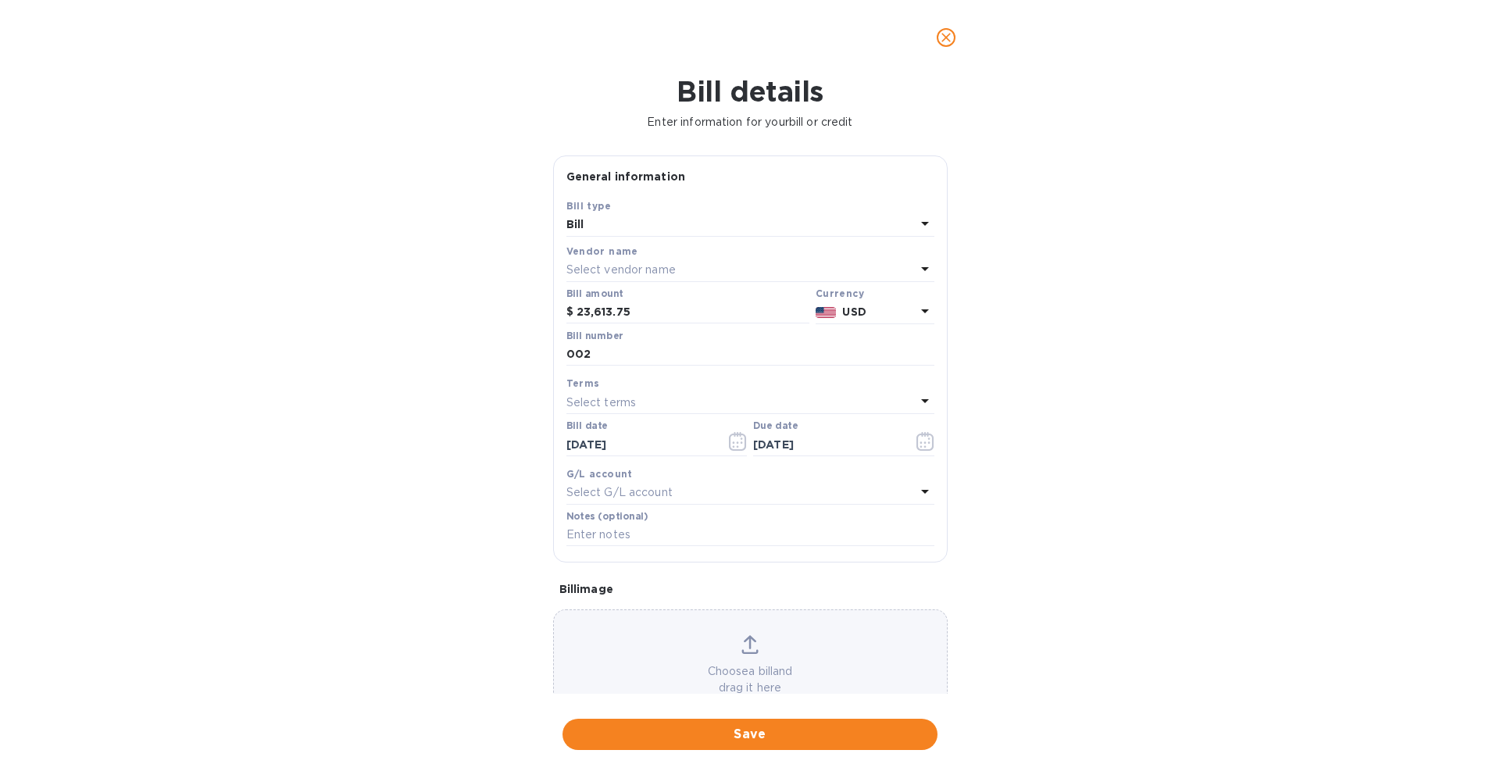
scroll to position [49, 0]
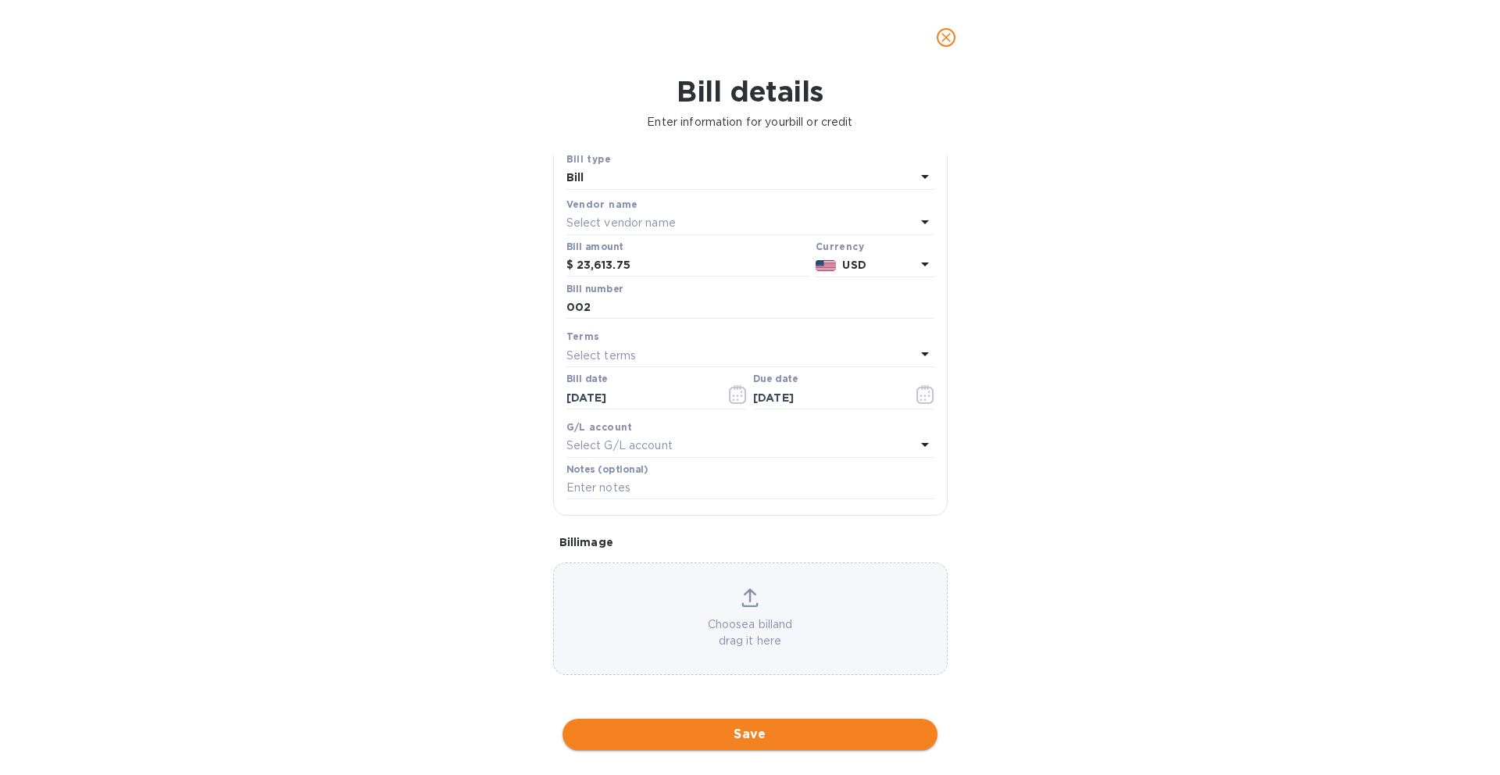
click at [769, 744] on button "Save" at bounding box center [749, 734] width 375 height 31
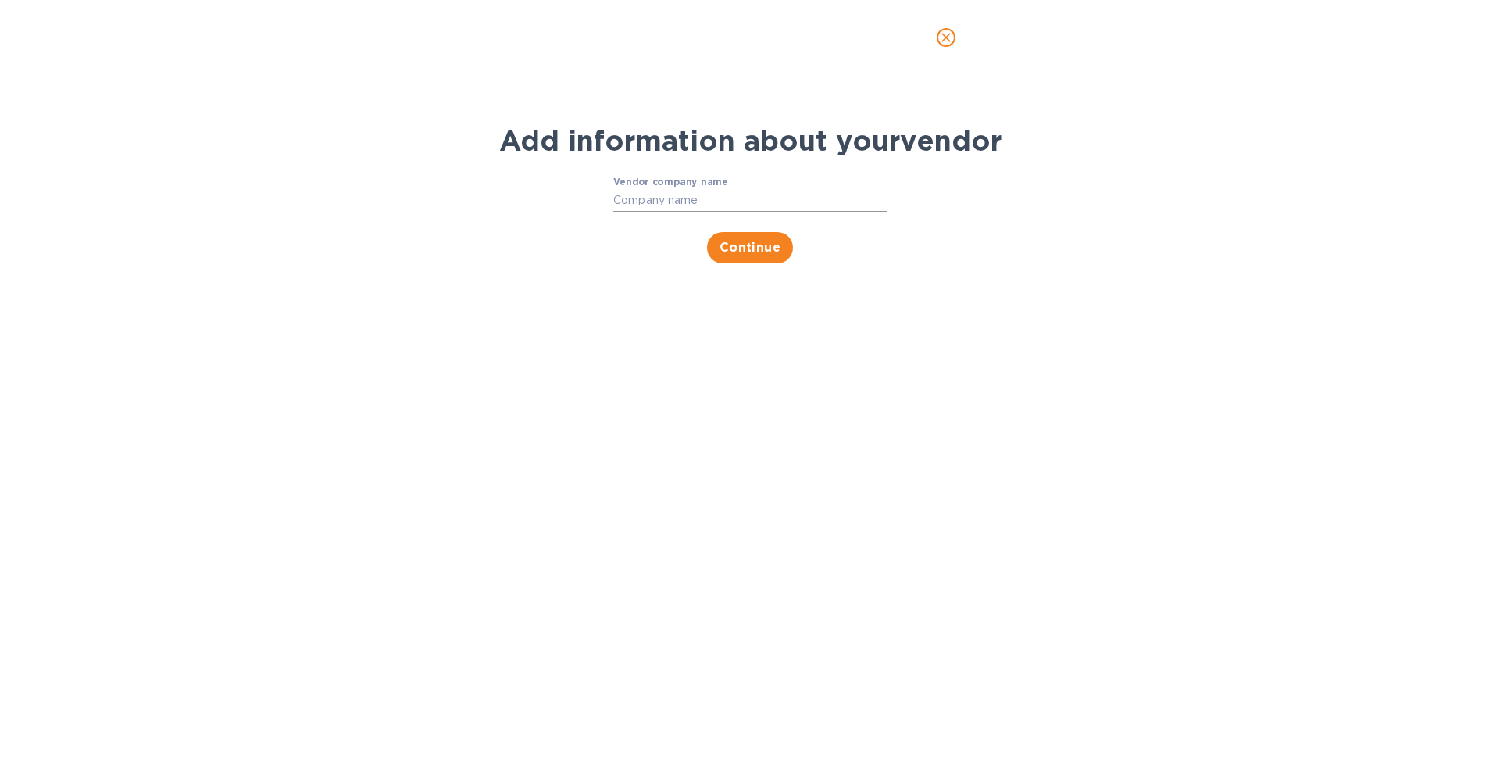
click at [671, 200] on input "Vendor company name" at bounding box center [749, 200] width 273 height 23
type input "istar"
click at [941, 36] on icon "close" at bounding box center [946, 38] width 16 height 16
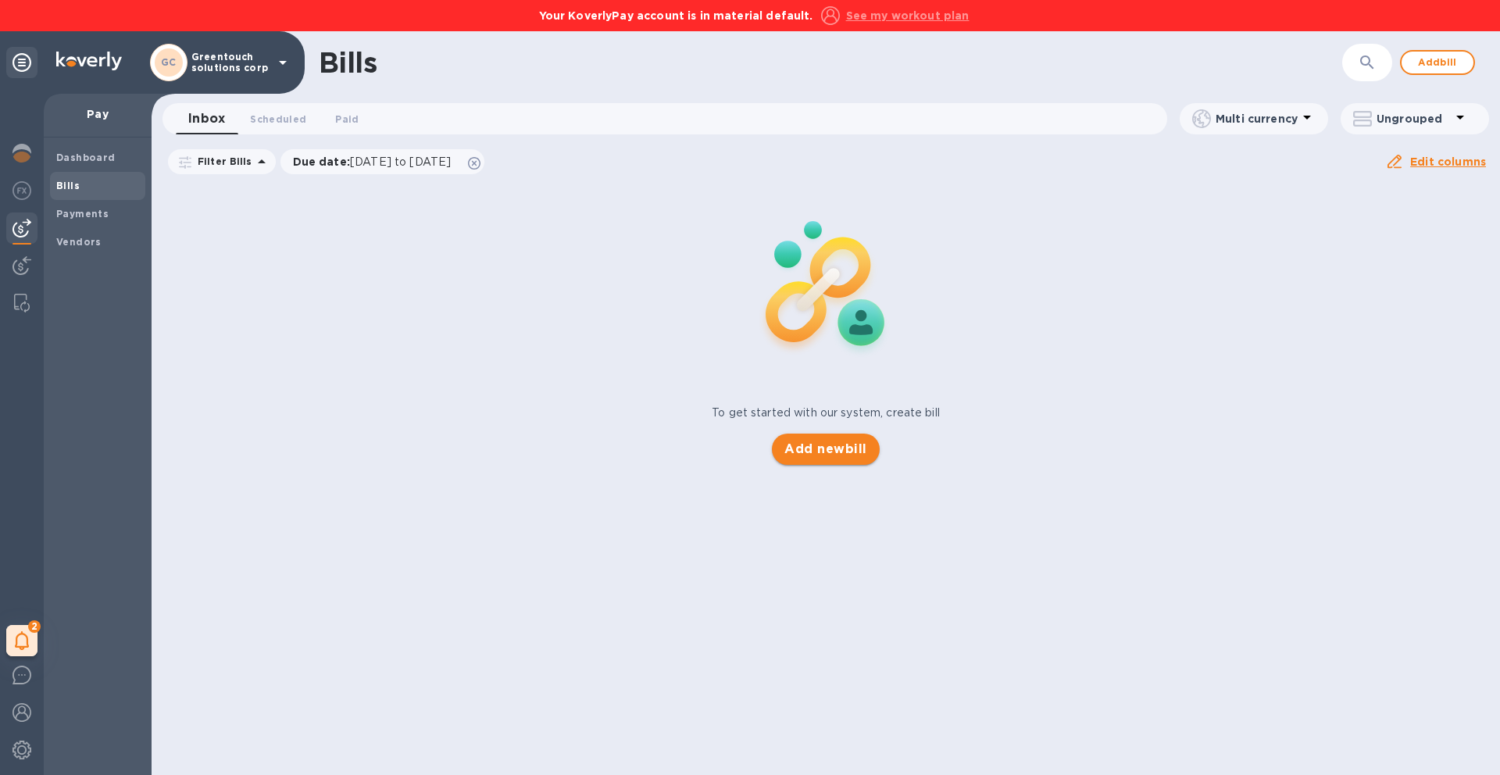
click at [816, 444] on span "Add new bill" at bounding box center [825, 449] width 82 height 19
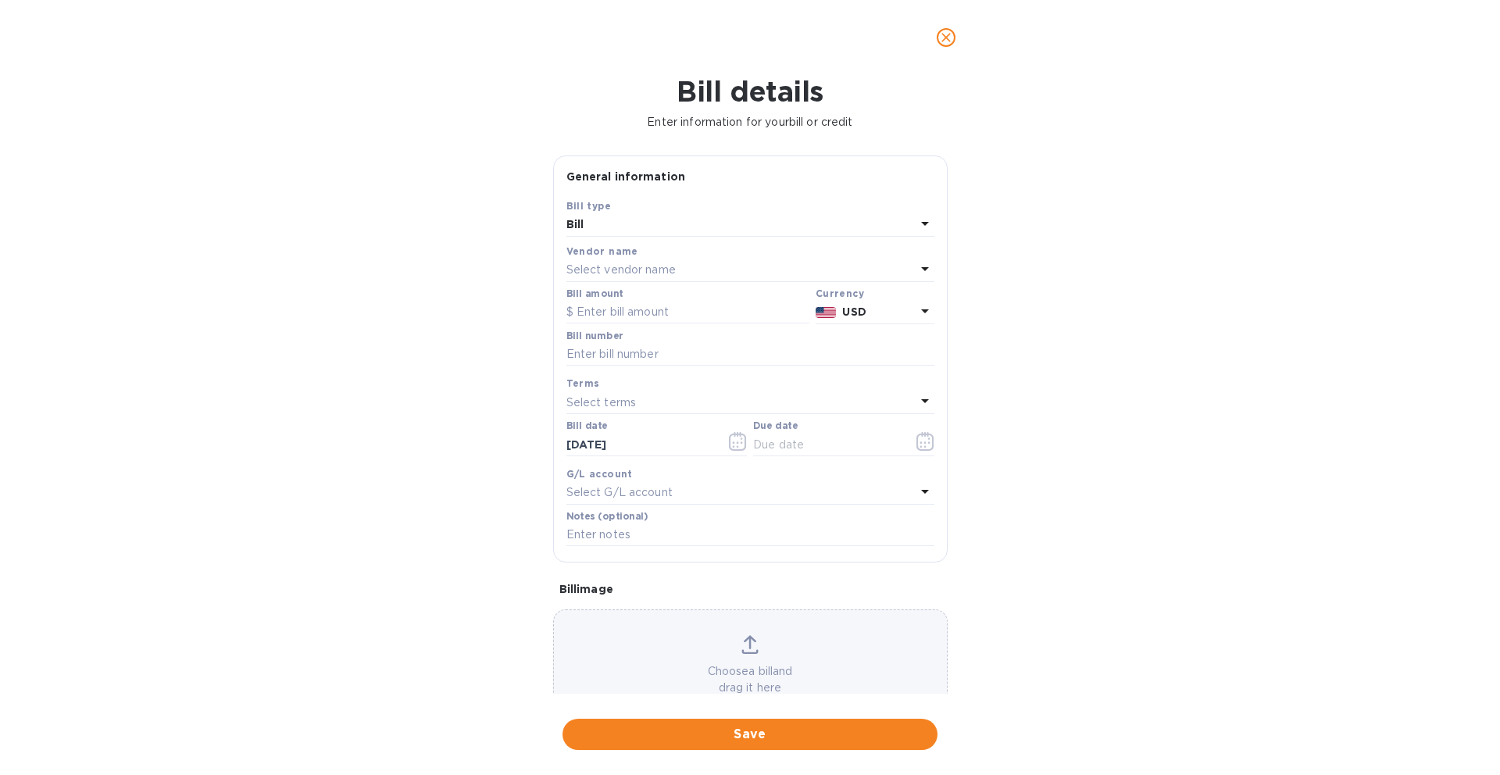
click at [707, 223] on div "Bill" at bounding box center [740, 225] width 349 height 22
click at [705, 230] on div "Bill type" at bounding box center [750, 233] width 330 height 15
click at [686, 261] on p "Bill" at bounding box center [744, 261] width 330 height 16
click at [642, 278] on p "Select vendor name" at bounding box center [620, 270] width 109 height 16
click at [647, 416] on p "istar tech" at bounding box center [744, 417] width 330 height 16
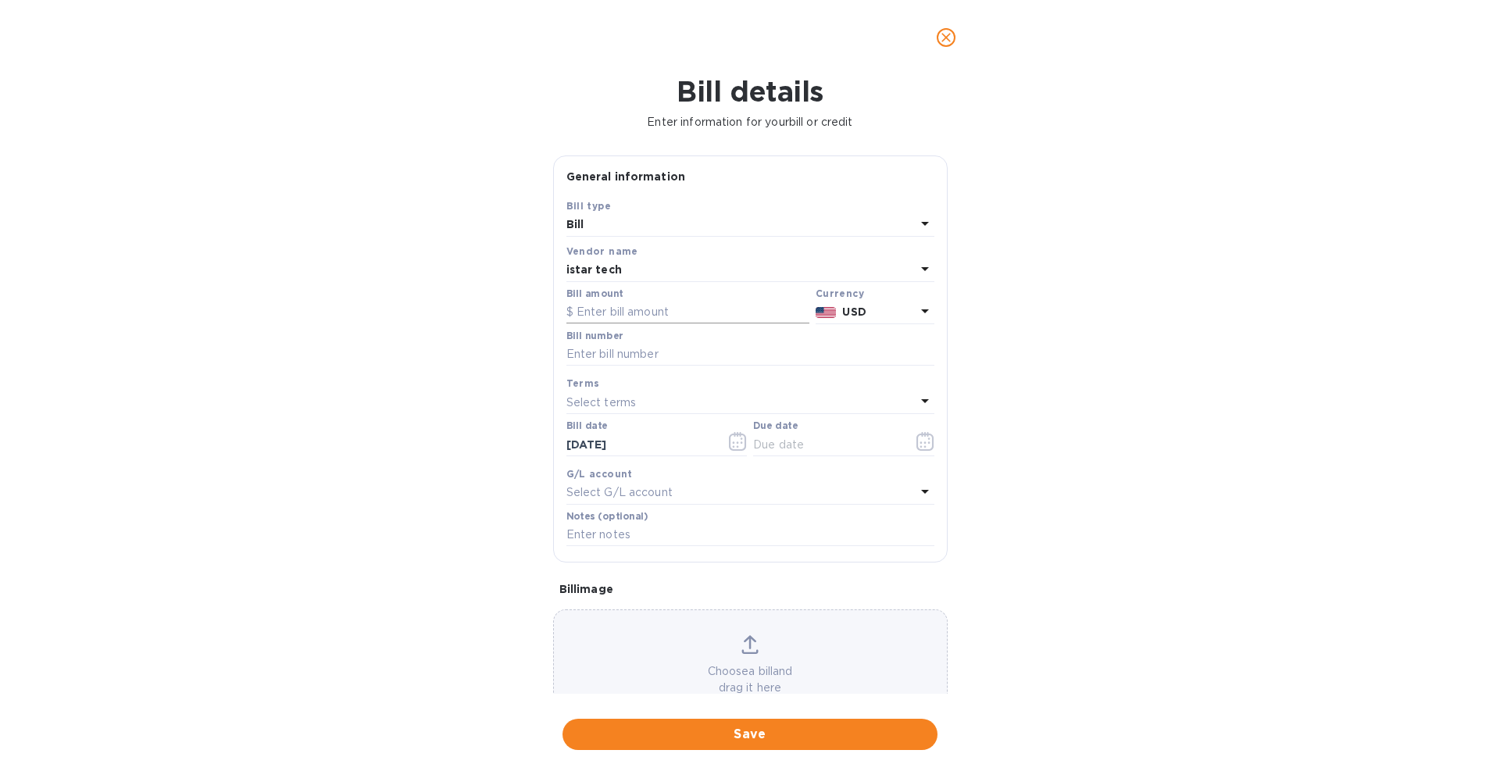
drag, startPoint x: 618, startPoint y: 289, endPoint x: 624, endPoint y: 311, distance: 22.7
click at [618, 292] on label "Bill amount" at bounding box center [594, 293] width 56 height 9
click at [626, 316] on input "text" at bounding box center [687, 312] width 243 height 23
paste input "23,613.75"
type input "23,613.75"
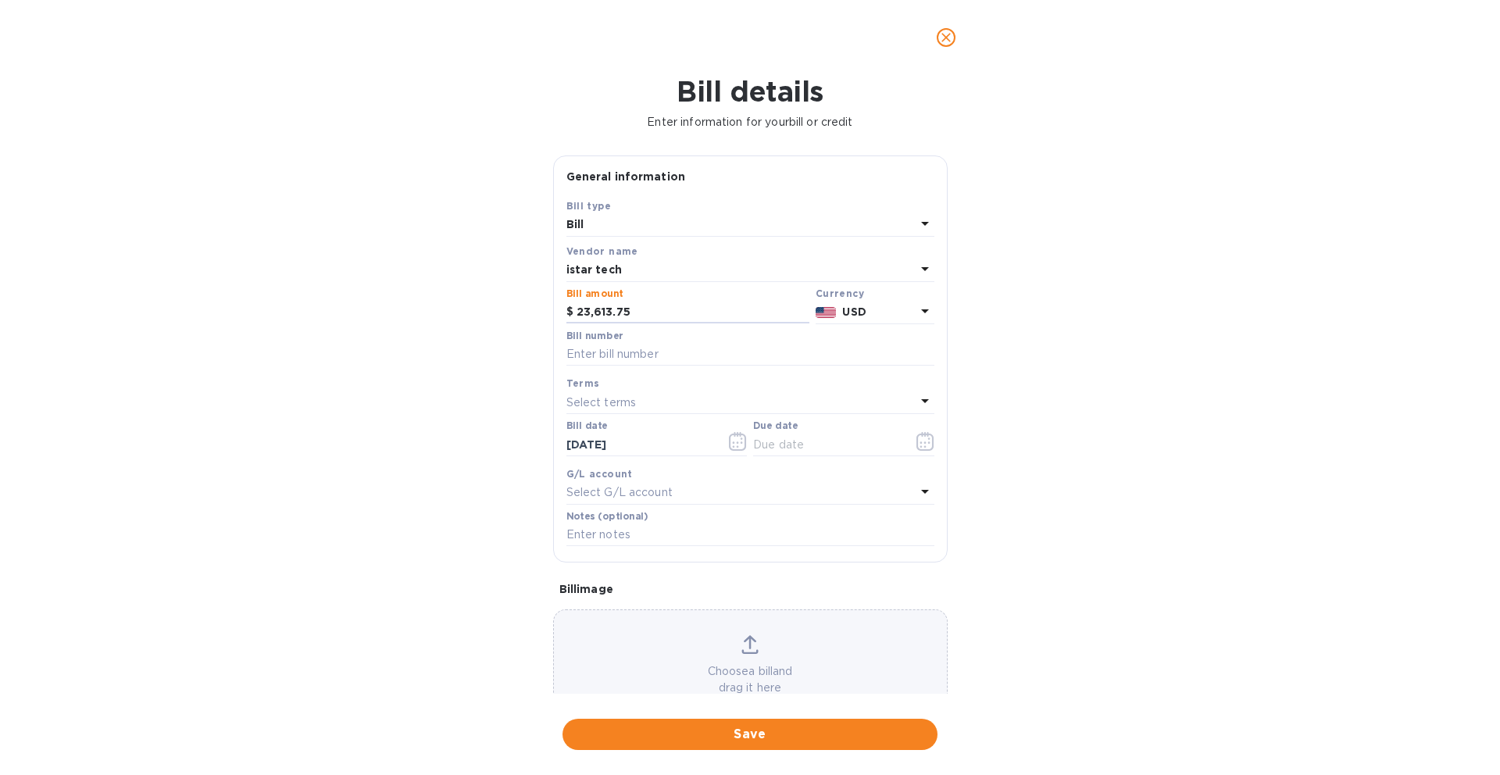
click at [533, 308] on div "Bill details Enter information for your bill or credit General information Save…" at bounding box center [750, 425] width 1500 height 700
click at [601, 359] on input "text" at bounding box center [750, 354] width 368 height 23
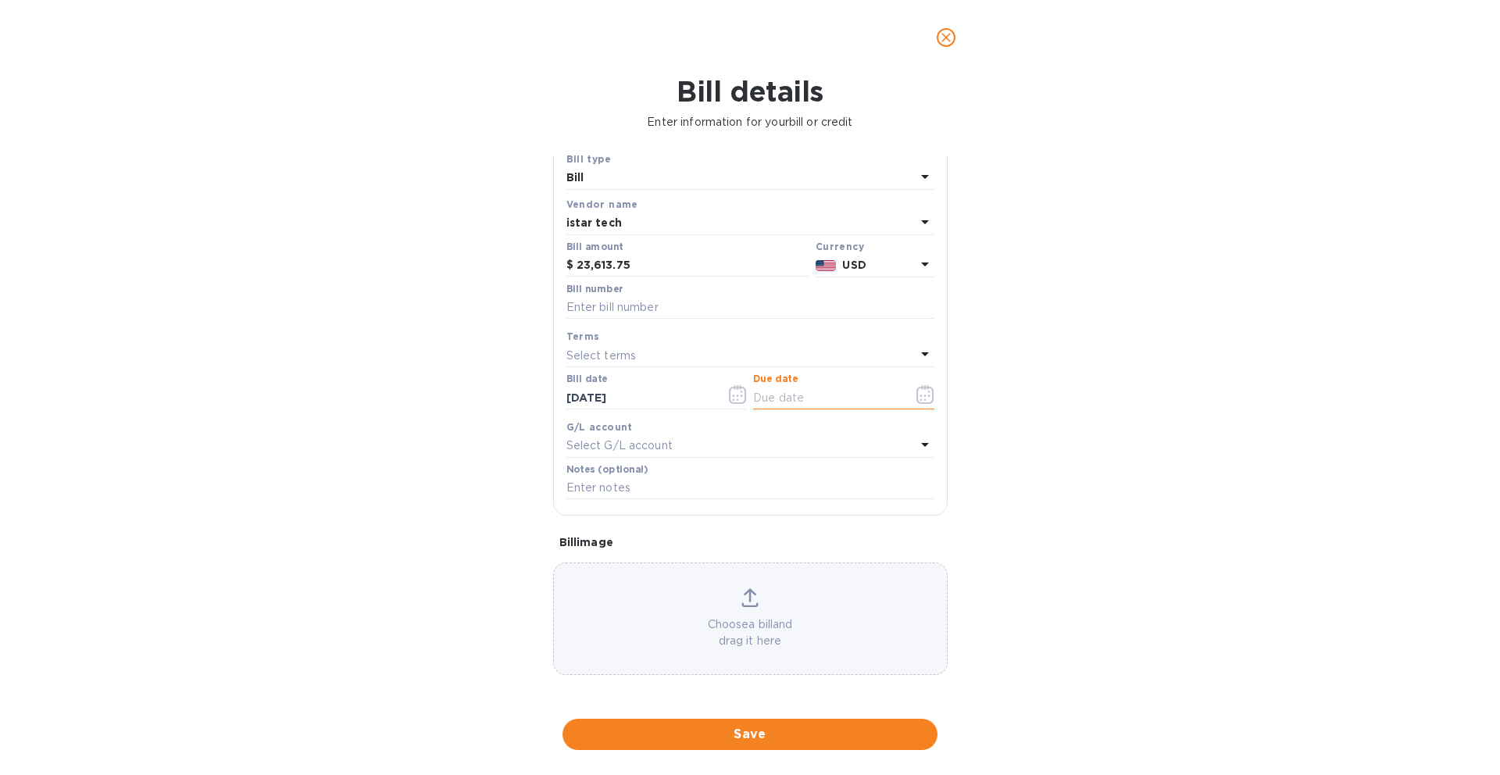
click at [810, 400] on input "text" at bounding box center [827, 397] width 148 height 23
click at [916, 398] on icon "button" at bounding box center [925, 394] width 18 height 19
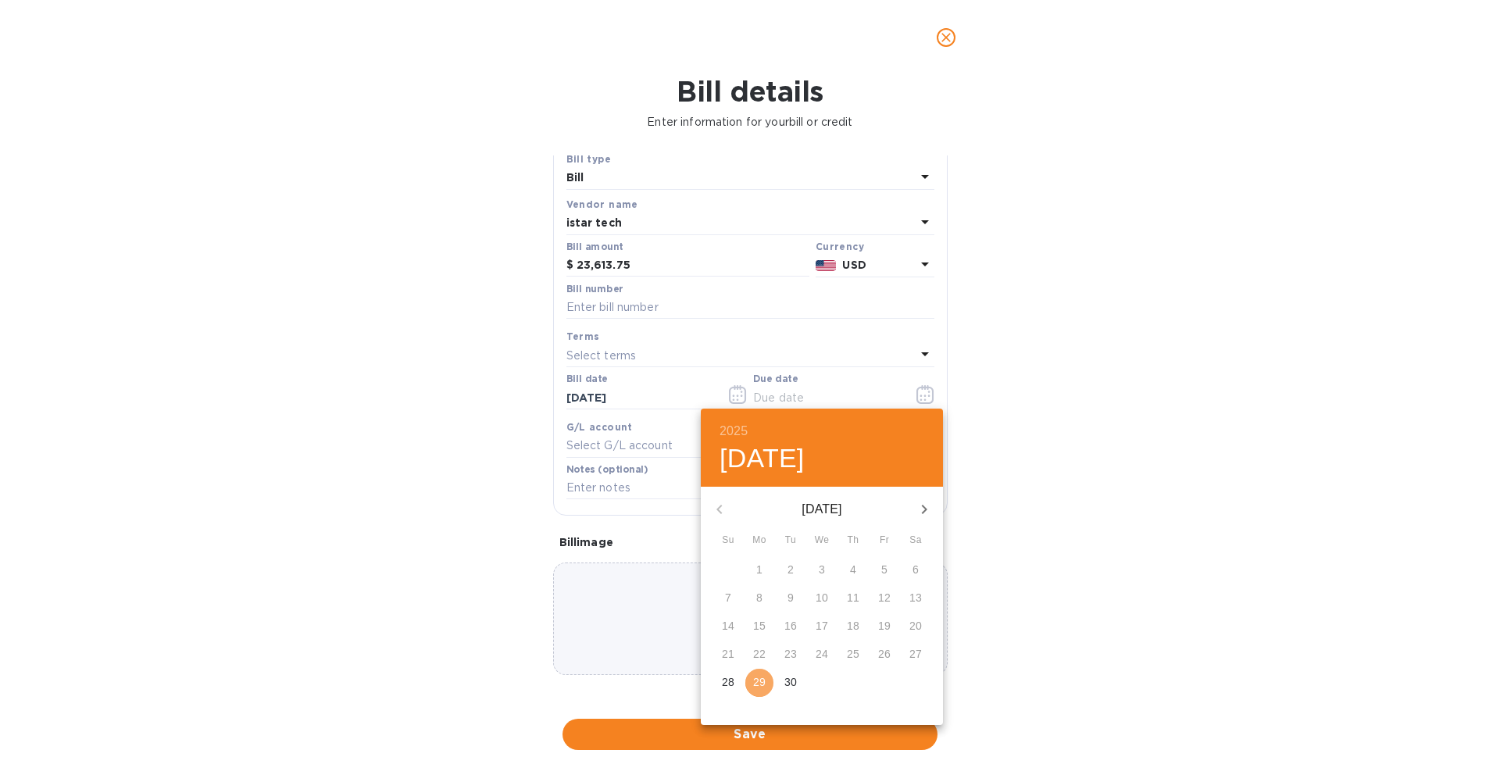
click at [758, 684] on p "29" at bounding box center [759, 682] width 12 height 16
type input "[DATE]"
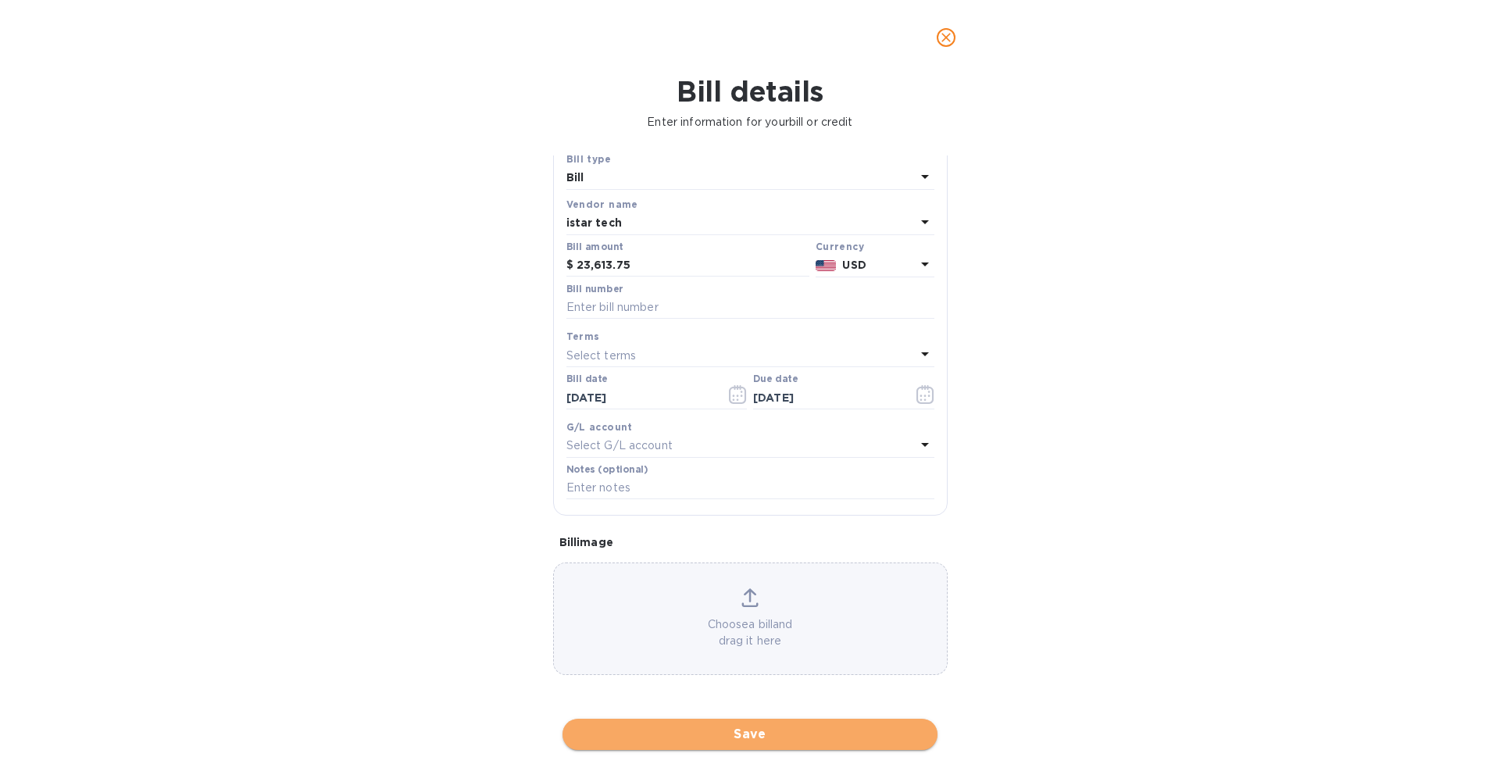
click at [733, 732] on span "Save" at bounding box center [750, 734] width 350 height 19
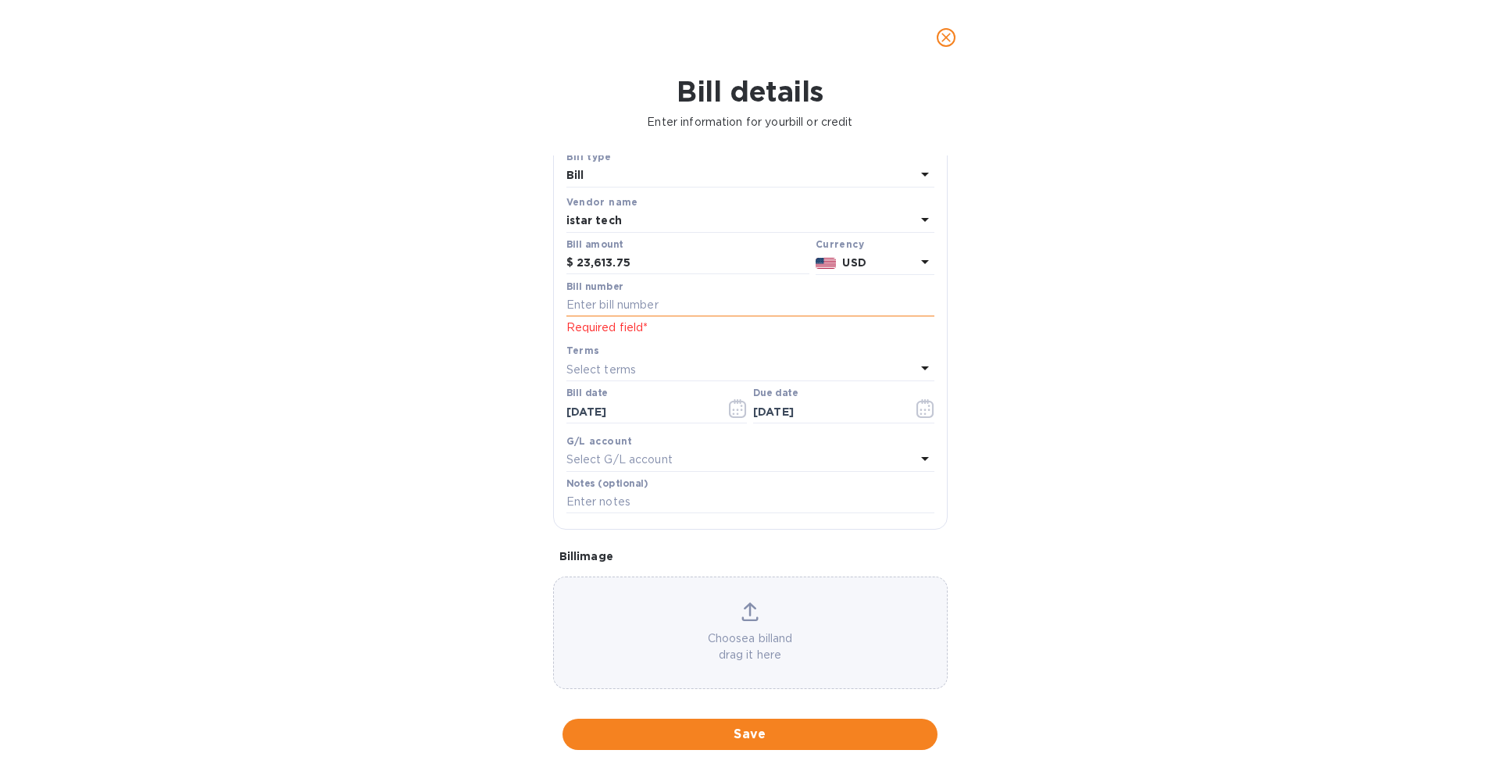
click at [692, 312] on input "text" at bounding box center [750, 305] width 368 height 23
type input "002"
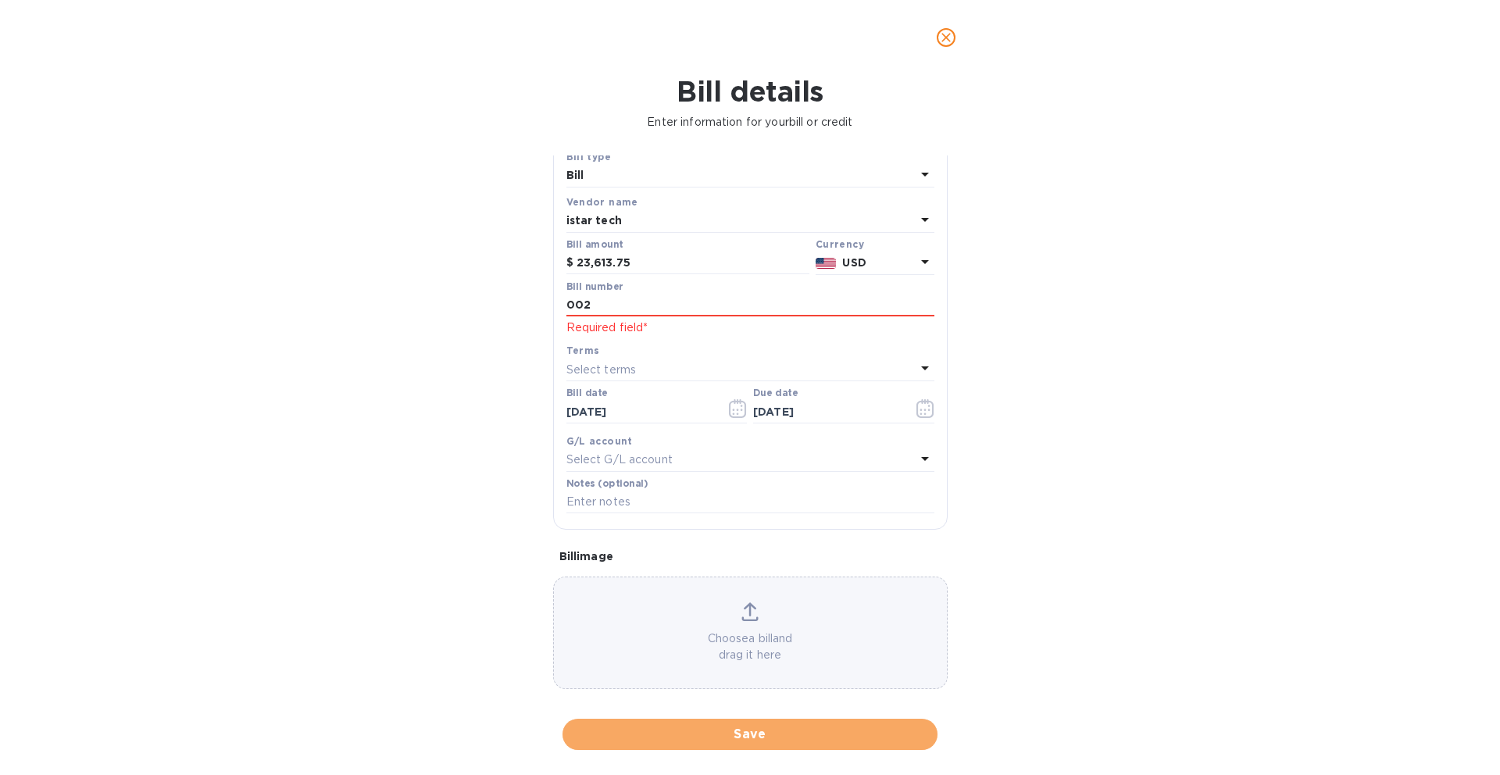
click at [787, 744] on button "Save" at bounding box center [749, 734] width 375 height 31
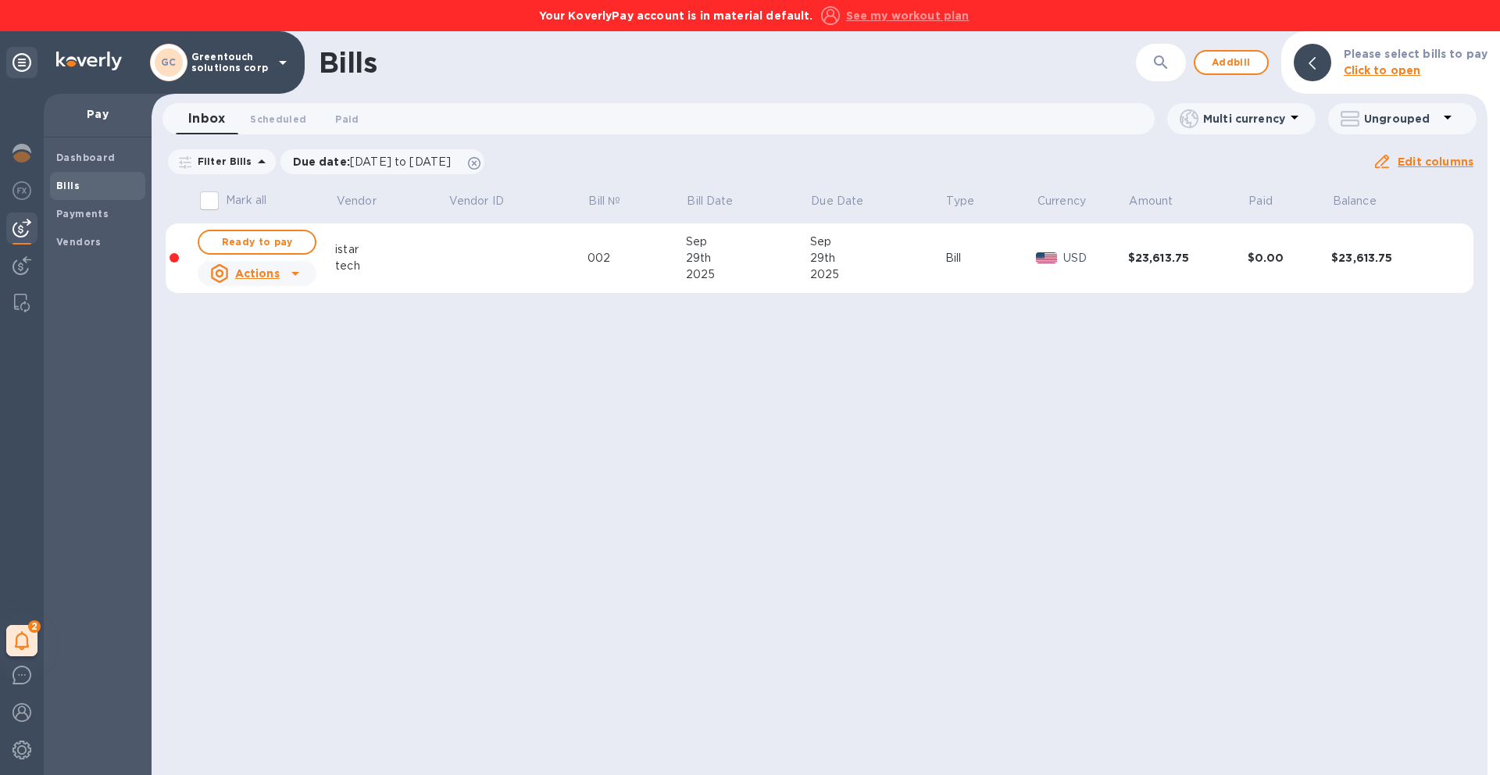
click at [243, 270] on u "Actions" at bounding box center [257, 273] width 45 height 12
click at [259, 247] on div at bounding box center [750, 387] width 1500 height 775
click at [259, 246] on span "Ready to pay" at bounding box center [257, 242] width 91 height 19
checkbox input "true"
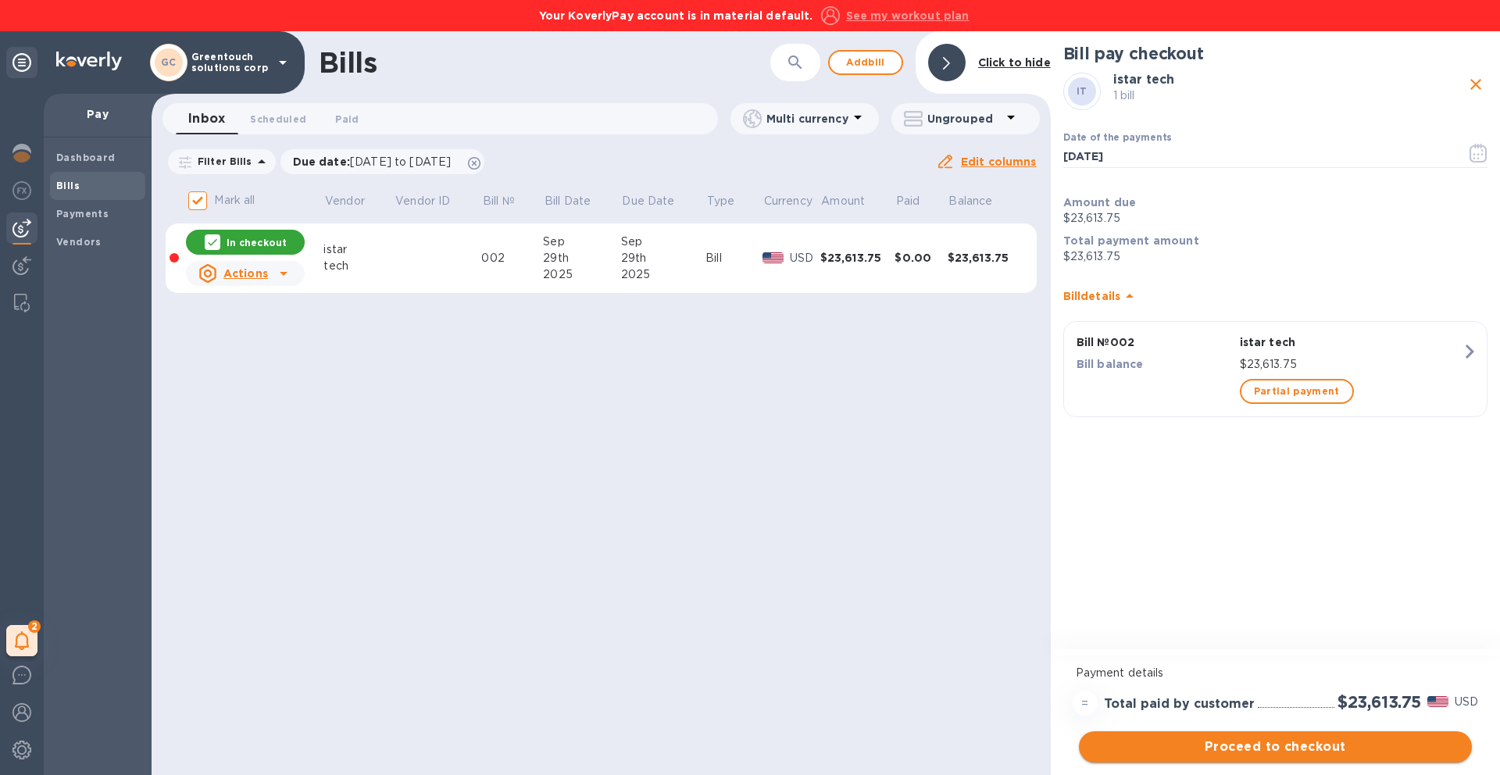
click at [1200, 744] on span "Proceed to checkout" at bounding box center [1275, 746] width 368 height 19
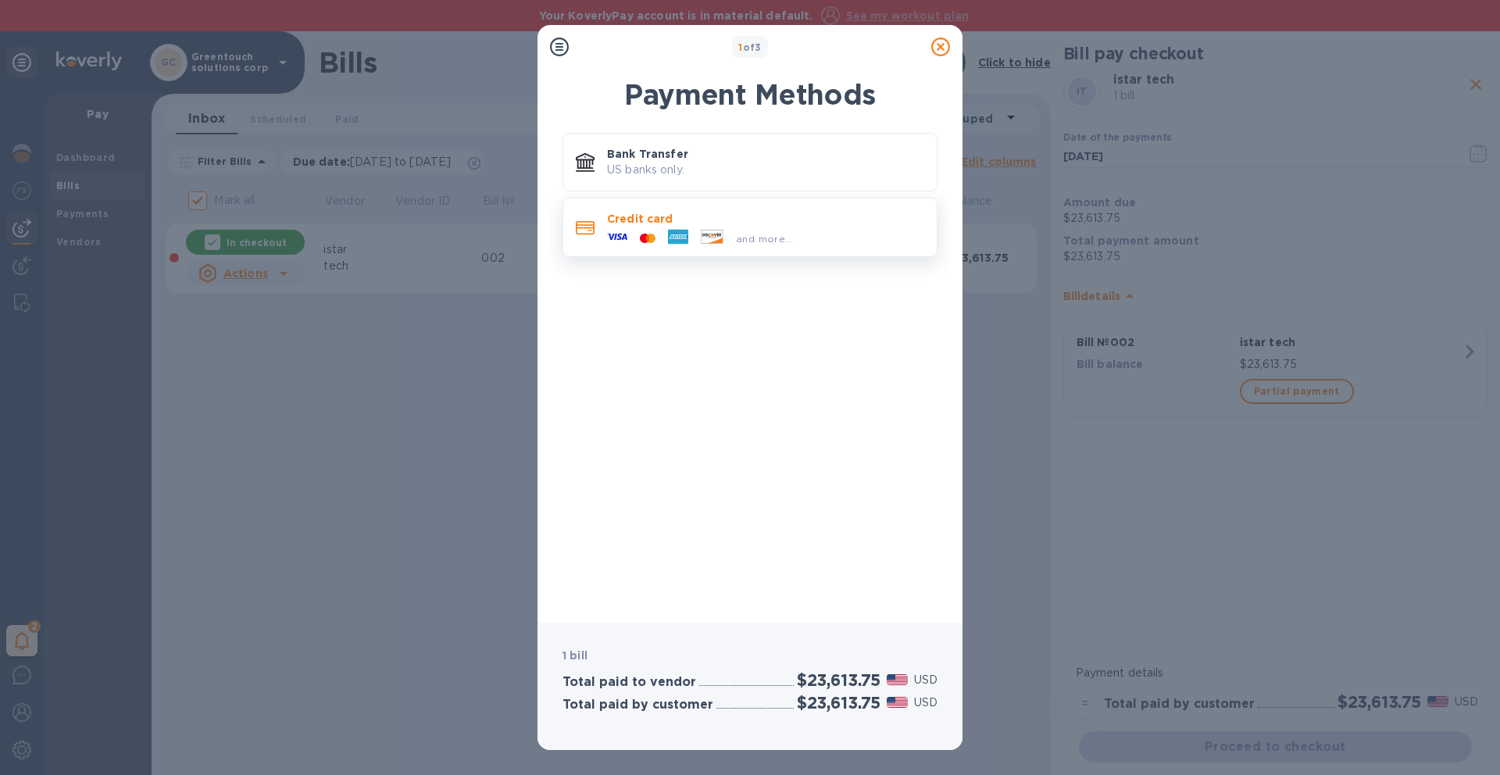
click at [782, 227] on div "and more..." at bounding box center [700, 238] width 198 height 23
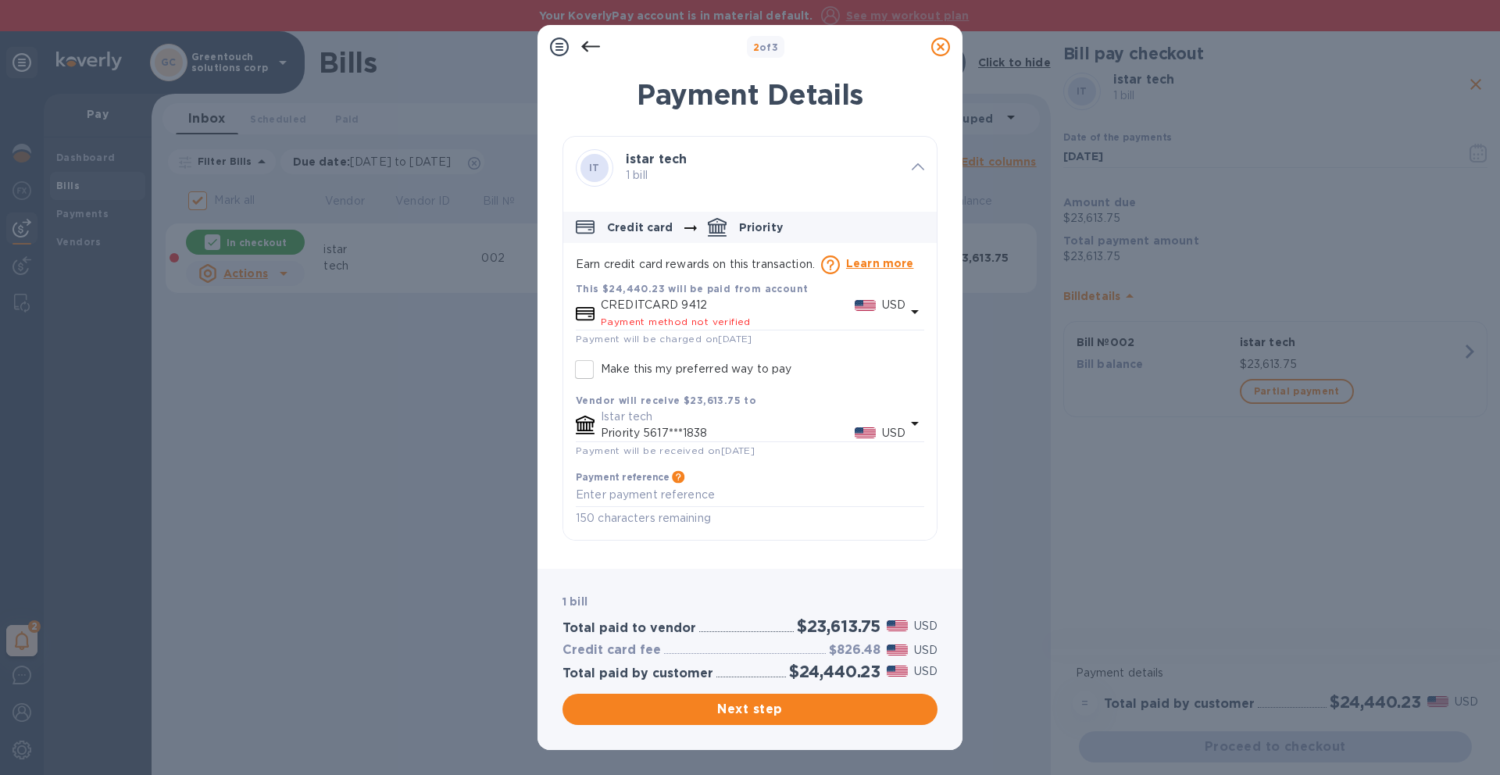
click at [752, 301] on p "CREDITCARD 9412" at bounding box center [728, 305] width 254 height 16
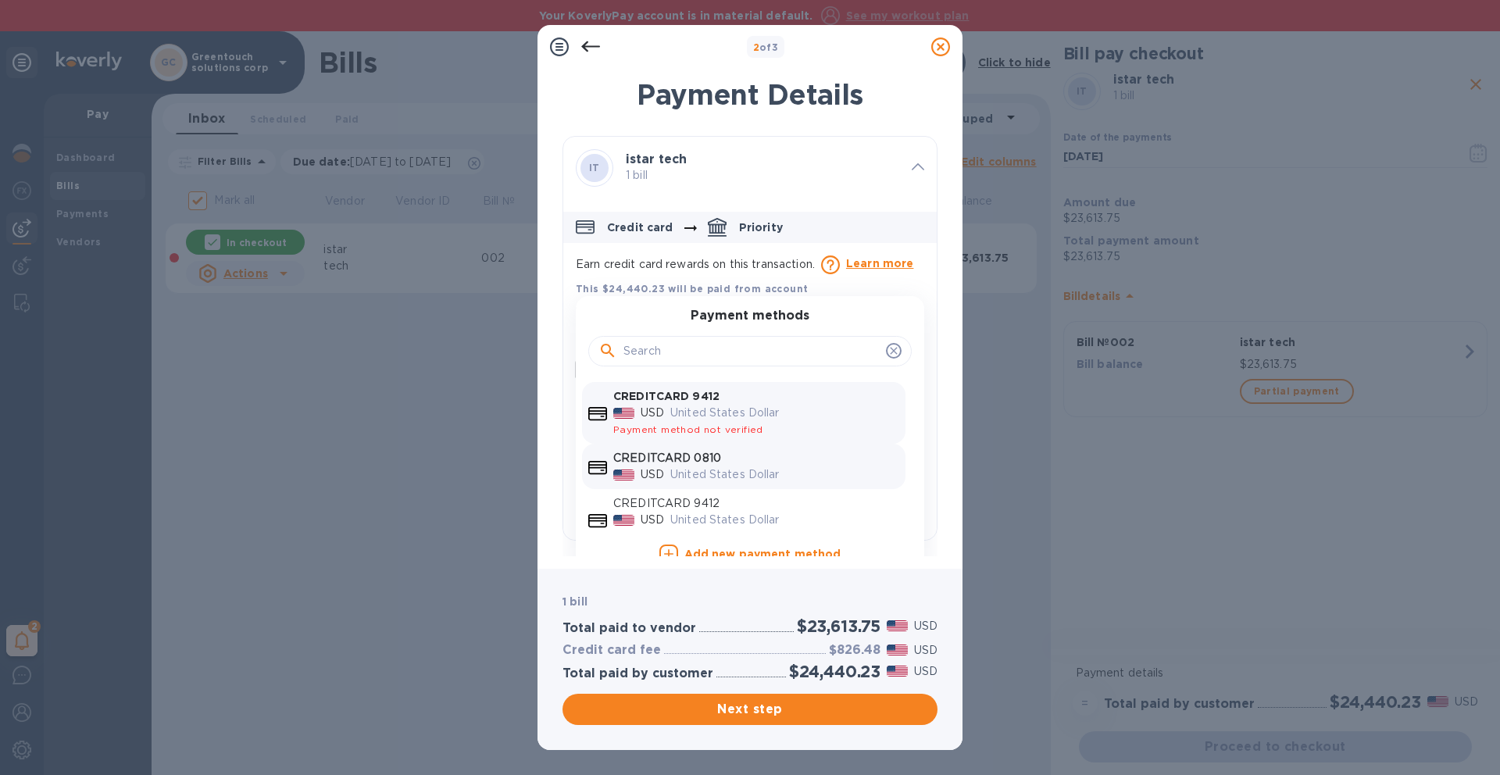
click at [724, 464] on div "United States Dollar" at bounding box center [784, 474] width 235 height 23
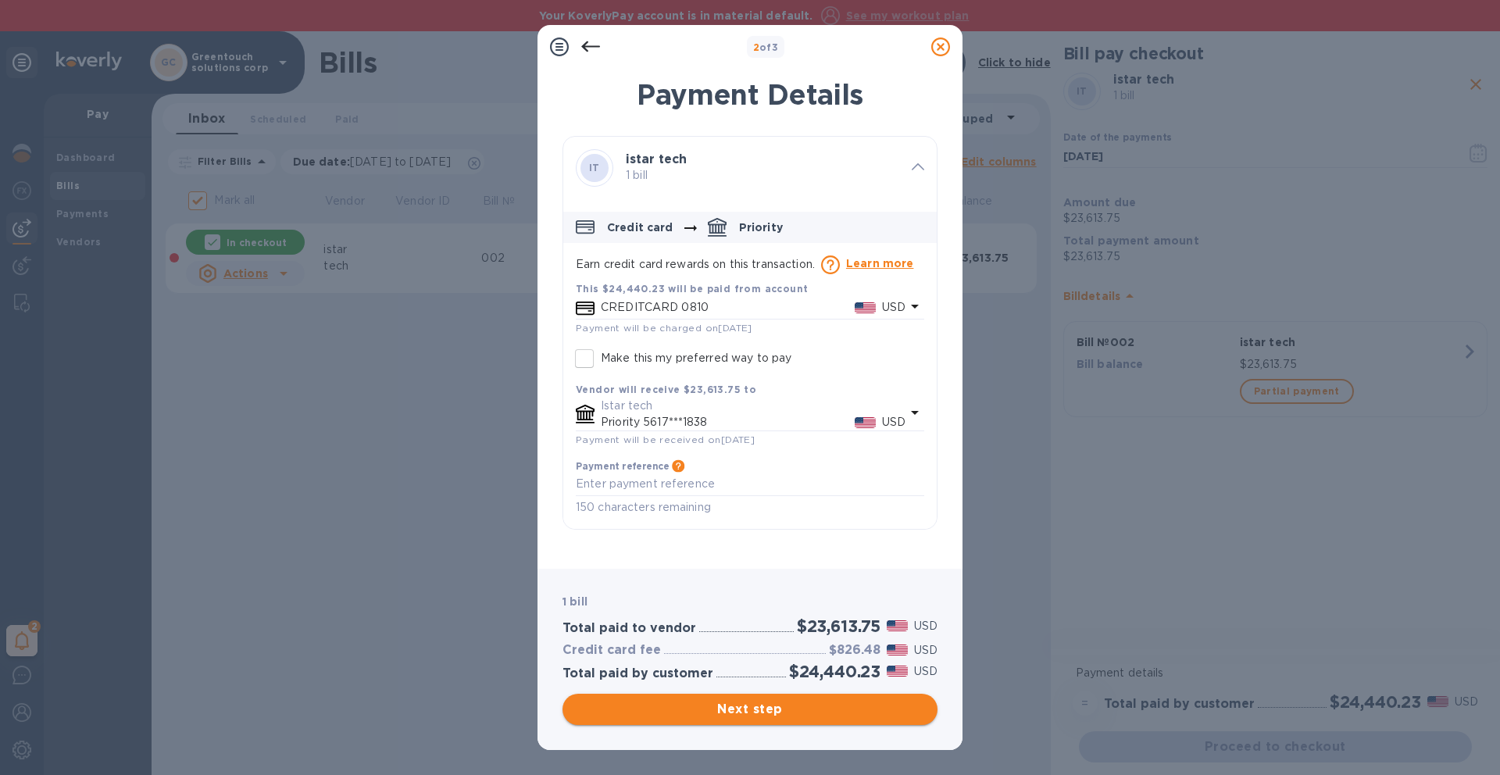
click at [750, 700] on span "Next step" at bounding box center [750, 709] width 350 height 19
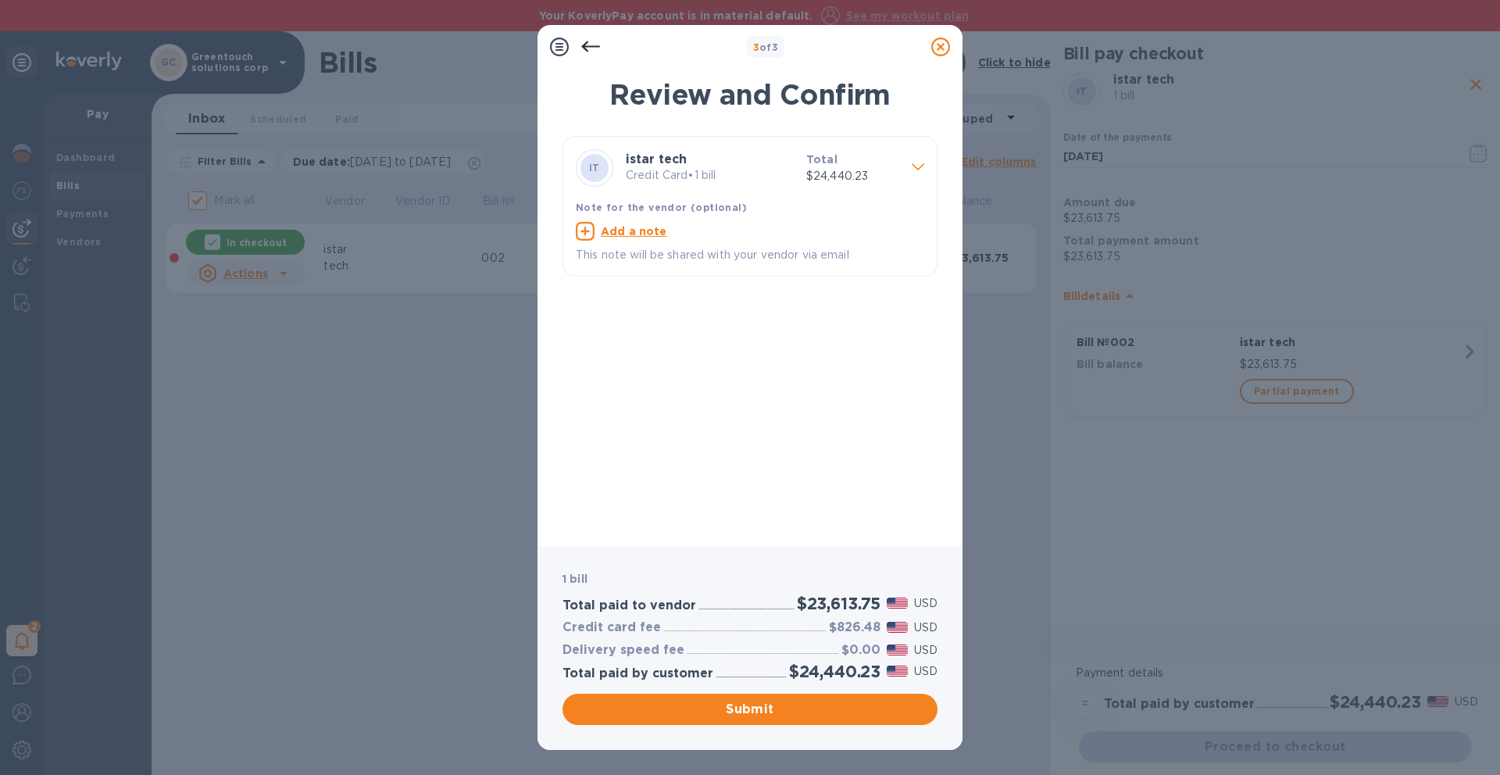
click at [897, 169] on p "$24,440.23" at bounding box center [852, 176] width 93 height 16
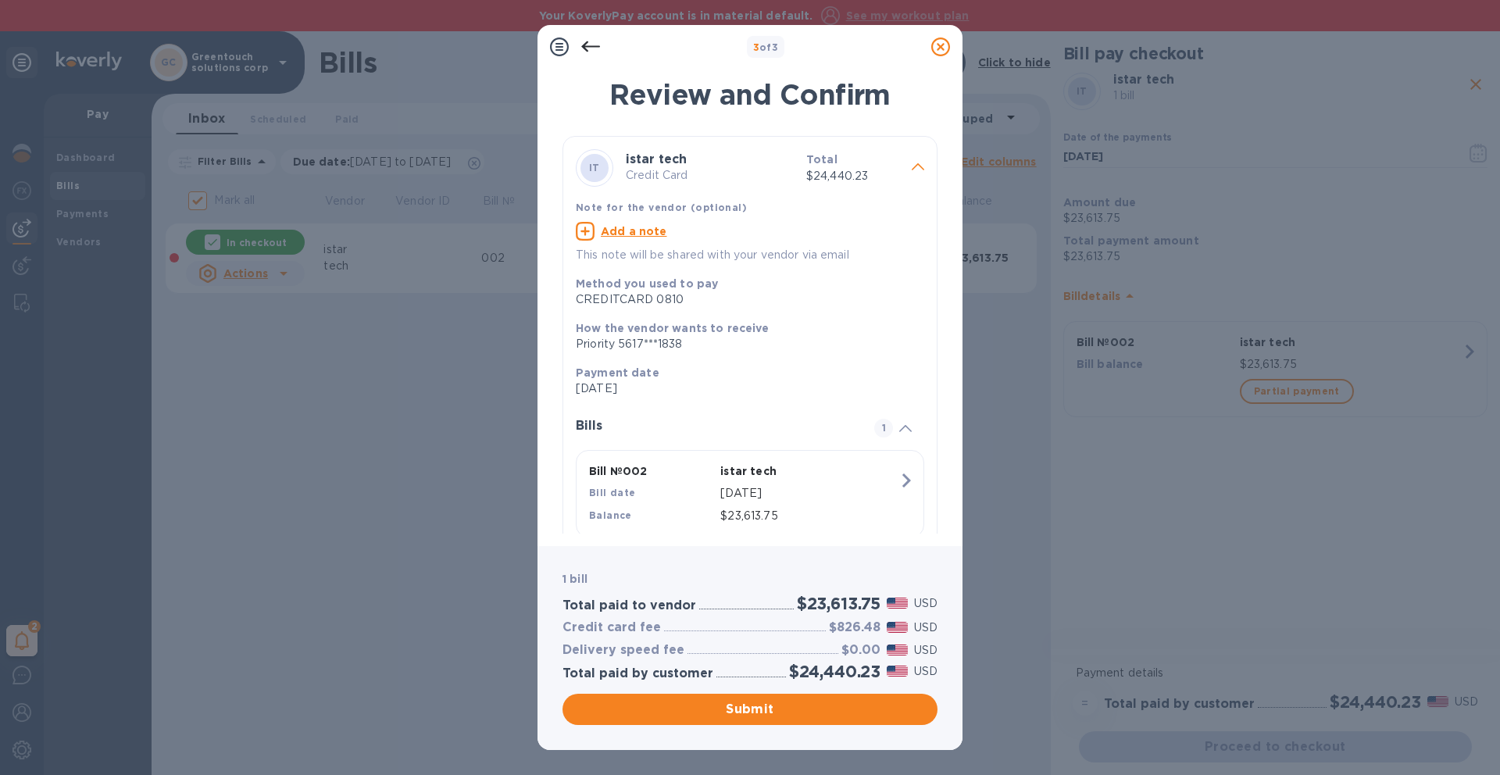
click at [905, 171] on div at bounding box center [917, 168] width 25 height 27
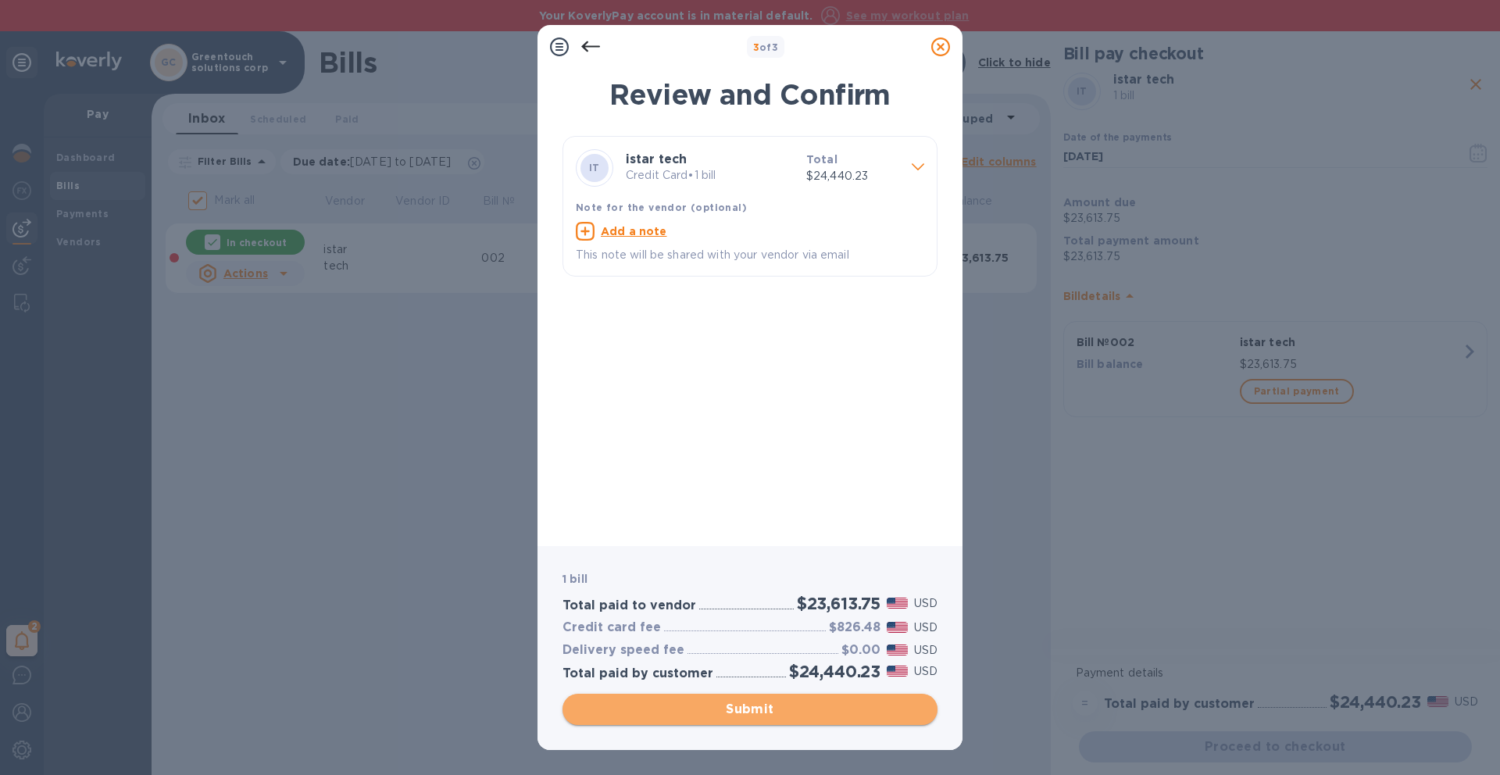
click at [837, 717] on span "Submit" at bounding box center [750, 709] width 350 height 19
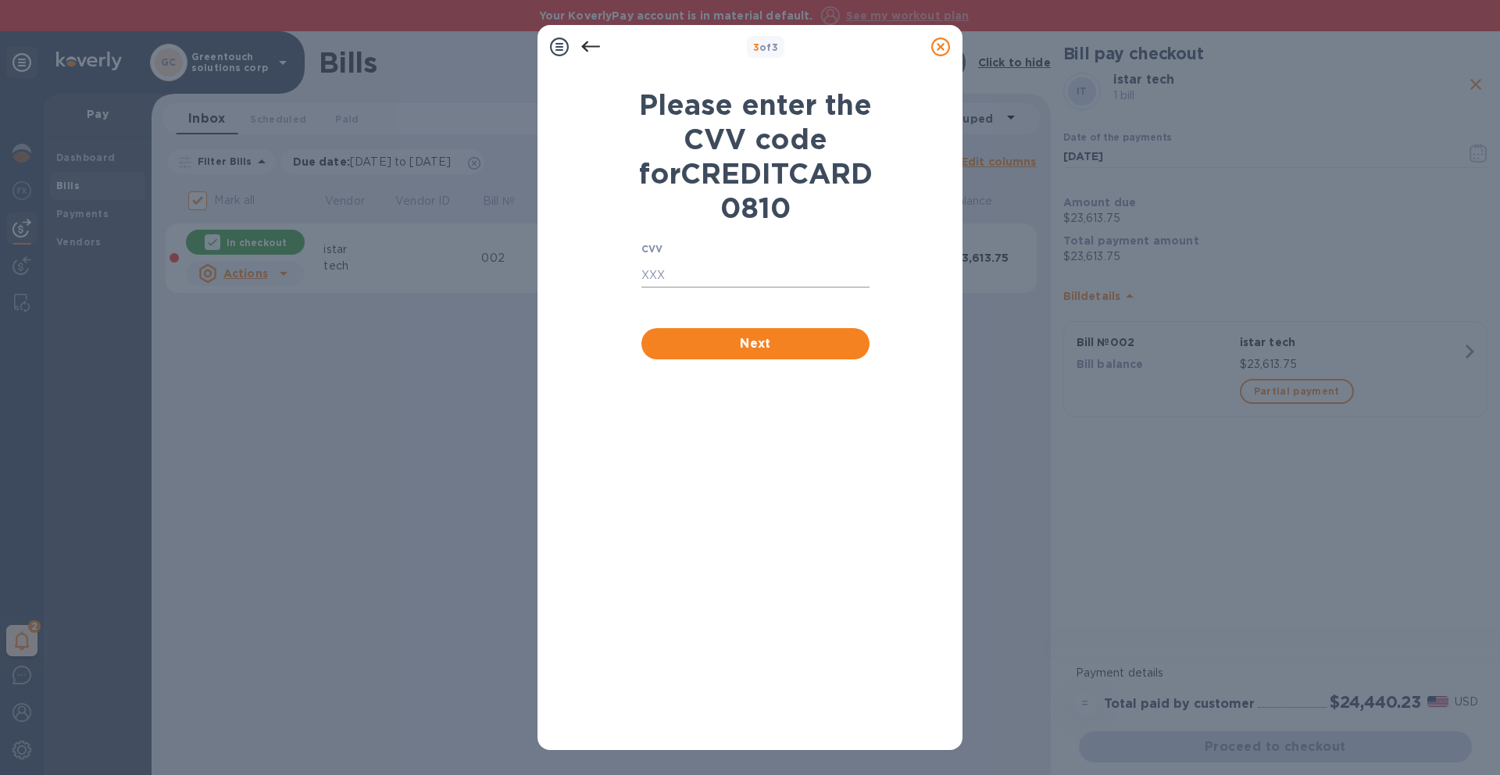
click at [811, 287] on input "text" at bounding box center [755, 275] width 228 height 23
type input "364"
click at [816, 359] on button "Next" at bounding box center [755, 343] width 228 height 31
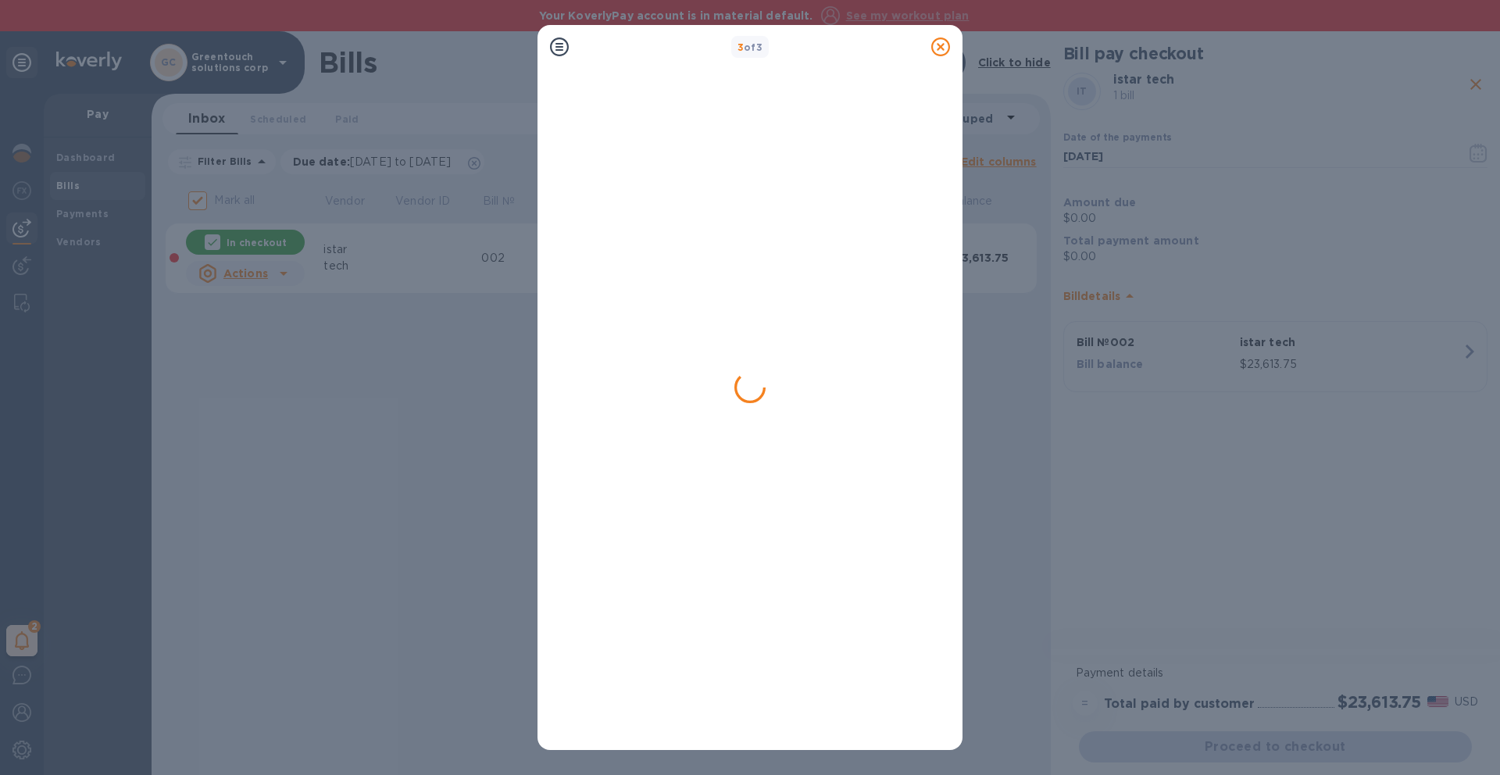
checkbox input "false"
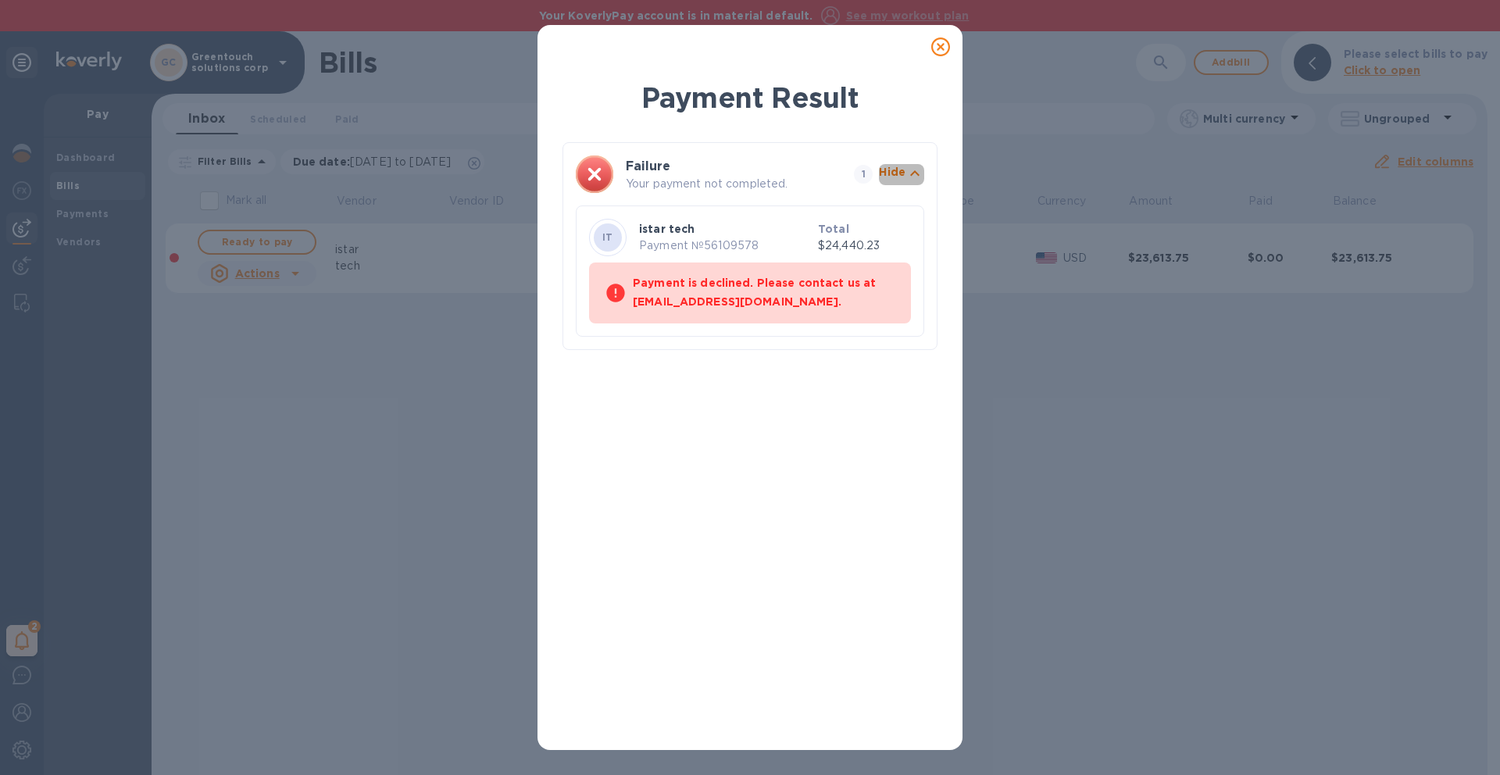
click at [894, 173] on p "Hide" at bounding box center [892, 172] width 27 height 16
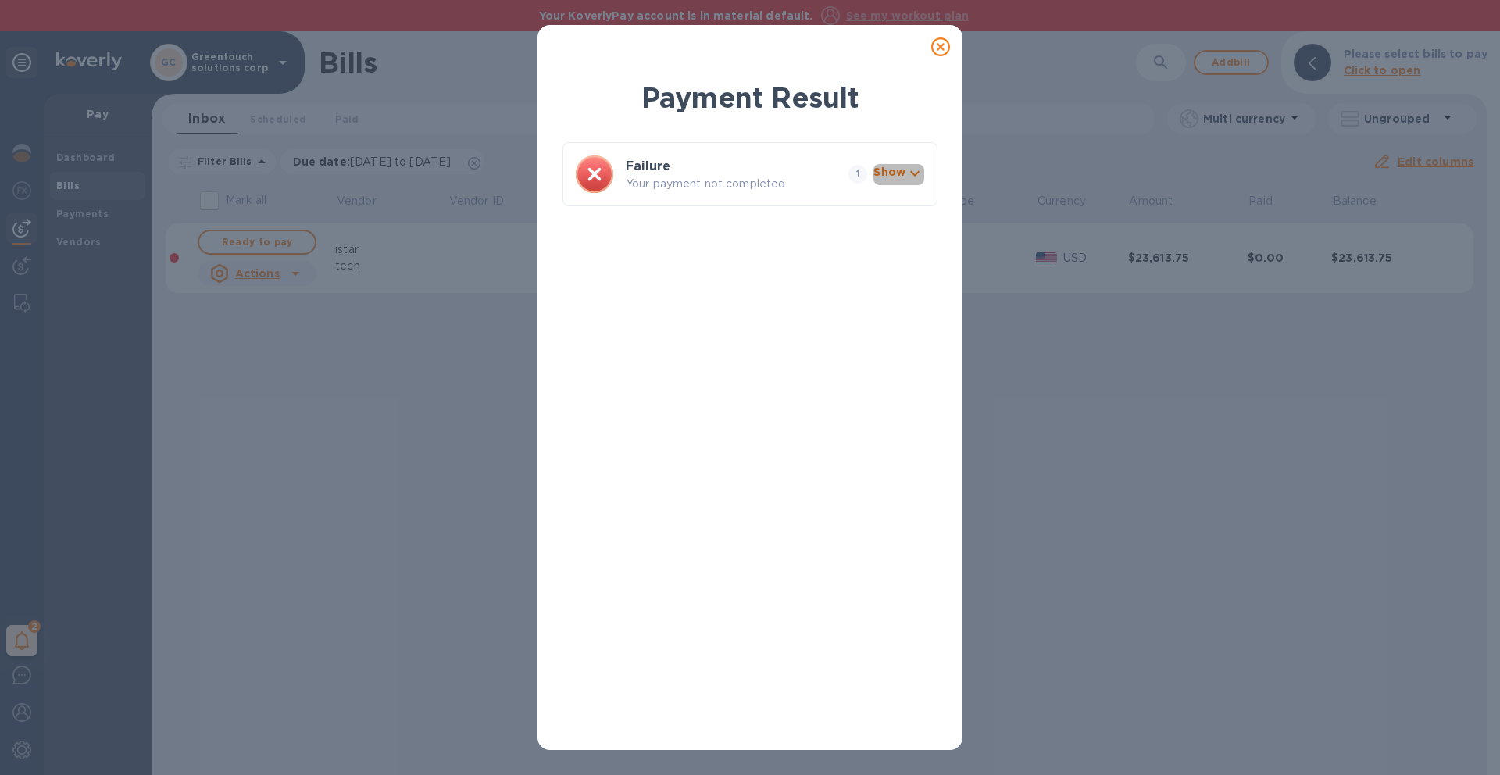
click at [895, 173] on p "Show" at bounding box center [889, 172] width 32 height 16
